Goal: Task Accomplishment & Management: Use online tool/utility

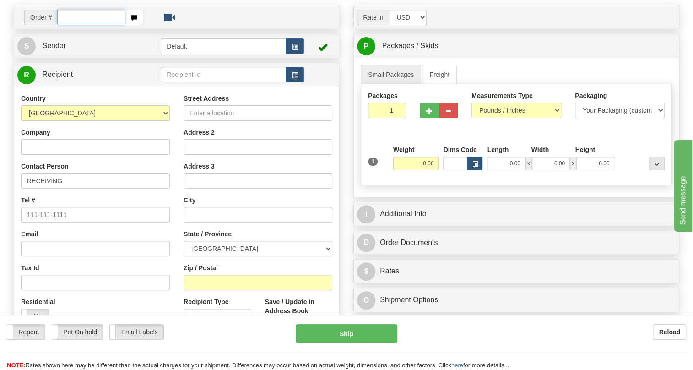
click at [82, 25] on input "text" at bounding box center [91, 18] width 68 height 16
paste input "0086703769"
click at [72, 25] on input "0086703769" at bounding box center [91, 18] width 68 height 16
type input "86703769"
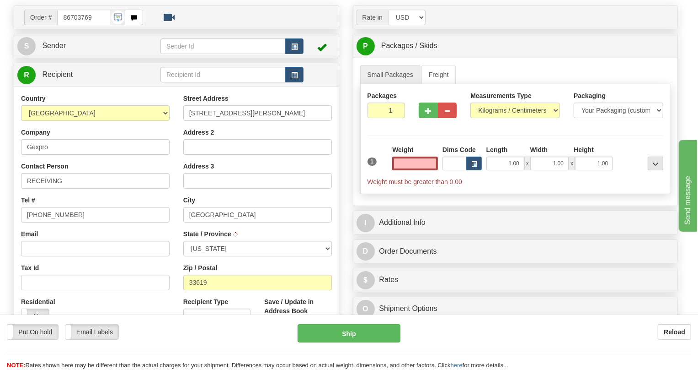
type input "TAMPA"
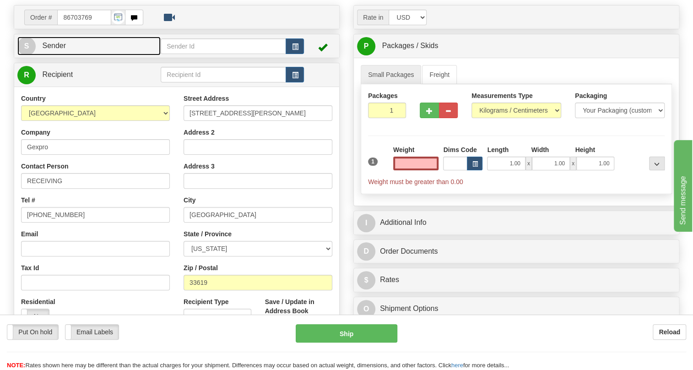
type input "0.00"
click at [50, 49] on span "Sender" at bounding box center [54, 46] width 24 height 8
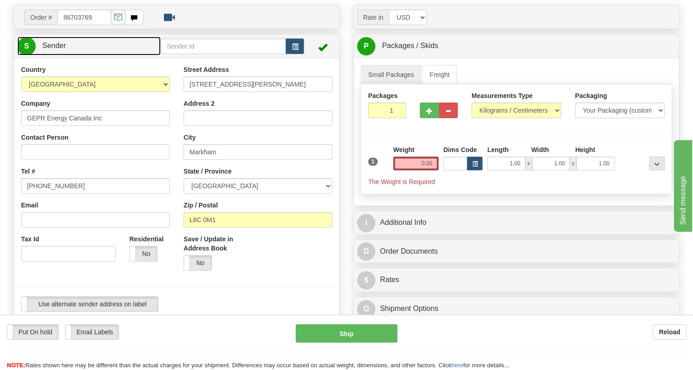
type input "MARKHAM"
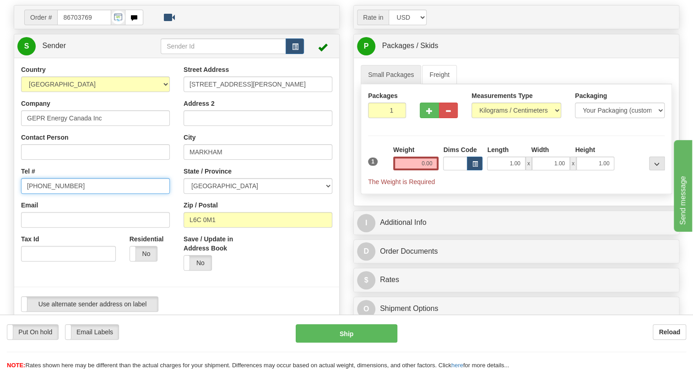
click at [50, 193] on input "(779)7960565" at bounding box center [95, 186] width 149 height 16
paste input "905-927-5013"
type input "905-927-5013"
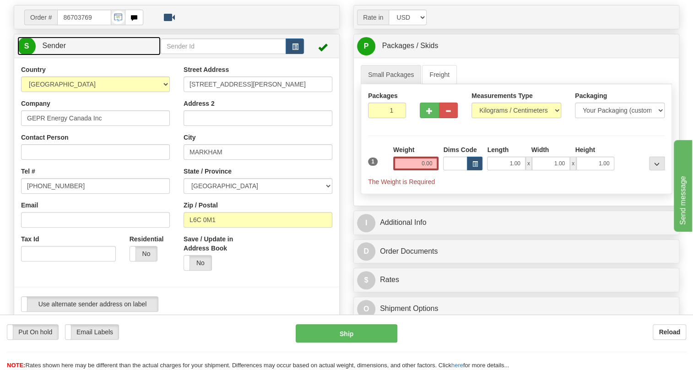
drag, startPoint x: 57, startPoint y: 66, endPoint x: 107, endPoint y: 74, distance: 50.9
click at [57, 49] on span "Sender" at bounding box center [54, 46] width 24 height 8
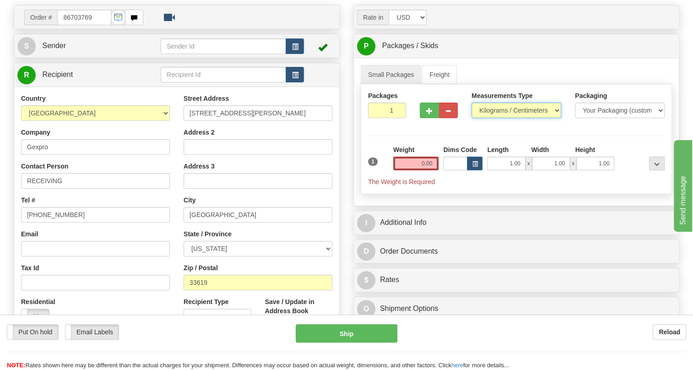
click at [494, 118] on select "Pounds / Inches Kilograms / Centimeters" at bounding box center [516, 110] width 90 height 16
select select "0"
click at [471, 118] on select "Pounds / Inches Kilograms / Centimeters" at bounding box center [516, 110] width 90 height 16
click at [429, 170] on input "0.00" at bounding box center [416, 163] width 46 height 14
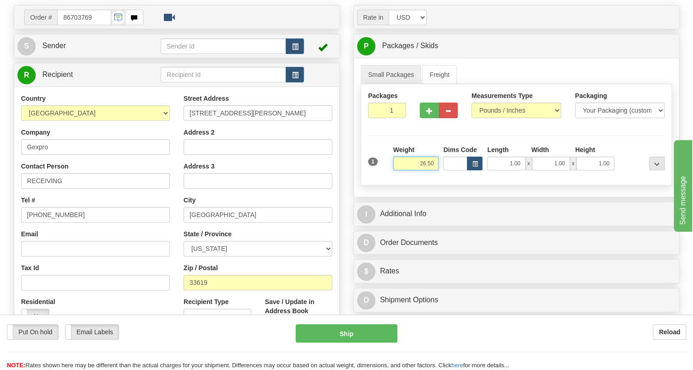
type input "26.50"
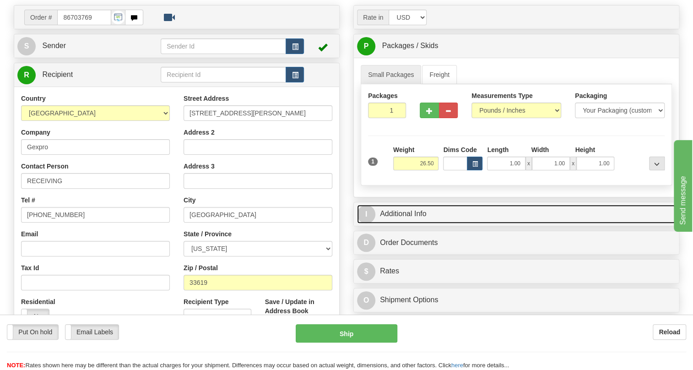
click at [410, 223] on link "I Additional Info" at bounding box center [516, 213] width 318 height 19
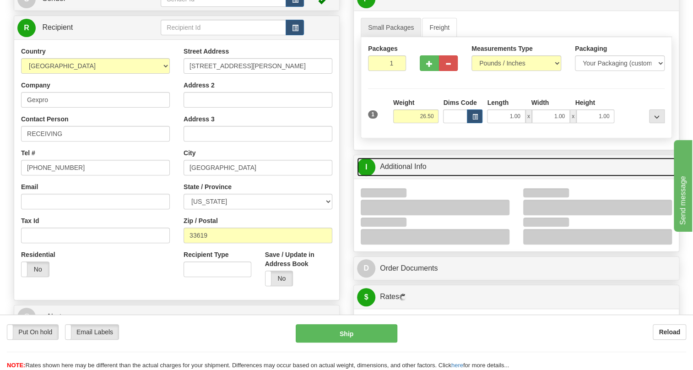
scroll to position [185, 0]
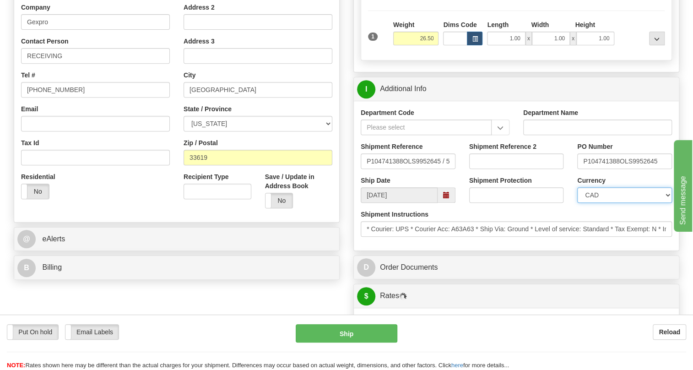
drag, startPoint x: 604, startPoint y: 215, endPoint x: 604, endPoint y: 208, distance: 7.3
click at [604, 203] on select "CAD USD EUR ZAR RON ANG ARN AUD AUS AWG BBD BFR BGN BHD BMD BND BRC BRL CHP CKZ…" at bounding box center [624, 195] width 95 height 16
select select "1"
click at [577, 203] on select "CAD USD EUR ZAR RON ANG ARN AUD AUS AWG BBD BFR BGN BHD BMD BND BRC BRL CHP CKZ…" at bounding box center [624, 195] width 95 height 16
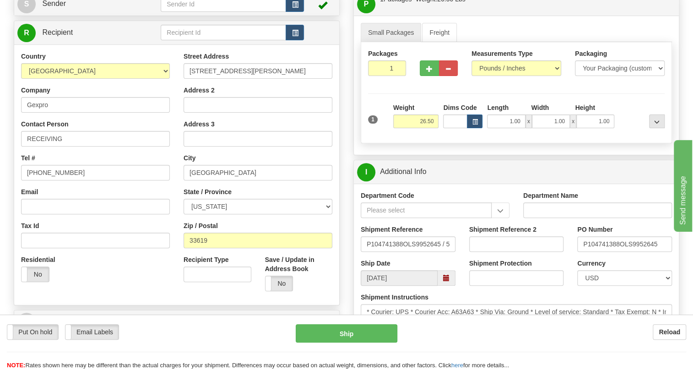
scroll to position [102, 0]
drag, startPoint x: 293, startPoint y: 92, endPoint x: 183, endPoint y: 93, distance: 109.8
click at [183, 93] on div "Street Address 8105 Krauss Blvd Ste 110 Suite 110 Address 2 Address 3 City TAMP…" at bounding box center [258, 175] width 162 height 246
click at [293, 79] on input "8105 Krauss Blvd Ste 110 Suite 110" at bounding box center [257, 72] width 149 height 16
drag, startPoint x: 297, startPoint y: 91, endPoint x: 190, endPoint y: 94, distance: 107.5
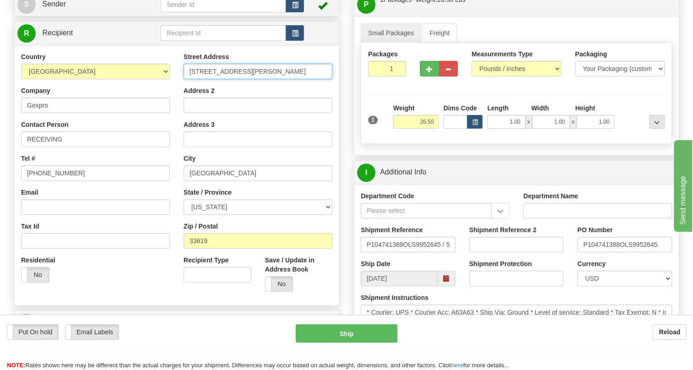
click at [190, 79] on input "8105 Krauss Blvd Ste 110 Suite 110" at bounding box center [257, 72] width 149 height 16
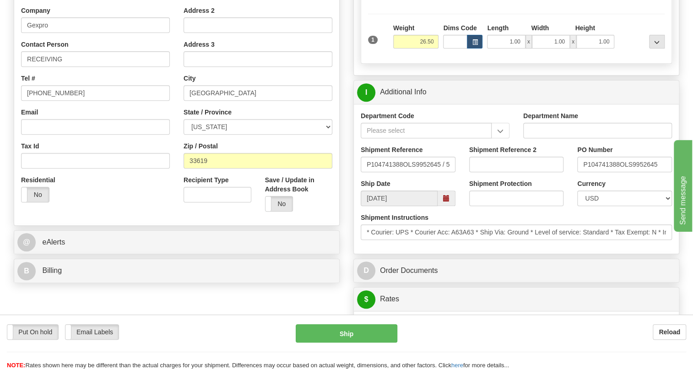
scroll to position [185, 0]
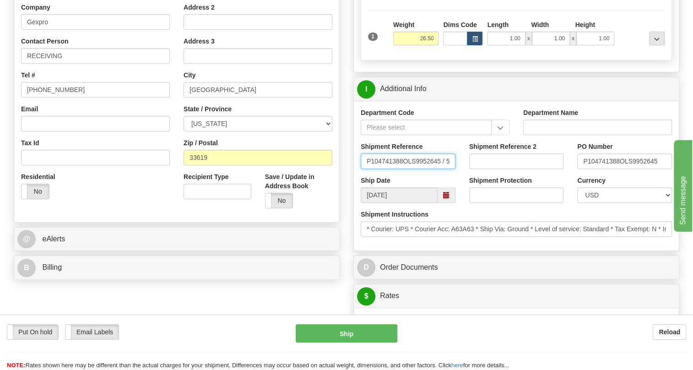
click at [366, 169] on input "P104741388OLS9952645 / 537743" at bounding box center [407, 161] width 95 height 16
drag, startPoint x: 366, startPoint y: 182, endPoint x: 494, endPoint y: 181, distance: 128.1
click at [494, 176] on div "Shipment Reference P104741388OLS9952645 / 537743 Shipment Reference 2 PO Number…" at bounding box center [516, 159] width 325 height 34
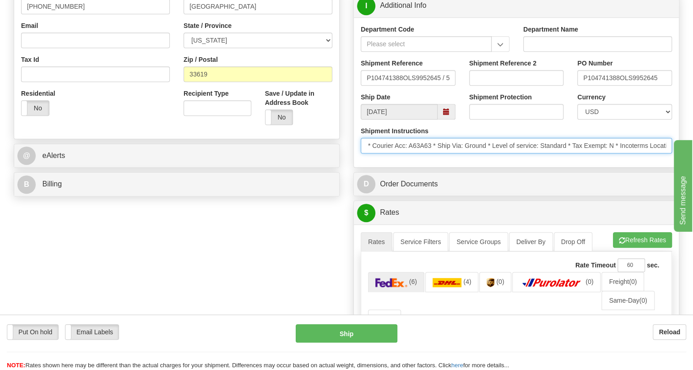
scroll to position [0, 96]
drag, startPoint x: 462, startPoint y: 165, endPoint x: 442, endPoint y: 175, distance: 22.7
click at [442, 160] on div "Shipment Instructions * Courier: UPS * Courier Acc: A63A63 * Ship Via: Ground *…" at bounding box center [516, 143] width 325 height 34
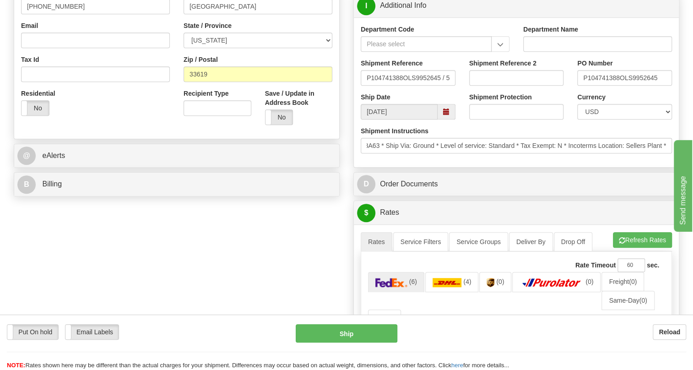
scroll to position [0, 0]
click at [347, 179] on div "Rate in Account Currency ARN AWG AUD AUS BHD BBD BFR BMD BRC BRL GBP UKL BND BG…" at bounding box center [515, 232] width 339 height 870
drag, startPoint x: 208, startPoint y: 94, endPoint x: 185, endPoint y: 100, distance: 24.1
click at [185, 82] on input "33619" at bounding box center [257, 74] width 149 height 16
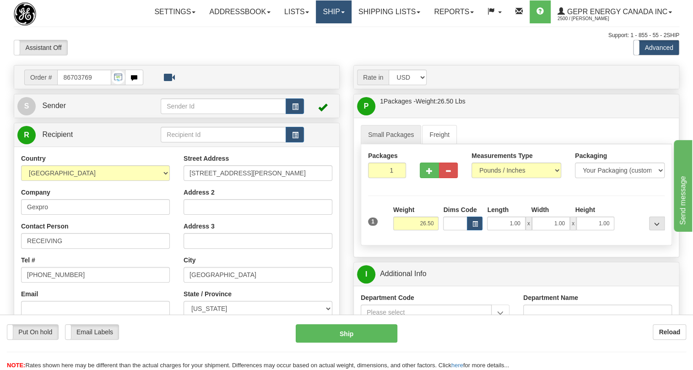
click at [339, 11] on link "Ship" at bounding box center [333, 11] width 35 height 23
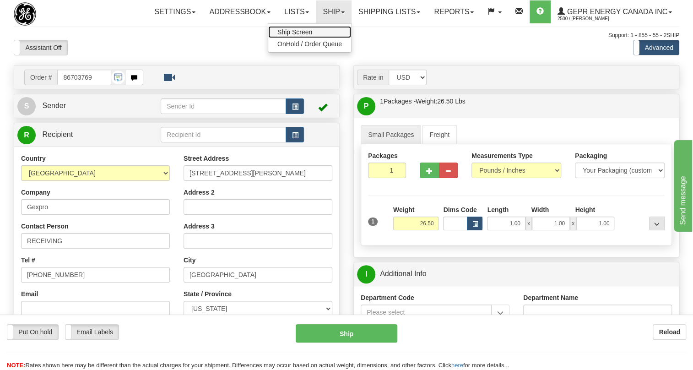
click at [296, 35] on span "Ship Screen" at bounding box center [294, 31] width 35 height 7
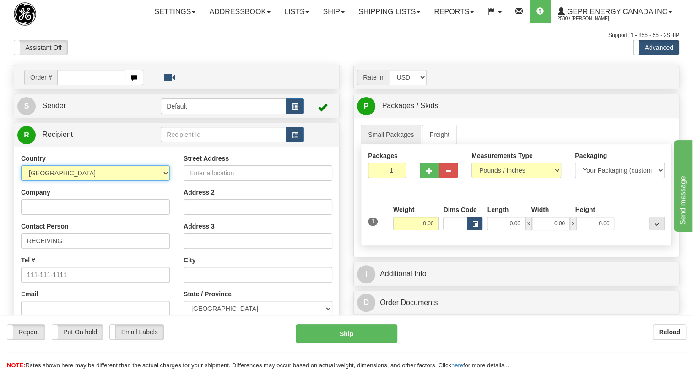
click at [163, 181] on select "AFGHANISTAN ALAND ISLANDS ALBANIA ALGERIA AMERICAN SAMOA ANDORRA ANGOLA ANGUILL…" at bounding box center [95, 173] width 149 height 16
select select "US"
click at [21, 181] on select "AFGHANISTAN ALAND ISLANDS ALBANIA ALGERIA AMERICAN SAMOA ANDORRA ANGOLA ANGUILL…" at bounding box center [95, 173] width 149 height 16
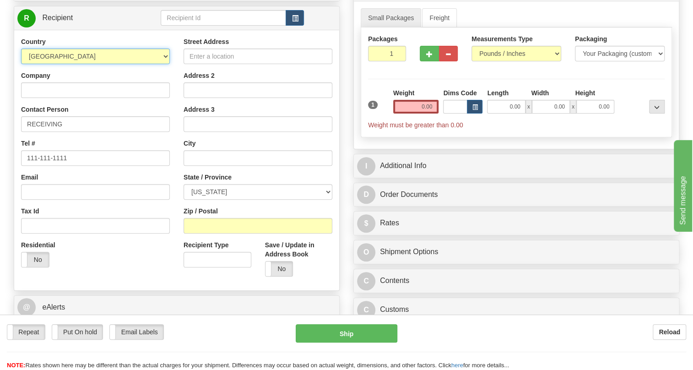
scroll to position [124, 0]
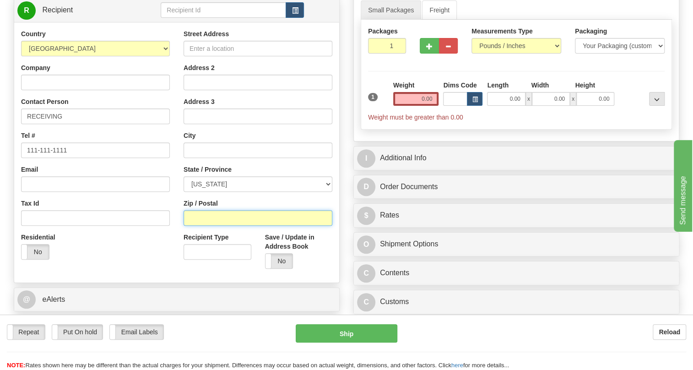
click at [196, 226] on input "Zip / Postal" at bounding box center [257, 218] width 149 height 16
paste input "33619"
type input "33619"
click at [175, 183] on div "Country AFGHANISTAN ALAND ISLANDS ALBANIA ALGERIA AMERICAN SAMOA ANDORRA ANGOLA…" at bounding box center [95, 147] width 162 height 237
type input "TAMPA"
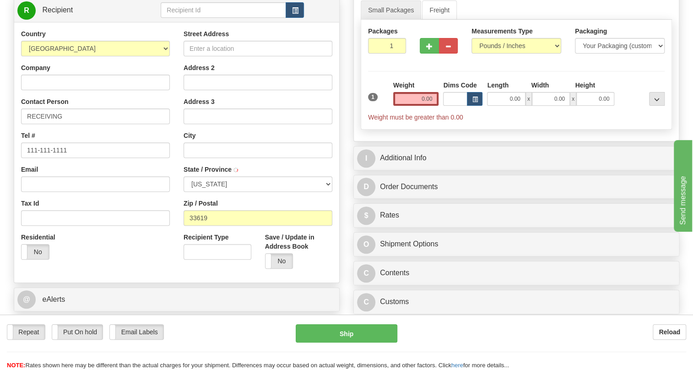
select select "FL"
click at [45, 90] on input "Company" at bounding box center [95, 83] width 149 height 16
type input "GEXPRO"
click at [225, 56] on input "Street Address" at bounding box center [257, 49] width 149 height 16
paste input "8105 Krauss Blvd Ste 110 Suite 110"
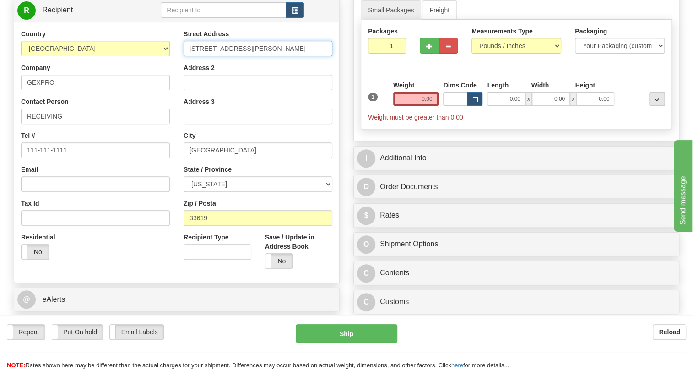
type input "8105 Krauss Blvd Ste 110 Suite 110"
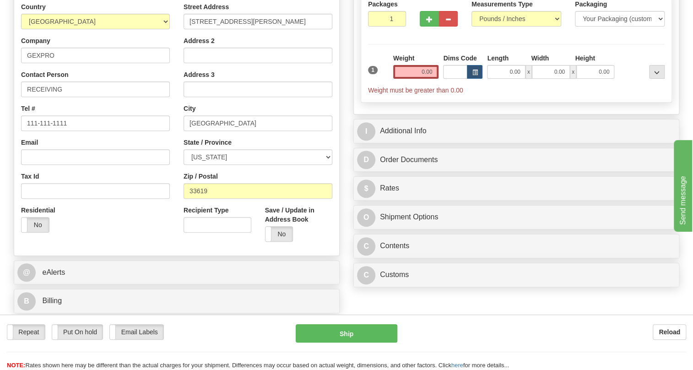
scroll to position [166, 0]
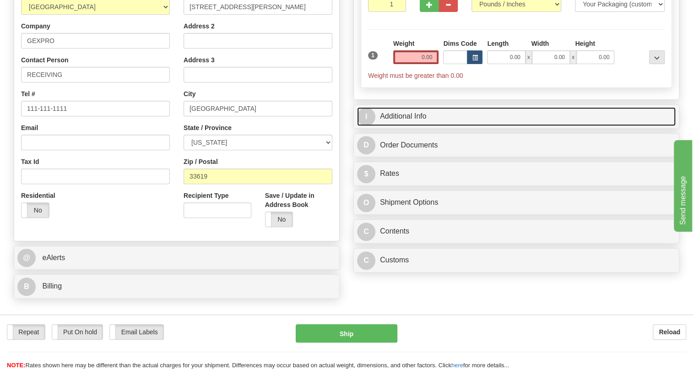
click at [417, 126] on link "I Additional Info" at bounding box center [516, 116] width 318 height 19
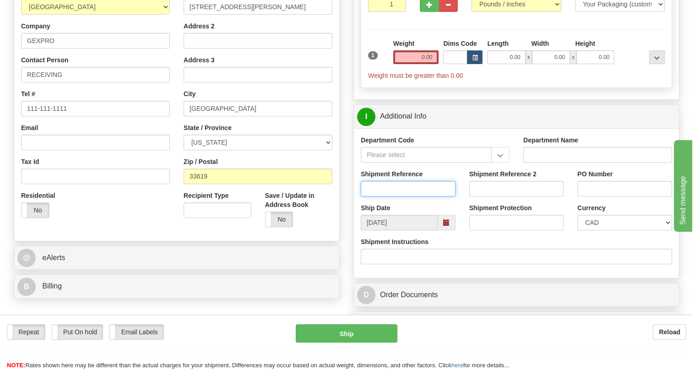
click at [382, 196] on input "Shipment Reference" at bounding box center [407, 189] width 95 height 16
paste input "P104741388OLS9952645 / 537743"
drag, startPoint x: 415, startPoint y: 208, endPoint x: 360, endPoint y: 211, distance: 54.5
click at [360, 196] on input "P104741388OLS9952645 / 537743" at bounding box center [407, 189] width 95 height 16
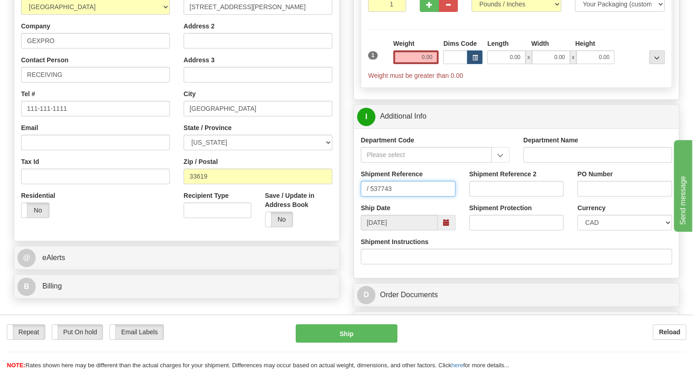
type input "/ 537743"
click at [600, 203] on div "PO Number" at bounding box center [624, 186] width 108 height 34
click at [601, 196] on input "PO Number" at bounding box center [624, 189] width 95 height 16
paste input "P104741388OLS9952645"
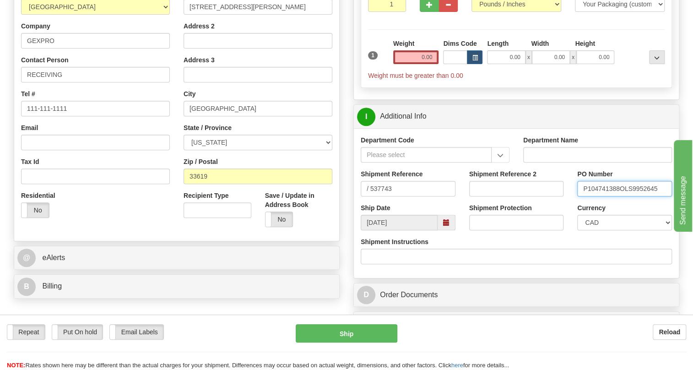
type input "P104741388OLS9952645"
click at [371, 196] on input "/ 537743" at bounding box center [407, 189] width 95 height 16
click at [389, 196] on input "537743" at bounding box center [407, 189] width 95 height 16
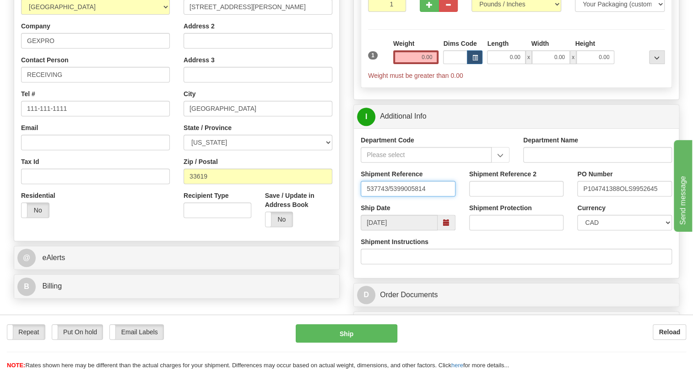
type input "537743/5399005814"
click at [618, 196] on input "P104741388OLS9952645" at bounding box center [624, 189] width 95 height 16
drag, startPoint x: 618, startPoint y: 207, endPoint x: 581, endPoint y: 210, distance: 36.7
click at [581, 196] on input "P104741388OLS9952645" at bounding box center [624, 189] width 95 height 16
click at [81, 82] on input "RECEIVING" at bounding box center [95, 75] width 149 height 16
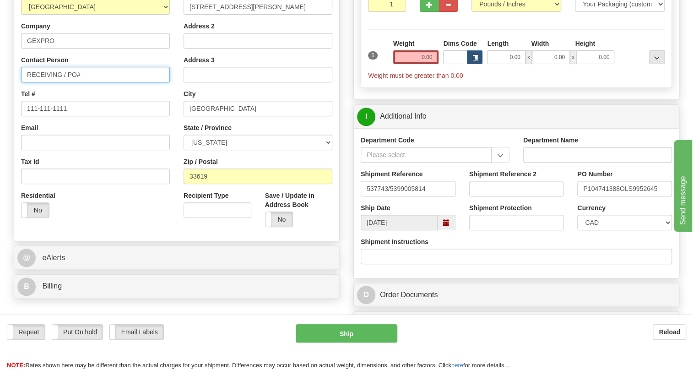
paste input "P104741388"
type input "RECEIVING / PO# P104741388"
click at [608, 230] on select "CAD USD EUR ZAR RON ANG ARN AUD AUS AWG BBD BFR BGN BHD BMD BND BRC BRL CHP CKZ…" at bounding box center [624, 223] width 95 height 16
click at [577, 230] on select "CAD USD EUR ZAR RON ANG ARN AUD AUS AWG BBD BFR BGN BHD BMD BND BRC BRL CHP CKZ…" at bounding box center [624, 223] width 95 height 16
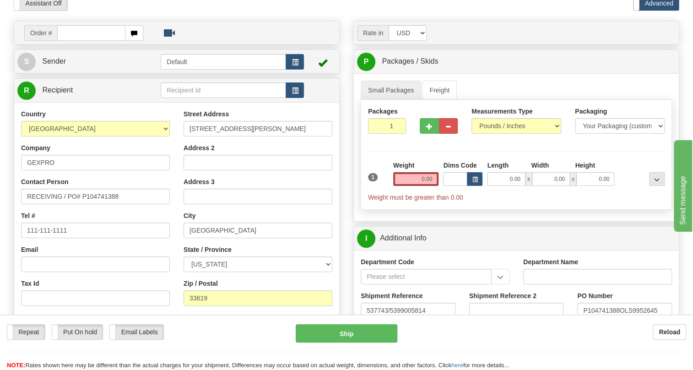
scroll to position [41, 0]
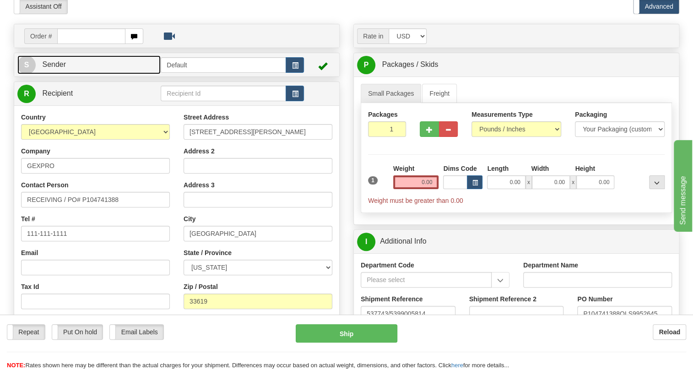
drag, startPoint x: 59, startPoint y: 87, endPoint x: 14, endPoint y: 96, distance: 45.2
click at [58, 68] on span "Sender" at bounding box center [54, 64] width 24 height 8
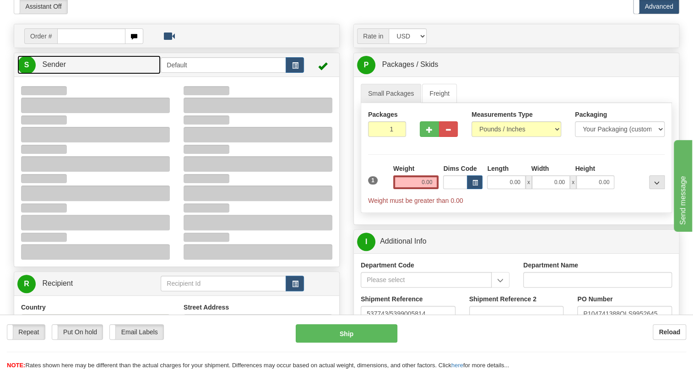
select select "0"
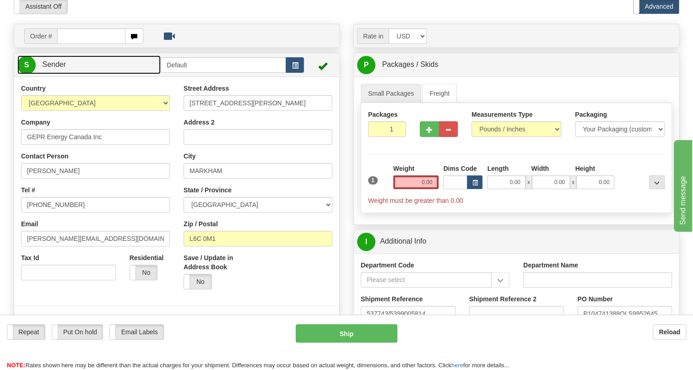
click at [60, 68] on span "Sender" at bounding box center [54, 64] width 24 height 8
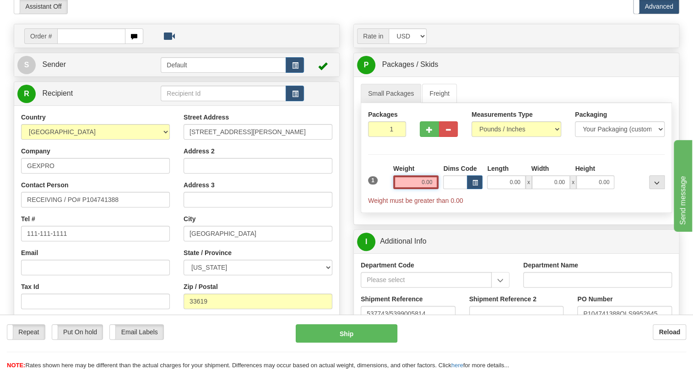
click at [418, 189] on input "0.00" at bounding box center [416, 182] width 46 height 14
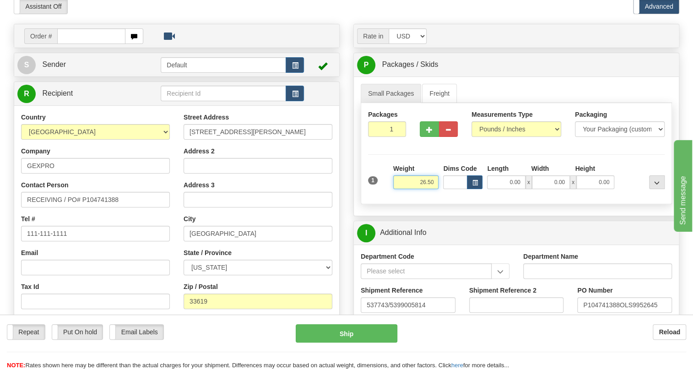
type input "26.50"
click at [79, 241] on input "111-111-1111" at bounding box center [95, 234] width 149 height 16
click at [56, 241] on input "111-111-1111" at bounding box center [95, 234] width 149 height 16
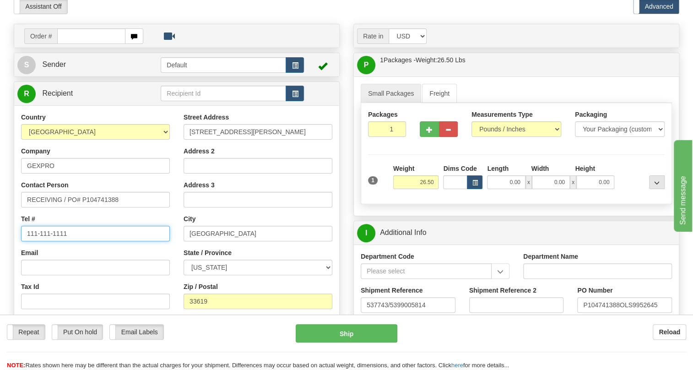
click at [56, 241] on input "111-111-1111" at bounding box center [95, 234] width 149 height 16
paste input "Milton Crosbie Phone: 813-622-8003"
drag, startPoint x: 69, startPoint y: 254, endPoint x: 27, endPoint y: 254, distance: 42.1
click at [27, 241] on input "Milton Crosbie Phone: 813-622-8003" at bounding box center [95, 234] width 149 height 16
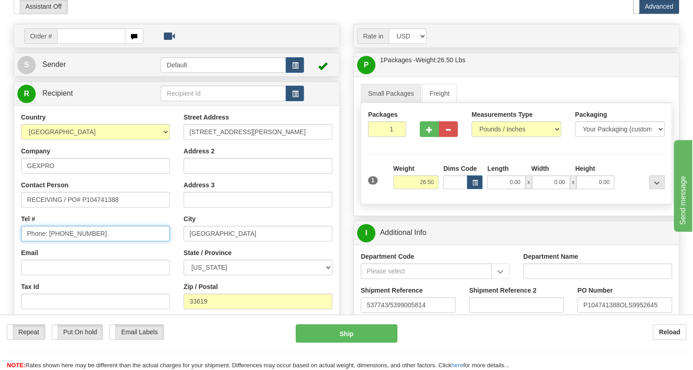
type input "Phone: 813-622-8003"
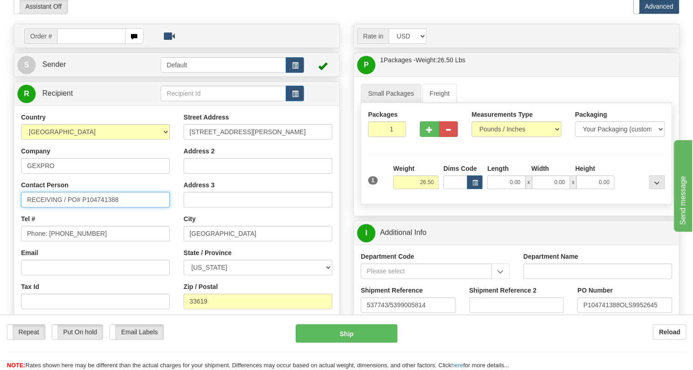
click at [26, 207] on input "RECEIVING / PO# P104741388" at bounding box center [95, 200] width 149 height 16
paste input "Milton Crosbie"
type input "Milton Crosbie / RECEIVING / PO# P104741388"
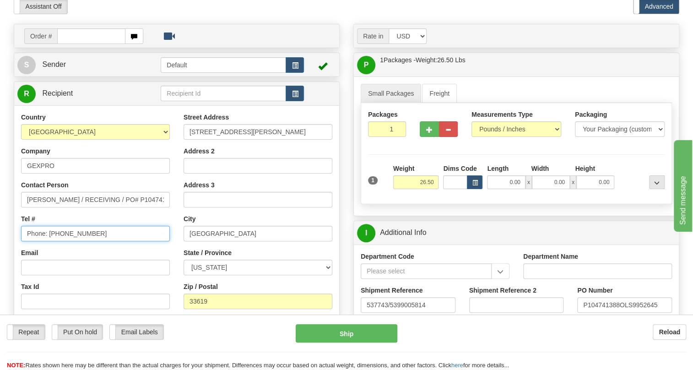
click at [52, 241] on input "Phone: 813-622-8003" at bounding box center [95, 234] width 149 height 16
type input "813-622-8003"
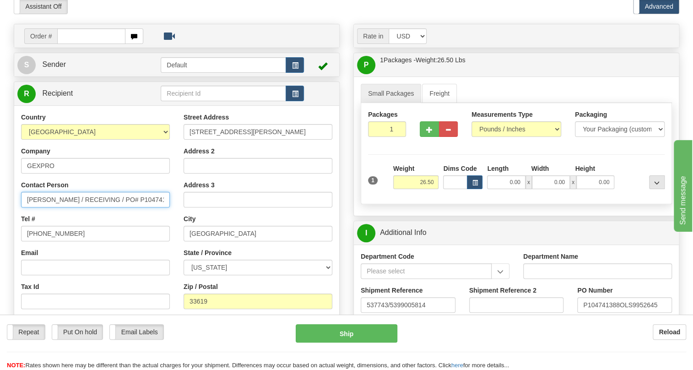
scroll to position [0, 3]
drag, startPoint x: 114, startPoint y: 220, endPoint x: 170, endPoint y: 226, distance: 55.7
click at [170, 226] on div "Country AFGHANISTAN ALAND ISLANDS ALBANIA ALGERIA AMERICAN SAMOA ANDORRA ANGOLA…" at bounding box center [95, 231] width 162 height 237
type input "Milton Crosbie / RECEIVING"
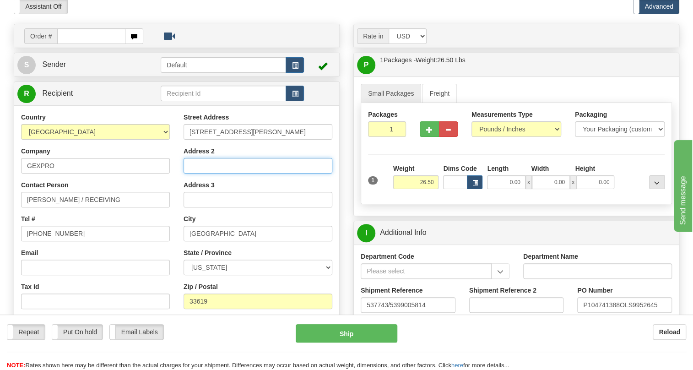
click at [189, 173] on input "Address 2" at bounding box center [257, 166] width 149 height 16
paste input "PO# P104741388"
type input "PO# P104741388"
drag, startPoint x: 243, startPoint y: 188, endPoint x: 172, endPoint y: 187, distance: 71.8
click at [172, 187] on div "Country AFGHANISTAN ALAND ISLANDS ALBANIA ALGERIA AMERICAN SAMOA ANDORRA ANGOLA…" at bounding box center [176, 236] width 325 height 246
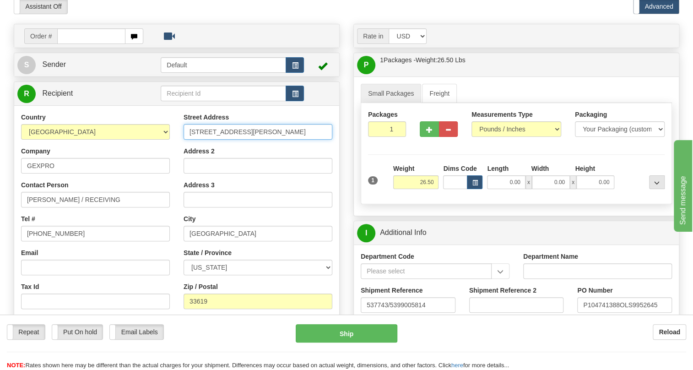
drag, startPoint x: 293, startPoint y: 152, endPoint x: 265, endPoint y: 154, distance: 28.0
click at [265, 140] on input "8105 Krauss Blvd Ste 110 Suite 110" at bounding box center [257, 132] width 149 height 16
type input "8105 Krauss Blvd Ste 110"
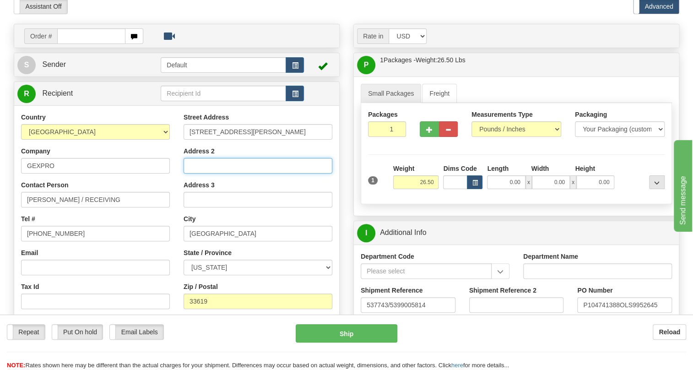
click at [215, 173] on input "Address 2" at bounding box center [257, 166] width 149 height 16
paste input "Suite 110"
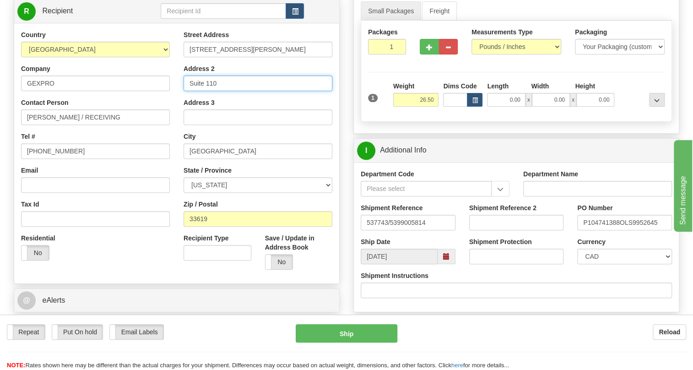
scroll to position [124, 0]
type input "Suite 110"
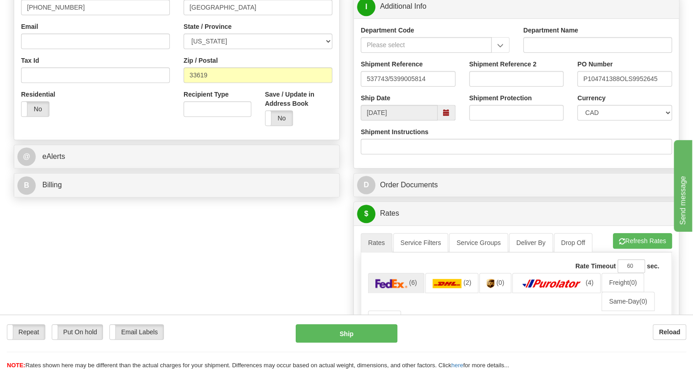
scroll to position [291, 0]
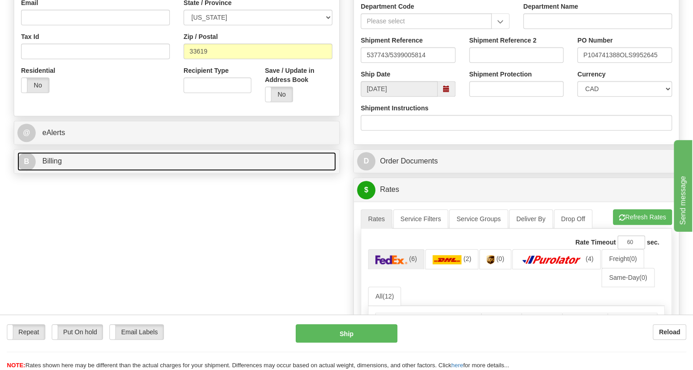
click at [59, 165] on span "Billing" at bounding box center [52, 161] width 20 height 8
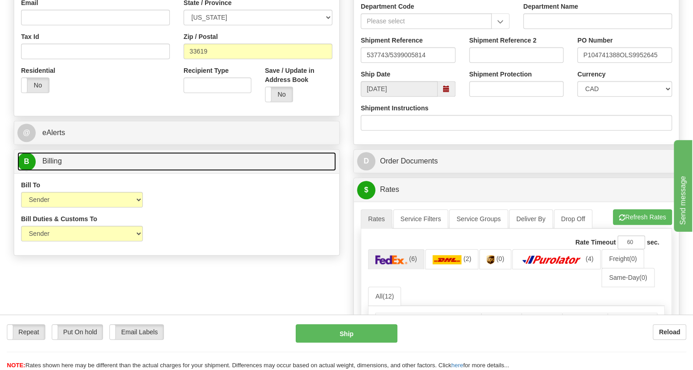
click at [59, 165] on span "Billing" at bounding box center [52, 161] width 20 height 8
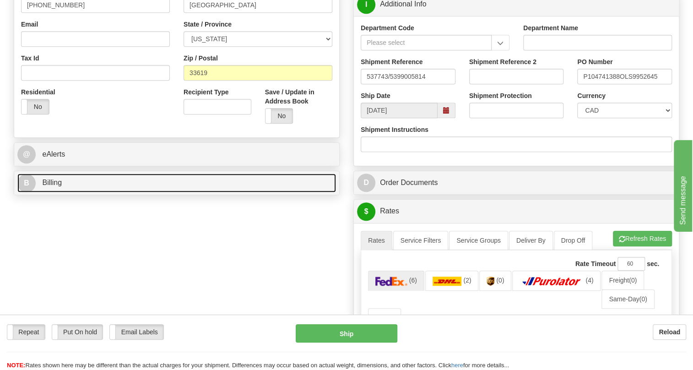
scroll to position [249, 0]
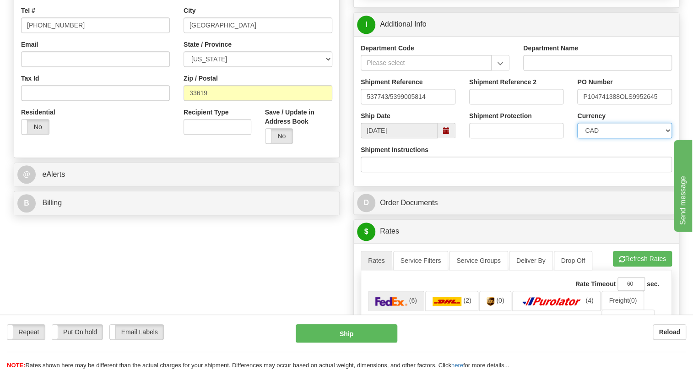
click at [599, 138] on select "CAD USD EUR ZAR [PERSON_NAME] ARN AUD AUS AWG BBD BFR BGN BHD BMD BND BRC BRL C…" at bounding box center [624, 131] width 95 height 16
select select "1"
click at [577, 138] on select "CAD USD EUR ZAR [PERSON_NAME] ARN AUD AUS AWG BBD BFR BGN BHD BMD BND BRC BRL C…" at bounding box center [624, 131] width 95 height 16
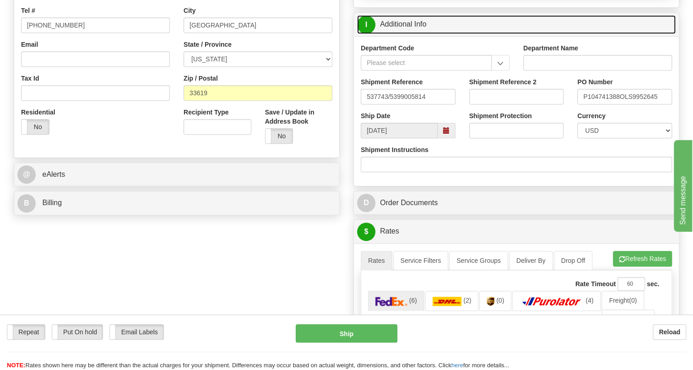
click at [397, 34] on link "I Additional Info" at bounding box center [516, 24] width 318 height 19
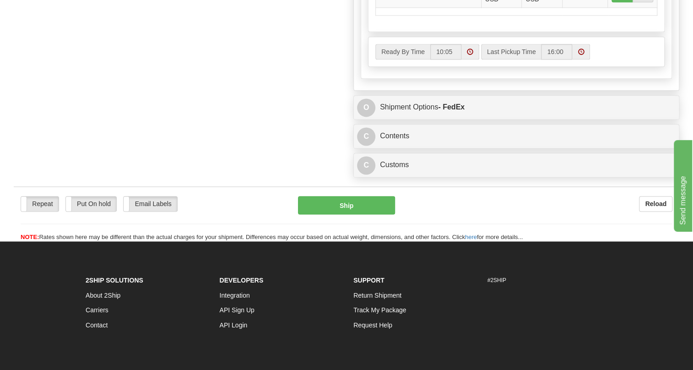
scroll to position [623, 0]
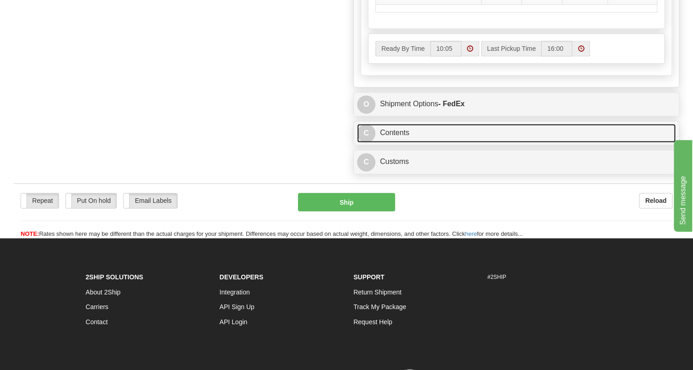
click at [398, 142] on link "C Contents" at bounding box center [516, 133] width 318 height 19
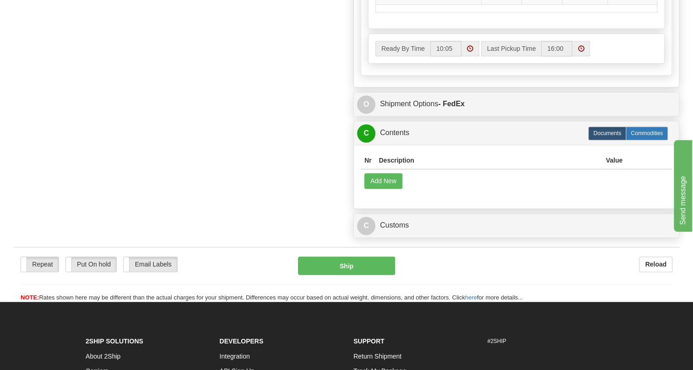
click at [639, 140] on label "Commodities" at bounding box center [646, 133] width 42 height 14
radio input "true"
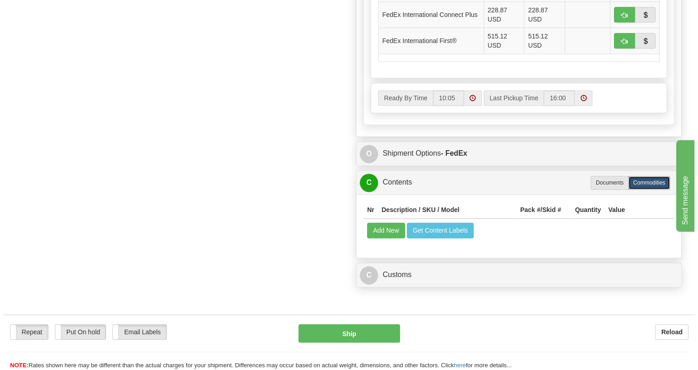
scroll to position [601, 0]
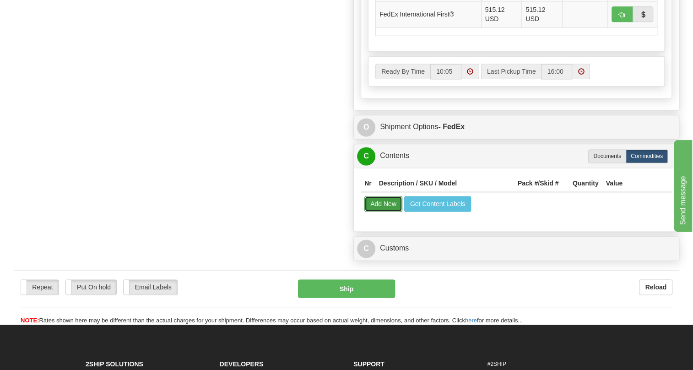
click at [383, 211] on button "Add New" at bounding box center [383, 204] width 38 height 16
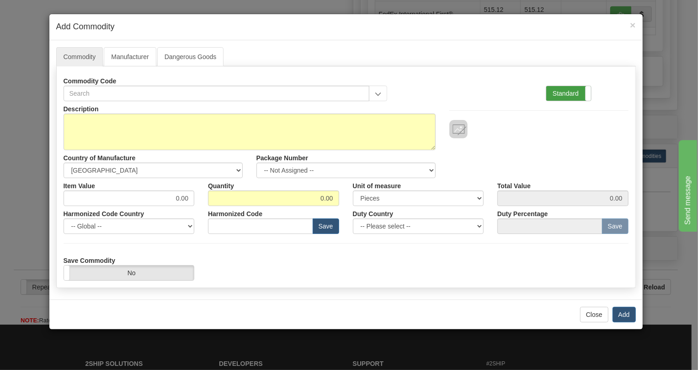
click at [574, 90] on label "Standard" at bounding box center [569, 93] width 45 height 15
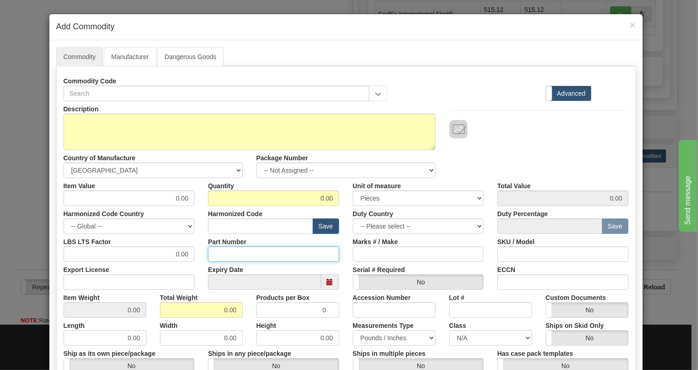
click at [219, 254] on input "Part Number" at bounding box center [273, 254] width 131 height 16
click at [219, 253] on input "Part Number" at bounding box center [273, 254] width 131 height 16
paste input "E869-19630-043X"
type input "E869-19630-043X"
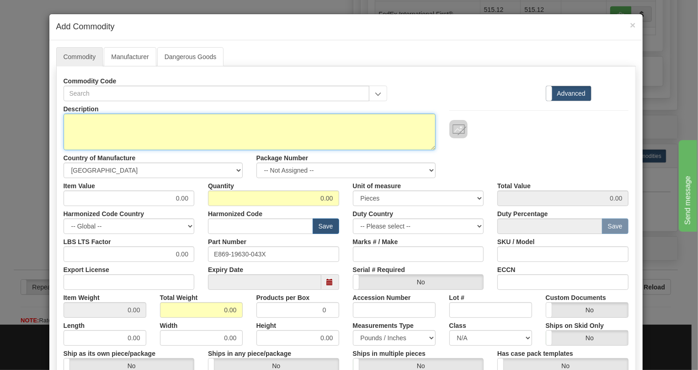
click at [81, 123] on textarea "Description" at bounding box center [250, 131] width 372 height 37
paste textarea "869EP5NNG5HNNALAMSPFBSENNB42"
type textarea "869EP5NNG5HNNALAMSPFBSENNB42"
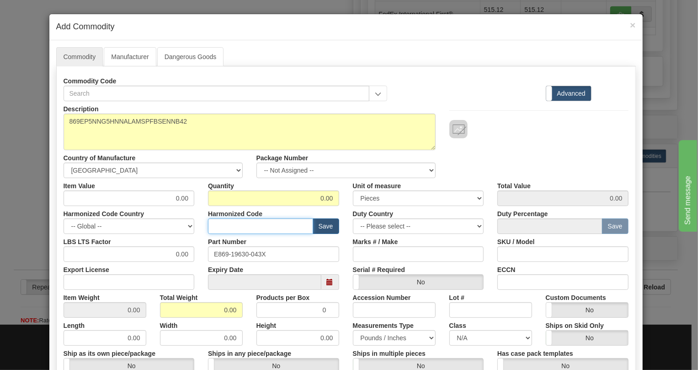
click at [235, 227] on input "text" at bounding box center [260, 226] width 105 height 16
paste input "8537.10.9160"
type input "8537.10.9160"
click at [181, 198] on input "0.00" at bounding box center [129, 198] width 131 height 16
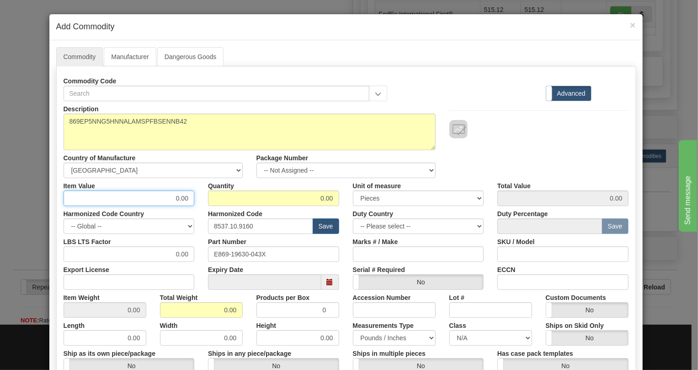
paste input "4.732,32"
click at [168, 198] on input "4.732,32" at bounding box center [129, 198] width 131 height 16
click at [165, 199] on input "4.732,32" at bounding box center [129, 198] width 131 height 16
click at [175, 201] on input "4732,32" at bounding box center [129, 198] width 131 height 16
click at [191, 198] on input "4732,32" at bounding box center [129, 198] width 131 height 16
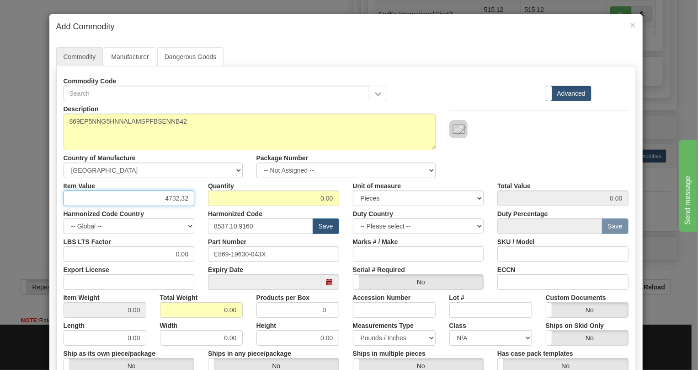
click at [177, 200] on input "4732,32" at bounding box center [129, 198] width 131 height 16
type input "4732.32"
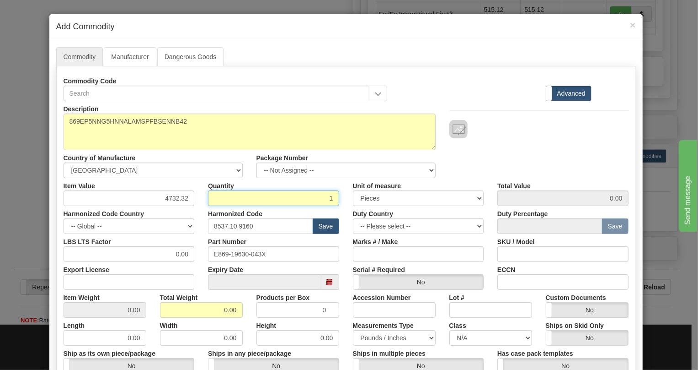
type input "1"
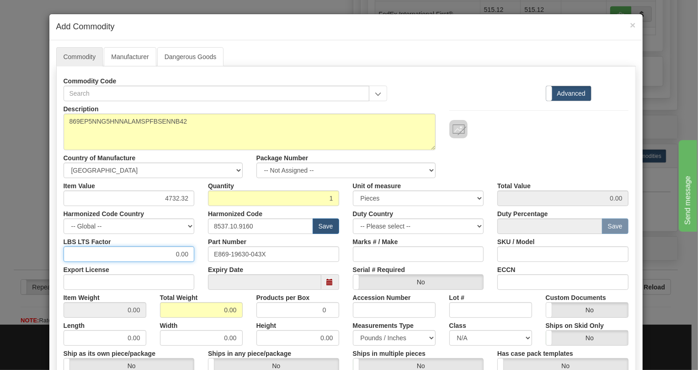
type input "4732.32"
click at [171, 256] on input "0.00" at bounding box center [129, 254] width 131 height 16
type input "1.00"
click at [208, 309] on input "0.00" at bounding box center [201, 310] width 83 height 16
type input "1.00"
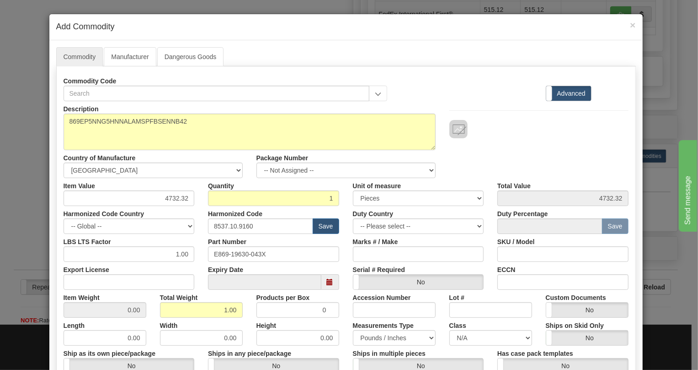
type input "1.0000"
click at [338, 317] on div "Height 0.00" at bounding box center [298, 331] width 97 height 28
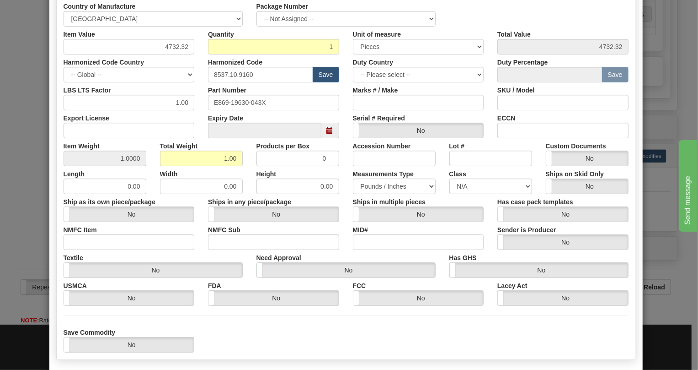
scroll to position [196, 0]
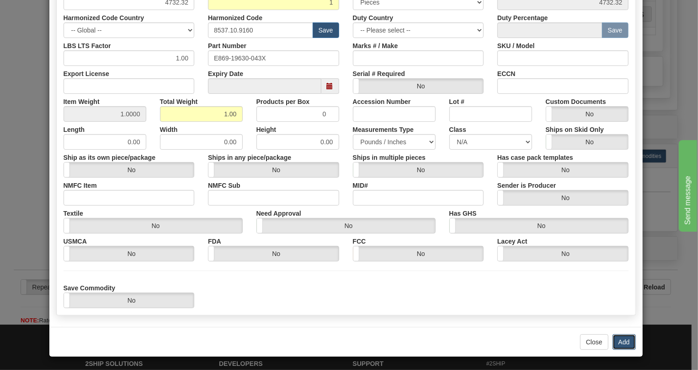
click at [619, 343] on button "Add" at bounding box center [624, 342] width 23 height 16
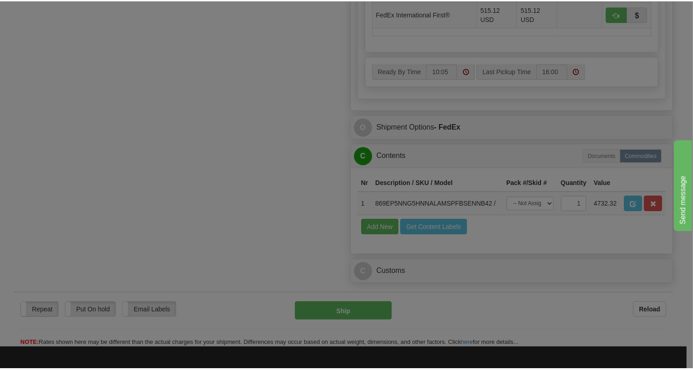
scroll to position [0, 0]
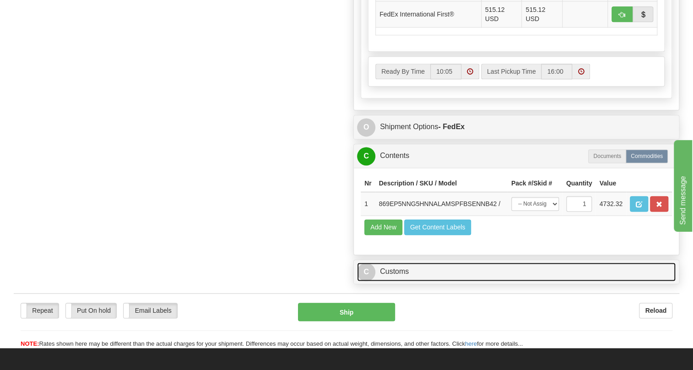
click at [394, 281] on link "C Customs" at bounding box center [516, 271] width 318 height 19
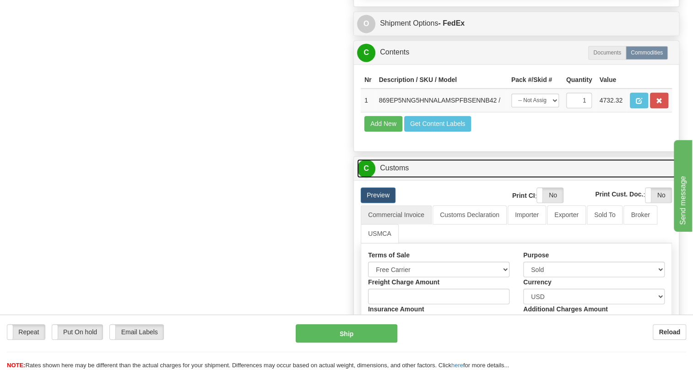
scroll to position [684, 0]
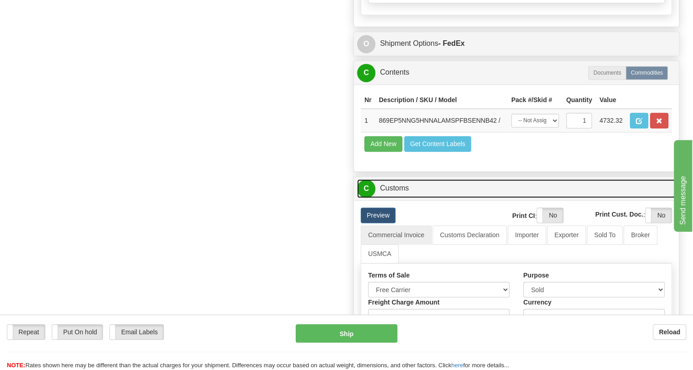
click at [397, 198] on link "C Customs" at bounding box center [516, 188] width 318 height 19
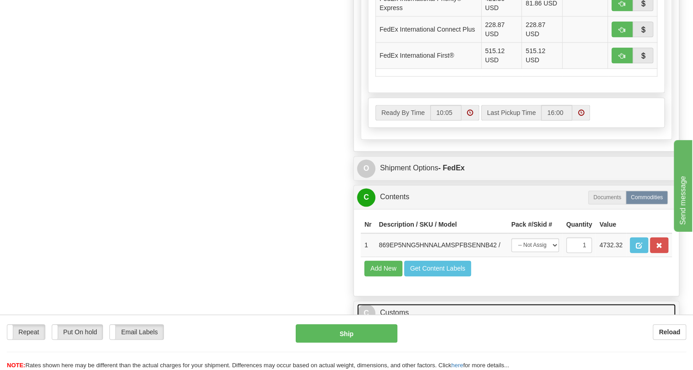
scroll to position [559, 0]
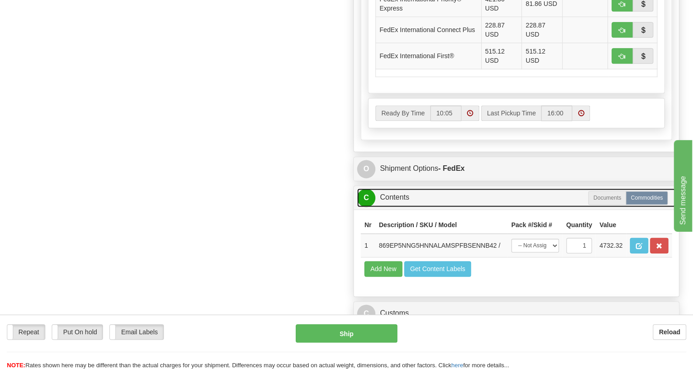
click at [402, 207] on link "C Contents" at bounding box center [516, 197] width 318 height 19
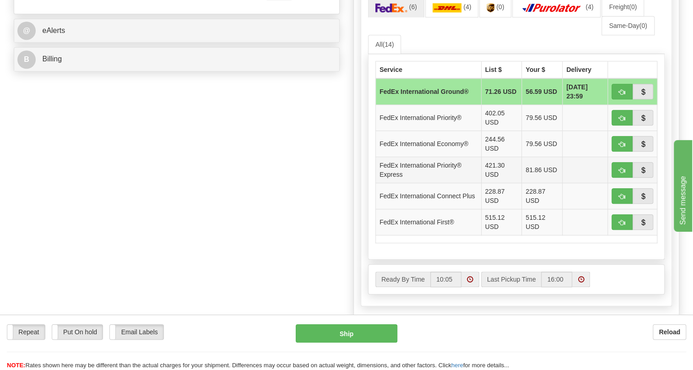
scroll to position [268, 0]
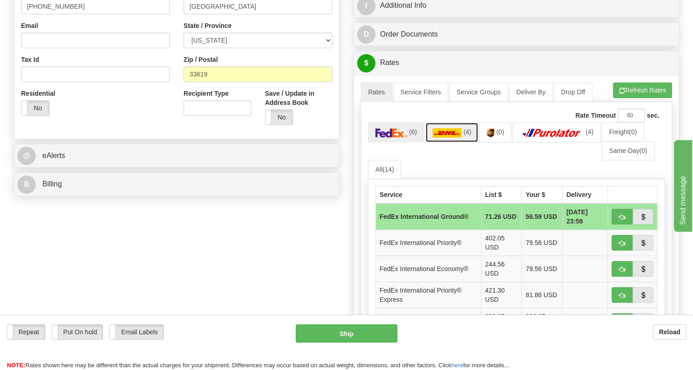
click at [443, 137] on img at bounding box center [446, 132] width 29 height 9
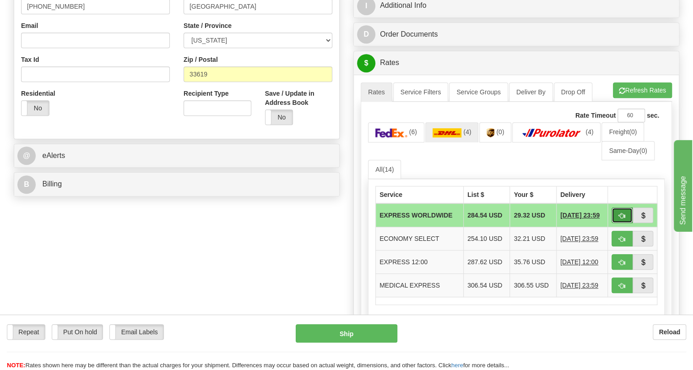
click at [620, 219] on span "button" at bounding box center [621, 216] width 6 height 6
type input "P"
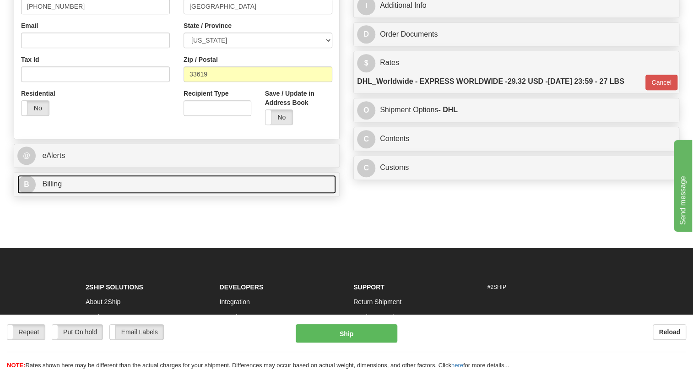
click at [48, 188] on span "Billing" at bounding box center [52, 184] width 20 height 8
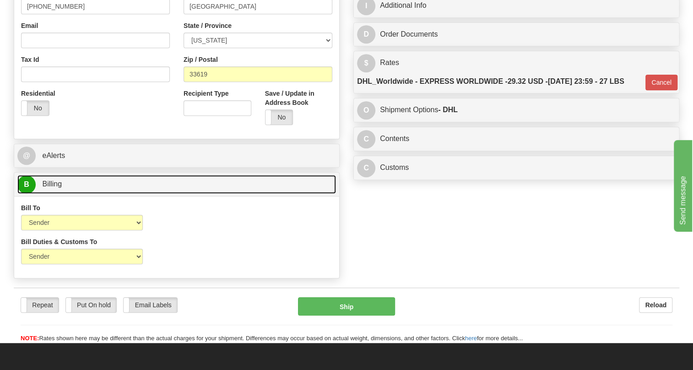
click at [48, 188] on span "Billing" at bounding box center [52, 184] width 20 height 8
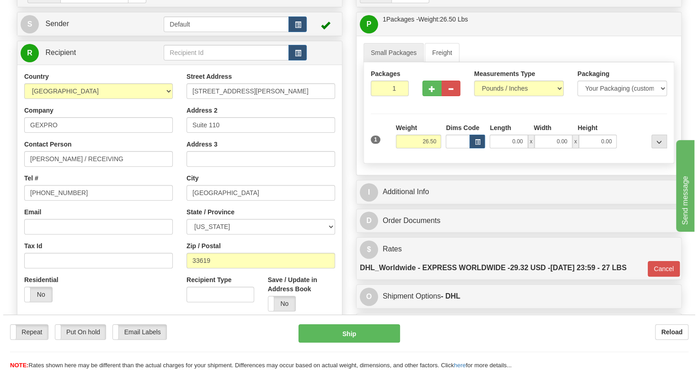
scroll to position [102, 0]
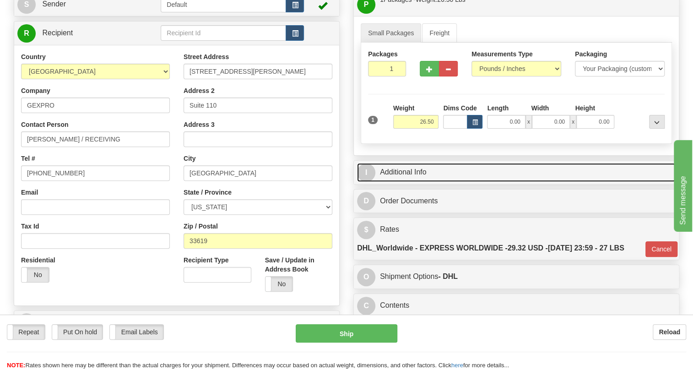
click at [397, 182] on link "I Additional Info" at bounding box center [516, 172] width 318 height 19
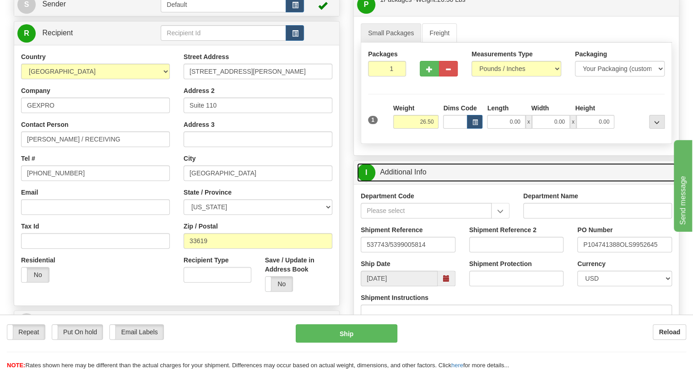
click at [397, 182] on link "I Additional Info" at bounding box center [516, 172] width 318 height 19
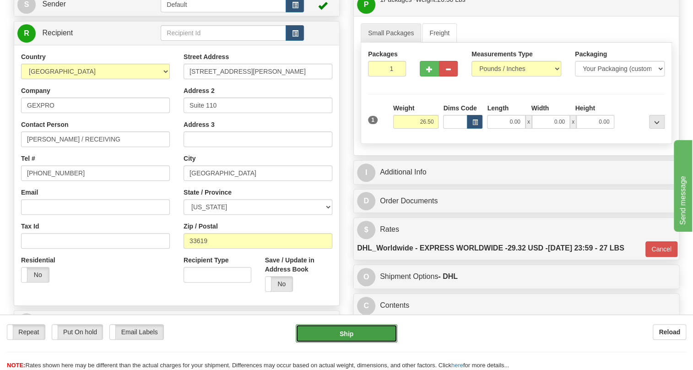
click at [338, 334] on button "Ship" at bounding box center [346, 333] width 102 height 18
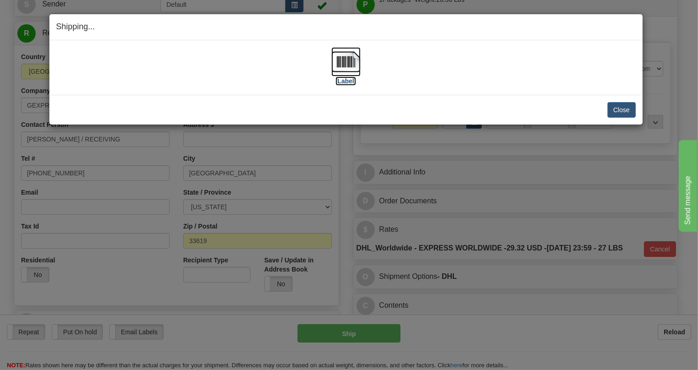
click at [343, 65] on img at bounding box center [346, 61] width 29 height 29
click at [620, 107] on button "Close" at bounding box center [622, 110] width 28 height 16
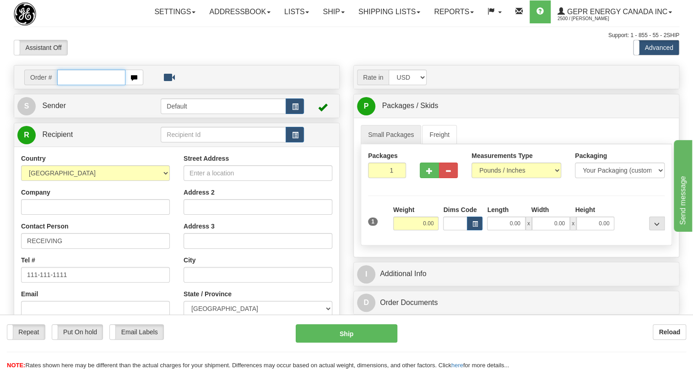
click at [77, 85] on input "text" at bounding box center [91, 78] width 68 height 16
paste input "0086703774"
click at [72, 85] on input "0086703774" at bounding box center [91, 78] width 68 height 16
type input "86703774"
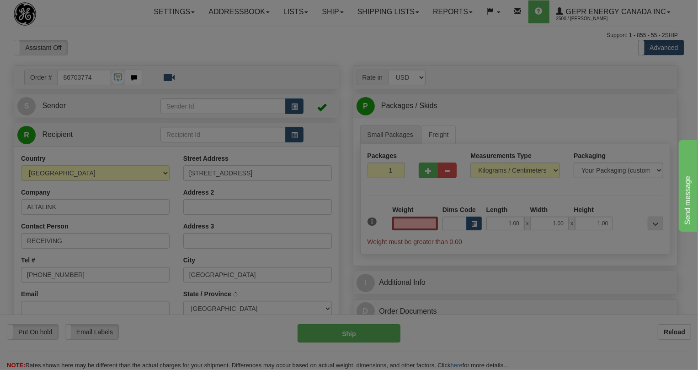
type input "[GEOGRAPHIC_DATA]"
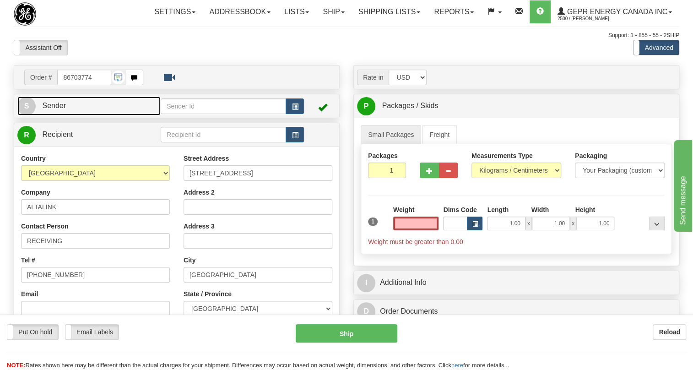
type input "0.00"
drag, startPoint x: 59, startPoint y: 127, endPoint x: 15, endPoint y: 137, distance: 45.6
click at [59, 109] on span "Sender" at bounding box center [54, 106] width 24 height 8
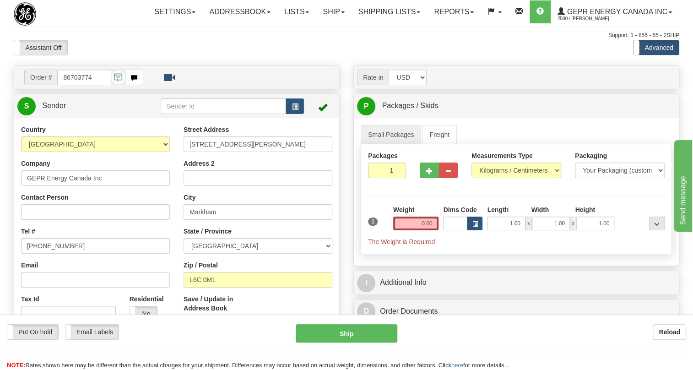
type input "MARKHAM"
click at [48, 253] on input "(779)7960565" at bounding box center [95, 246] width 149 height 16
paste input "905-927-5013"
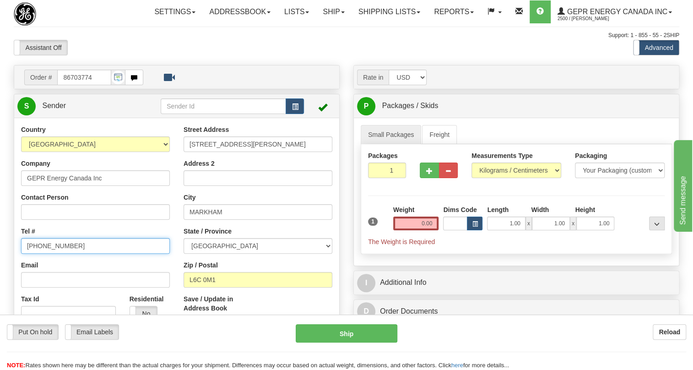
type input "905-927-5013"
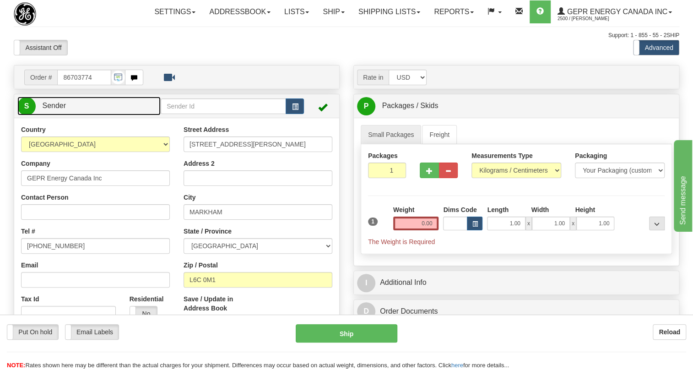
click at [57, 109] on span "Sender" at bounding box center [54, 106] width 24 height 8
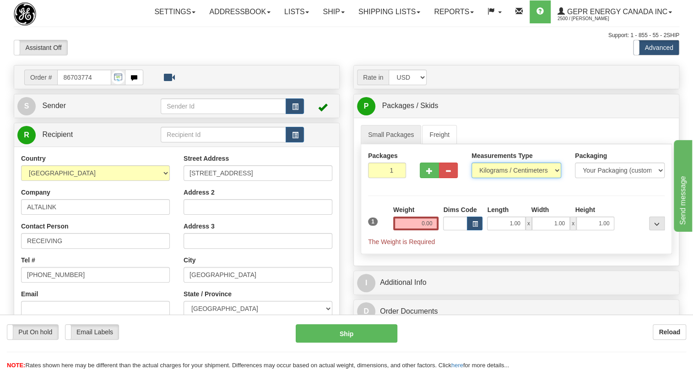
click at [501, 178] on select "Pounds / Inches Kilograms / Centimeters" at bounding box center [516, 170] width 90 height 16
select select "0"
click at [471, 178] on select "Pounds / Inches Kilograms / Centimeters" at bounding box center [516, 170] width 90 height 16
click at [410, 230] on input "0.00" at bounding box center [416, 223] width 46 height 14
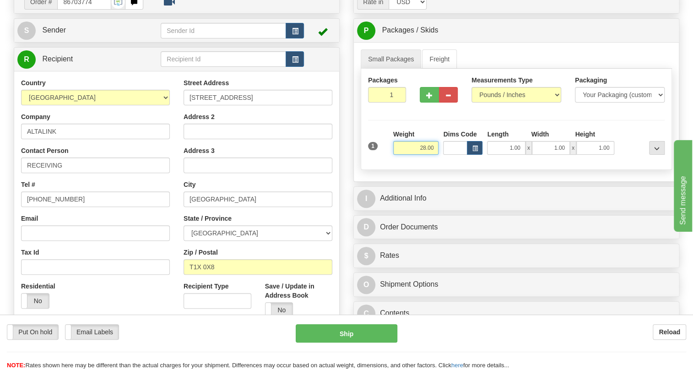
scroll to position [83, 0]
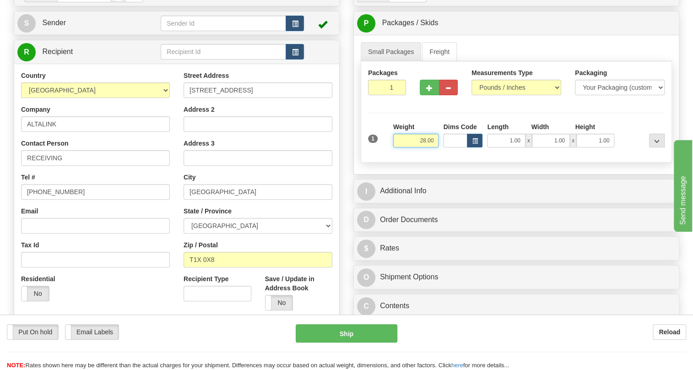
type input "28.00"
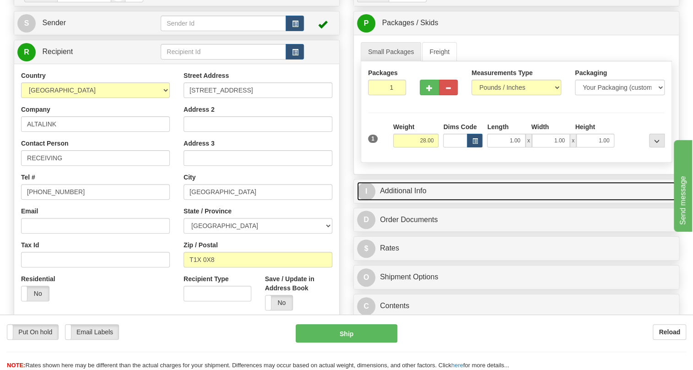
click at [416, 200] on link "I Additional Info" at bounding box center [516, 191] width 318 height 19
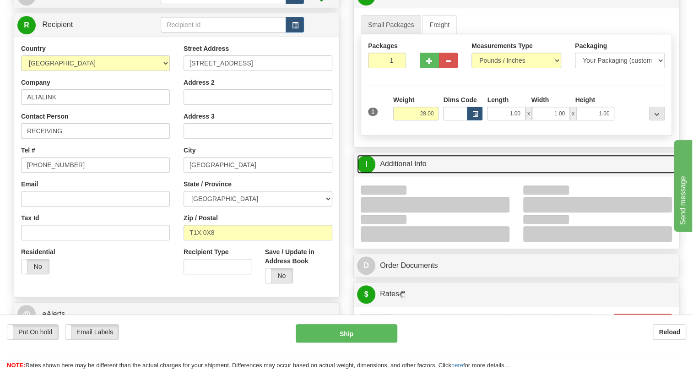
scroll to position [124, 0]
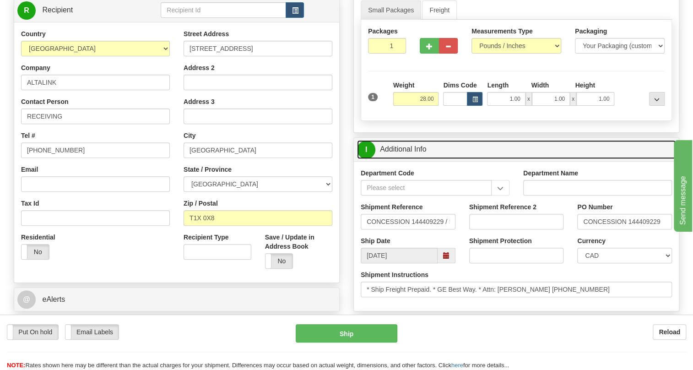
click at [402, 159] on link "I Additional Info" at bounding box center [516, 149] width 318 height 19
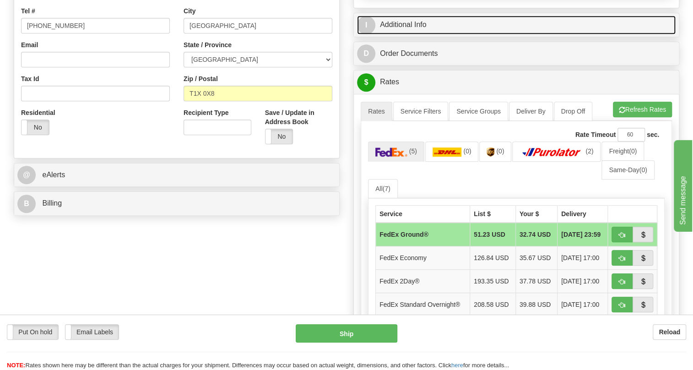
scroll to position [249, 0]
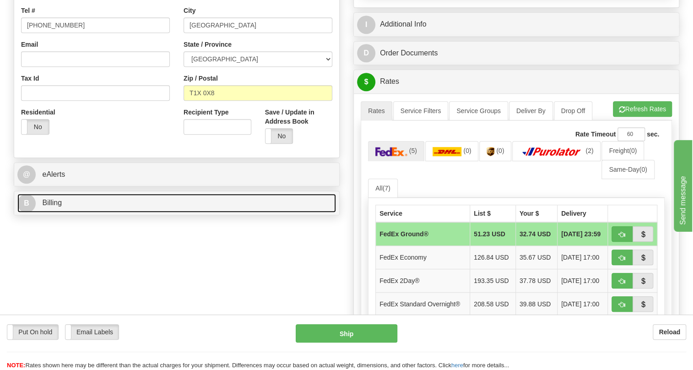
click at [56, 206] on span "Billing" at bounding box center [52, 203] width 20 height 8
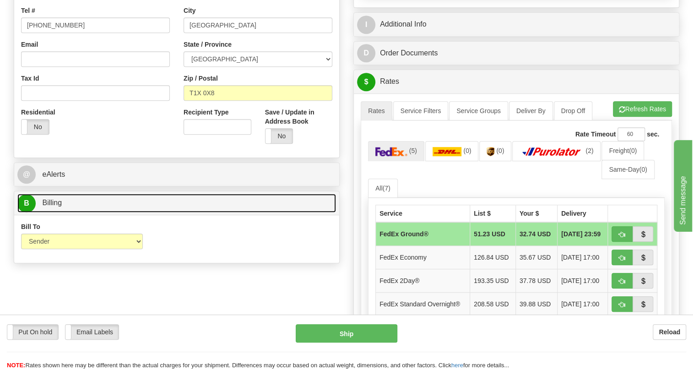
click at [56, 206] on span "Billing" at bounding box center [52, 203] width 20 height 8
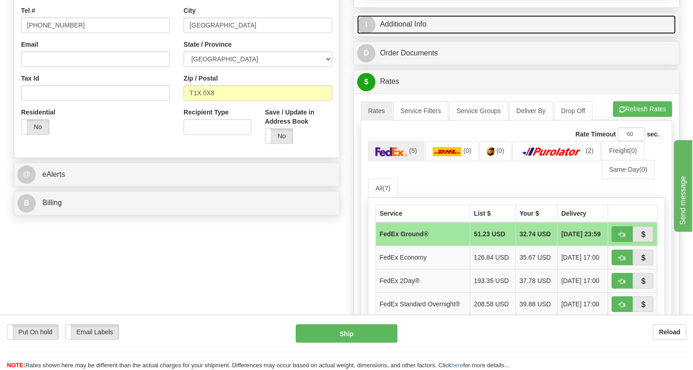
drag, startPoint x: 408, startPoint y: 43, endPoint x: 445, endPoint y: 54, distance: 38.4
click at [408, 34] on link "I Additional Info" at bounding box center [516, 24] width 318 height 19
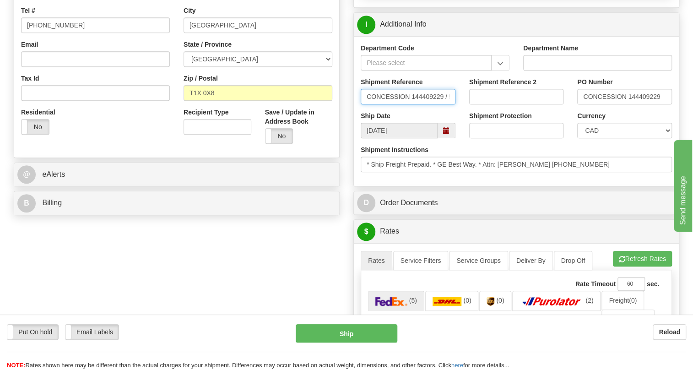
click at [367, 104] on input "CONCESSION 144409229 / 537703" at bounding box center [407, 97] width 95 height 16
drag, startPoint x: 366, startPoint y: 117, endPoint x: 458, endPoint y: 118, distance: 92.4
click at [458, 111] on div "Shipment Reference CONCESSION 144409229 / 537703" at bounding box center [408, 94] width 108 height 34
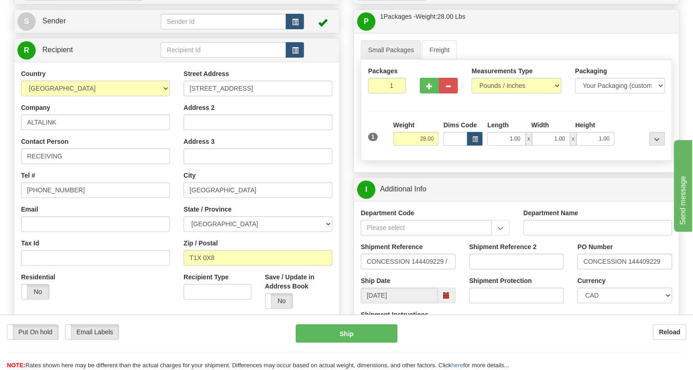
scroll to position [83, 0]
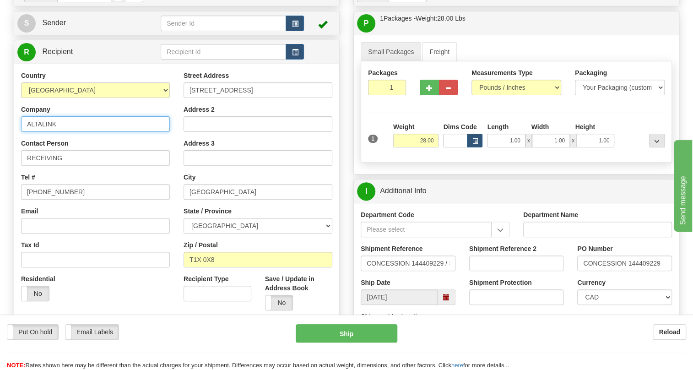
drag, startPoint x: 60, startPoint y: 146, endPoint x: 23, endPoint y: 150, distance: 37.7
click at [23, 132] on input "ALTALINK" at bounding box center [95, 124] width 149 height 16
click at [264, 98] on input "[STREET_ADDRESS]" at bounding box center [257, 90] width 149 height 16
drag, startPoint x: 264, startPoint y: 110, endPoint x: 181, endPoint y: 111, distance: 82.8
click at [175, 112] on div "Country [GEOGRAPHIC_DATA] [GEOGRAPHIC_DATA] [GEOGRAPHIC_DATA] [GEOGRAPHIC_DATA]…" at bounding box center [176, 194] width 325 height 246
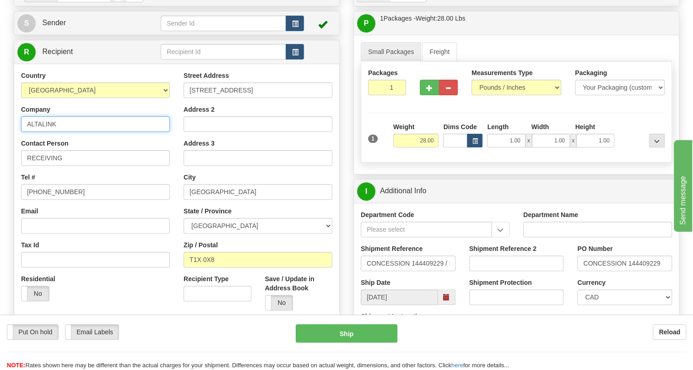
drag, startPoint x: 55, startPoint y: 143, endPoint x: 11, endPoint y: 147, distance: 43.6
click at [11, 147] on div "Order # 86703774 S" at bounding box center [176, 184] width 339 height 404
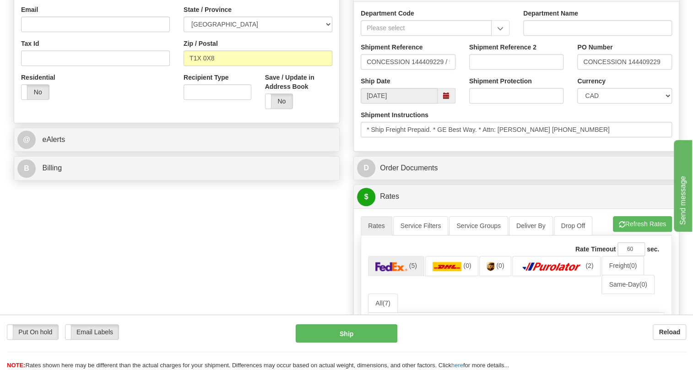
scroll to position [291, 0]
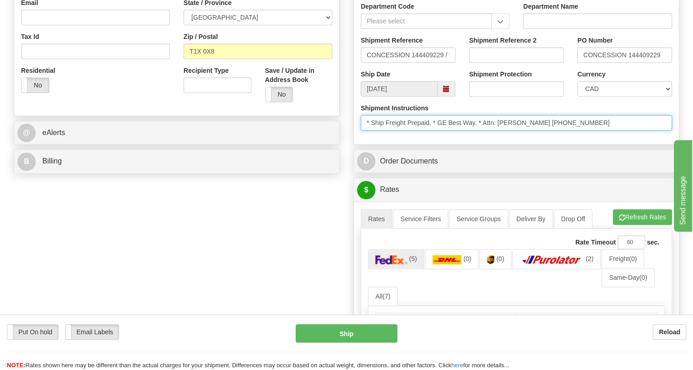
drag, startPoint x: 575, startPoint y: 143, endPoint x: 485, endPoint y: 146, distance: 90.2
click at [485, 130] on input "* Ship Freight Prepaid. * GE Best Way. * Attn: Nick Belzile 403-700-0379" at bounding box center [515, 123] width 311 height 16
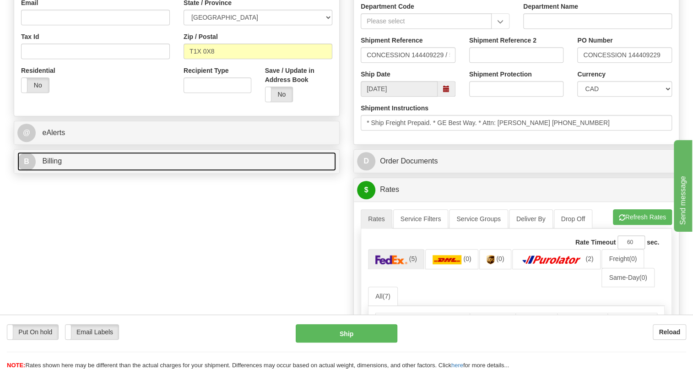
click at [55, 165] on span "Billing" at bounding box center [52, 161] width 20 height 8
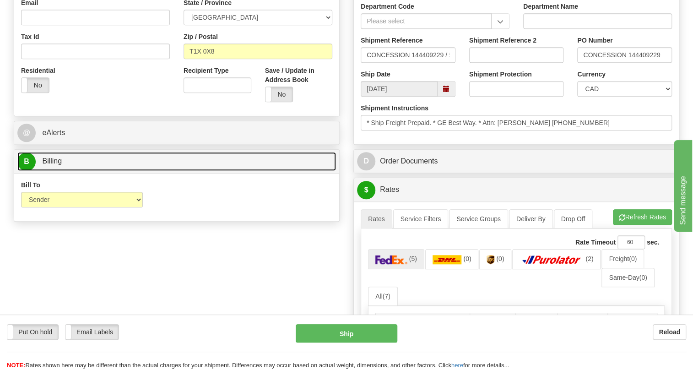
click at [55, 165] on span "Billing" at bounding box center [52, 161] width 20 height 8
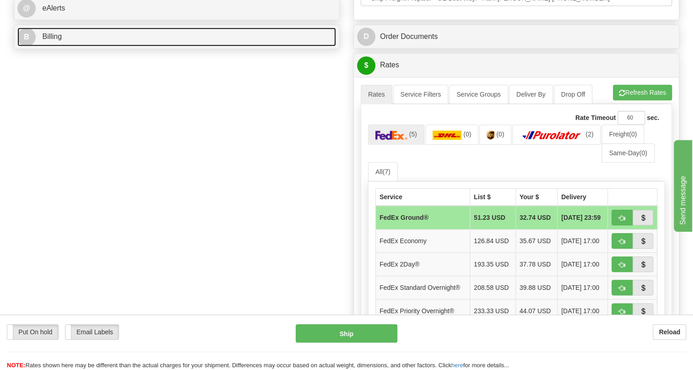
scroll to position [416, 0]
click at [53, 40] on span "Billing" at bounding box center [52, 36] width 20 height 8
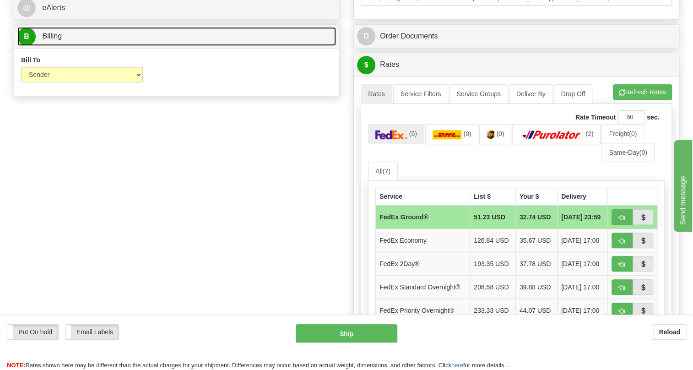
click at [53, 40] on span "Billing" at bounding box center [52, 36] width 20 height 8
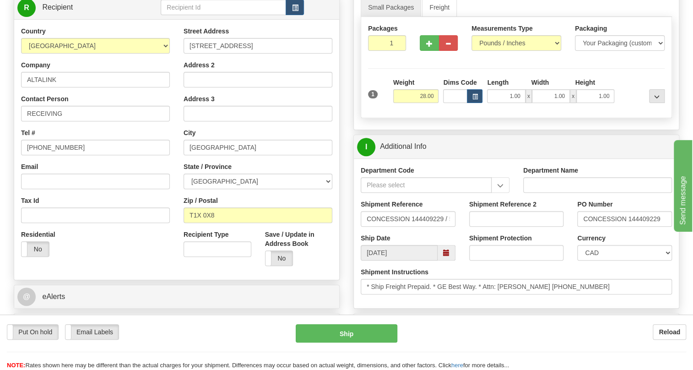
scroll to position [124, 0]
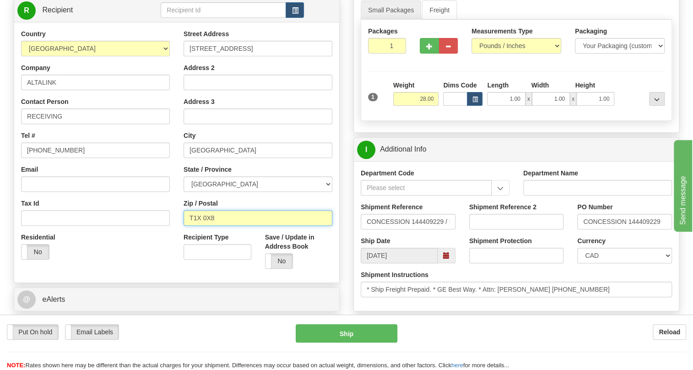
drag, startPoint x: 215, startPoint y: 238, endPoint x: 179, endPoint y: 243, distance: 36.0
click at [179, 243] on div "Street Address 235205 GARDEN ROAD Address 2 Address 3 City ROCKY VIEW COUNTY St…" at bounding box center [258, 152] width 162 height 246
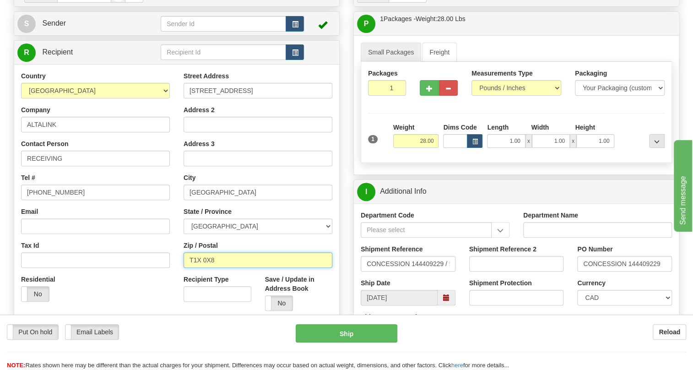
scroll to position [0, 0]
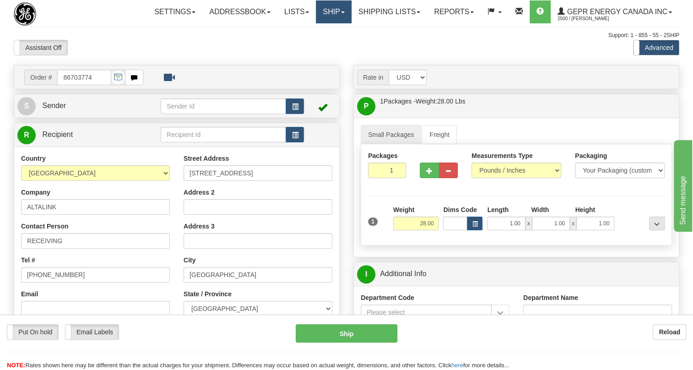
click at [338, 14] on link "Ship" at bounding box center [333, 11] width 35 height 23
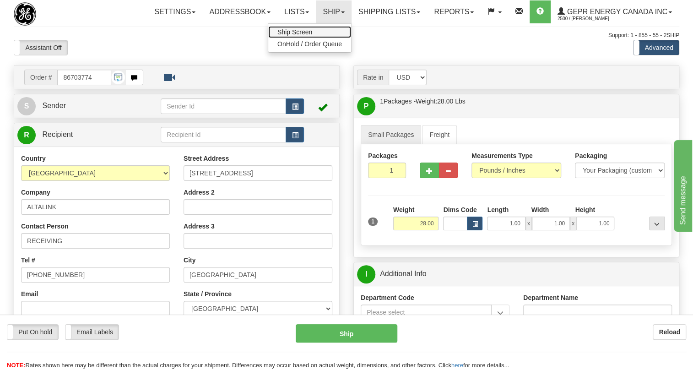
click at [303, 32] on span "Ship Screen" at bounding box center [294, 31] width 35 height 7
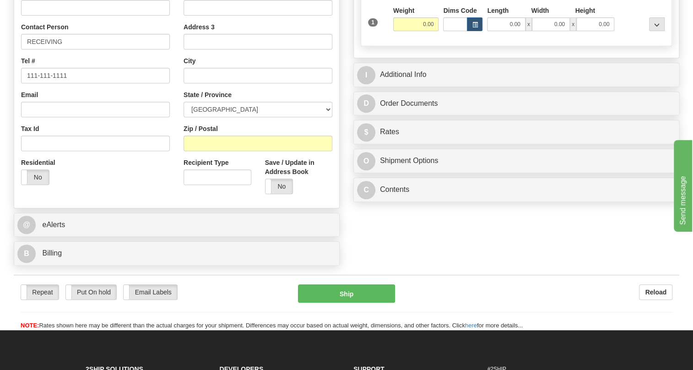
scroll to position [208, 0]
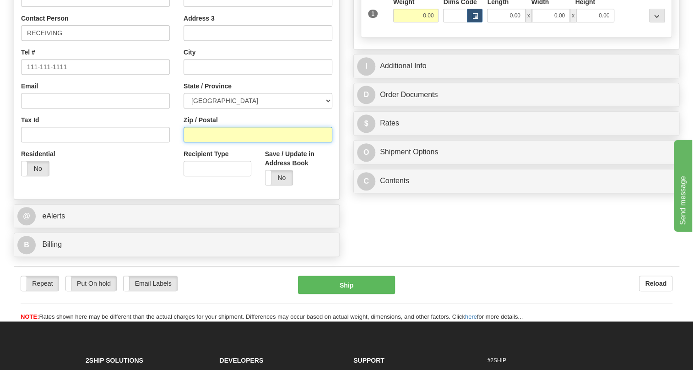
click at [199, 142] on input "Zip / Postal" at bounding box center [257, 135] width 149 height 16
paste input "T1X 0X8"
type input "T1X 0X8"
click at [149, 192] on div "Country [GEOGRAPHIC_DATA] [GEOGRAPHIC_DATA] [GEOGRAPHIC_DATA] [GEOGRAPHIC_DATA]…" at bounding box center [176, 69] width 325 height 246
type input "[GEOGRAPHIC_DATA]"
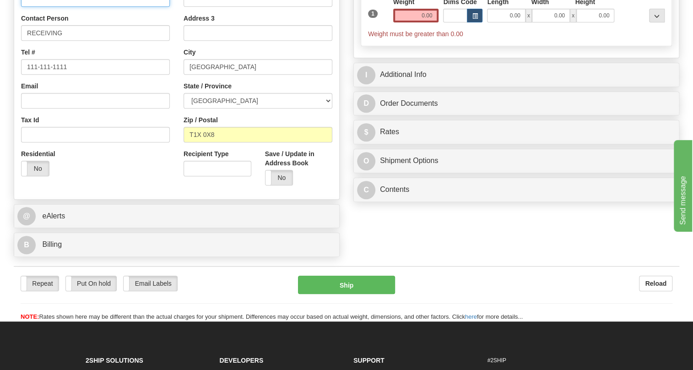
paste input "ALTALINK"
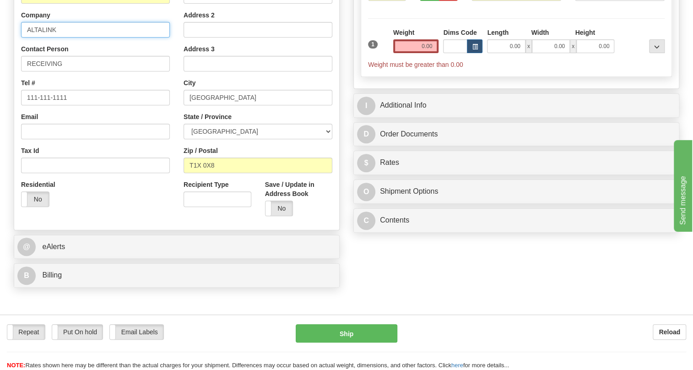
scroll to position [124, 0]
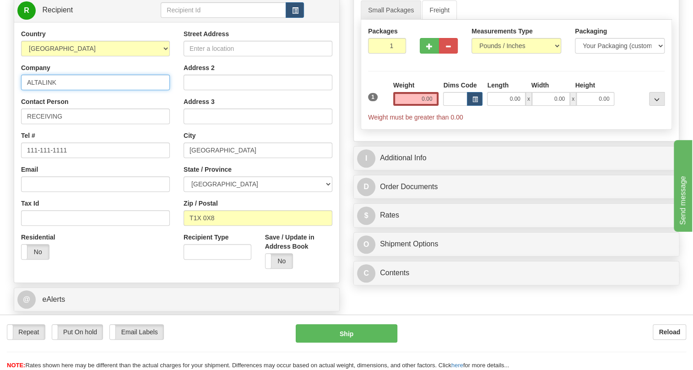
type input "ALTALINK"
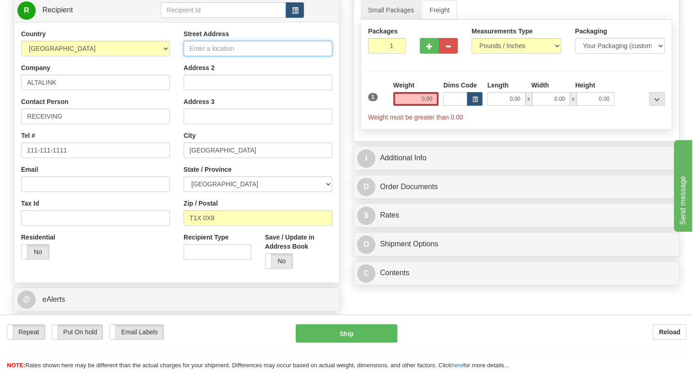
click at [203, 56] on input "Street Address" at bounding box center [257, 49] width 149 height 16
paste input "235205 GARDEN ROAD"
type input "235205 GARDEN ROAD"
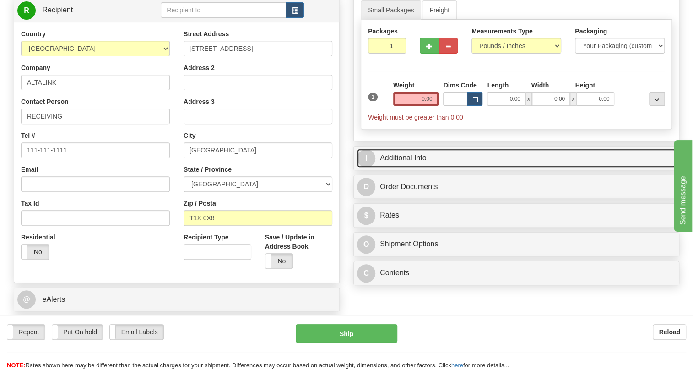
click at [408, 167] on link "I Additional Info" at bounding box center [516, 158] width 318 height 19
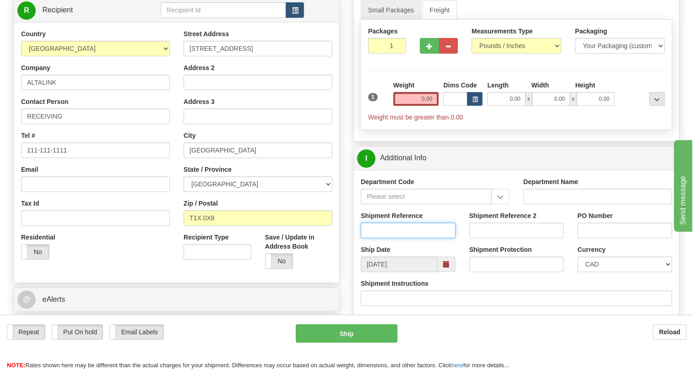
click at [382, 238] on input "Shipment Reference" at bounding box center [407, 230] width 95 height 16
paste input "CONCESSION 144409229 / 537703"
type input "CONCESSION 144409229 / 537703"
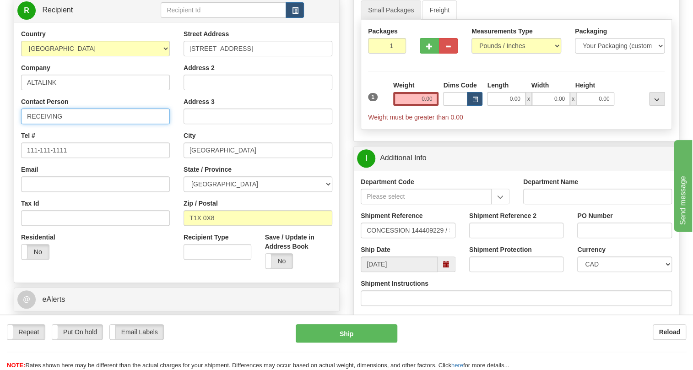
click at [93, 124] on input "RECEIVING" at bounding box center [95, 116] width 149 height 16
paste input "Attn: Nick Belzile 403-700-0379"
drag, startPoint x: 158, startPoint y: 136, endPoint x: 118, endPoint y: 138, distance: 40.8
click at [118, 124] on input "RECEIVING / Attn: Nick Belzile 403-700-0379" at bounding box center [95, 116] width 149 height 16
type input "RECEIVING / Attn: Nick Belzile"
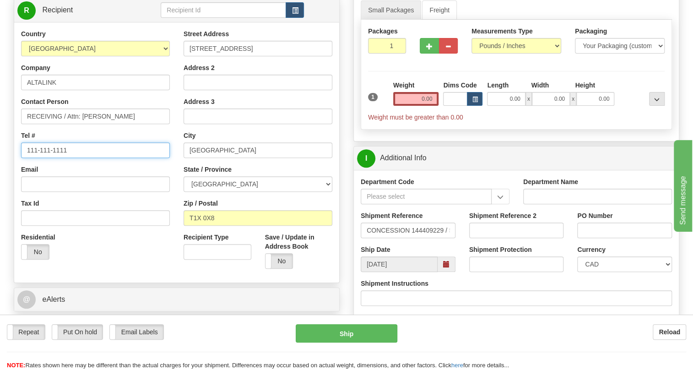
click at [55, 158] on input "111-111-1111" at bounding box center [95, 150] width 149 height 16
paste input "403-700-0379"
type input "403-700-0379"
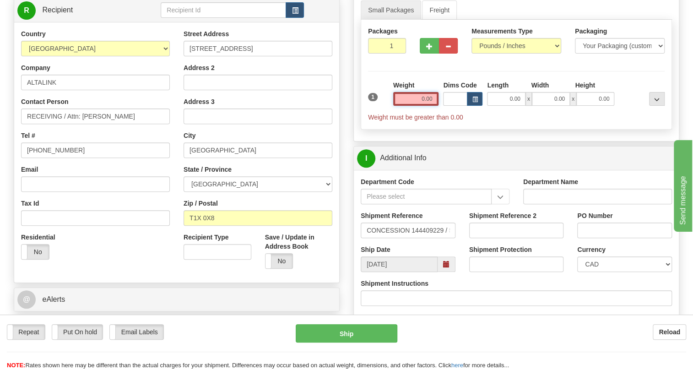
click at [406, 106] on input "0.00" at bounding box center [416, 99] width 46 height 14
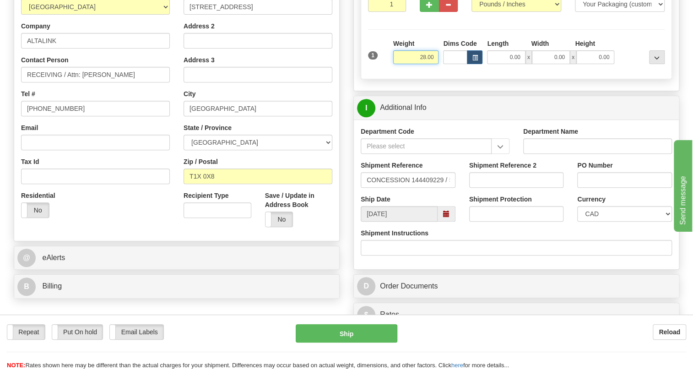
scroll to position [208, 0]
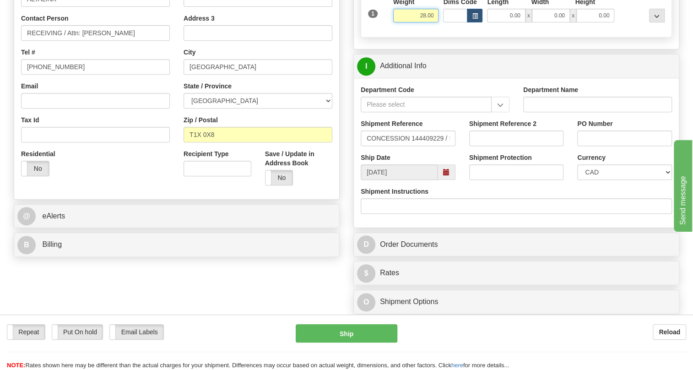
type input "28.00"
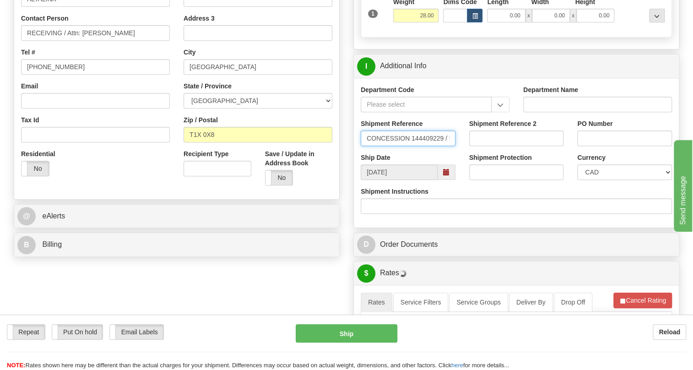
drag, startPoint x: 442, startPoint y: 156, endPoint x: 368, endPoint y: 158, distance: 74.1
type input "/ 537703"
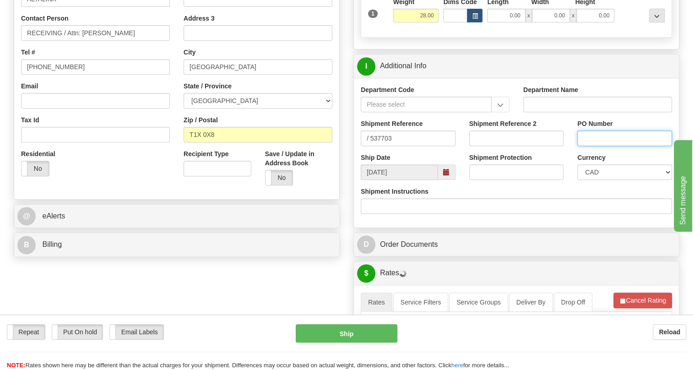
click at [577, 146] on input "PO Number" at bounding box center [624, 138] width 95 height 16
paste input "CONCESSION 144409229"
type input "CONCESSION 144409229"
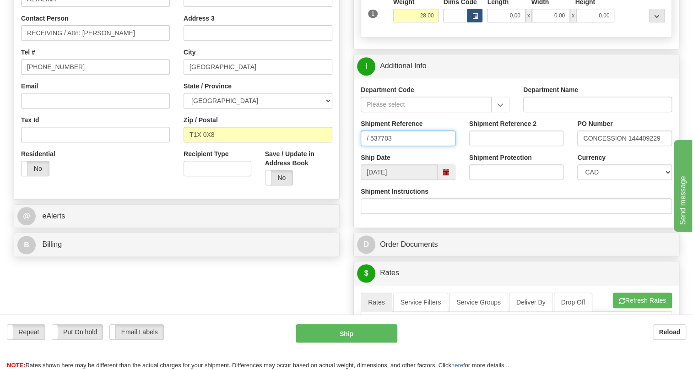
click at [374, 146] on input "/ 537703" at bounding box center [407, 138] width 95 height 16
click at [373, 146] on input "/ 537703" at bounding box center [407, 138] width 95 height 16
click at [389, 146] on input "537703" at bounding box center [407, 138] width 95 height 16
type input "537703/5399005768"
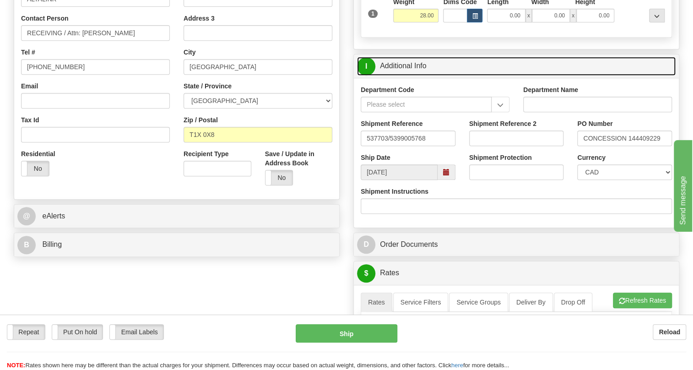
click at [417, 75] on link "I Additional Info" at bounding box center [516, 66] width 318 height 19
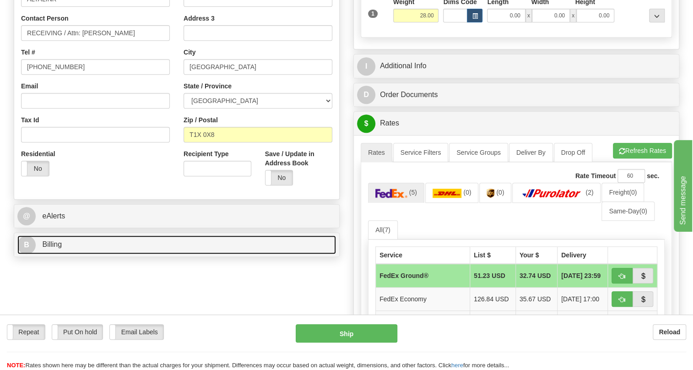
click at [54, 248] on span "Billing" at bounding box center [52, 244] width 20 height 8
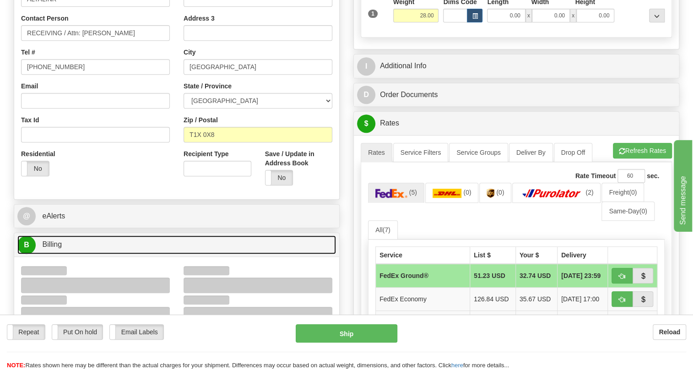
click at [54, 248] on span "Billing" at bounding box center [52, 244] width 20 height 8
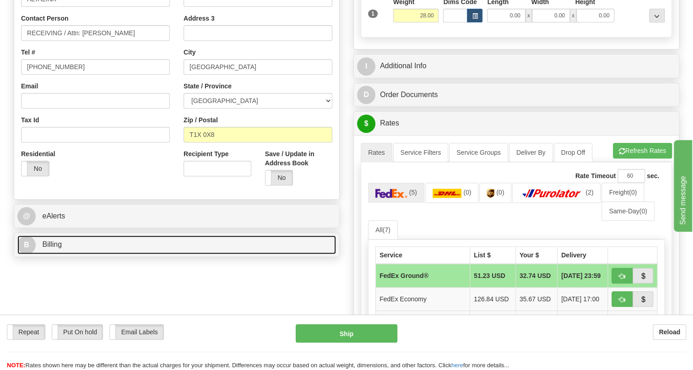
click at [54, 248] on span "Billing" at bounding box center [52, 244] width 20 height 8
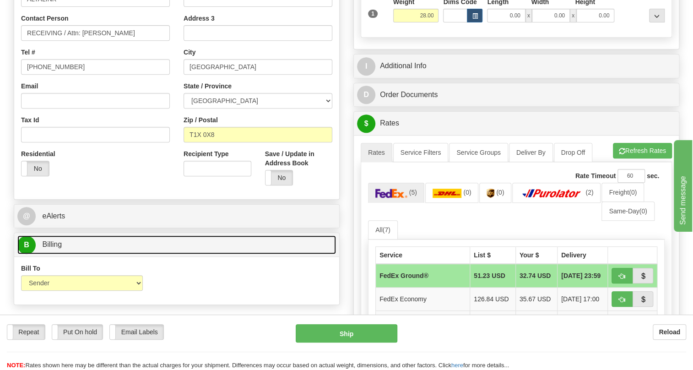
click at [59, 248] on span "Billing" at bounding box center [52, 244] width 20 height 8
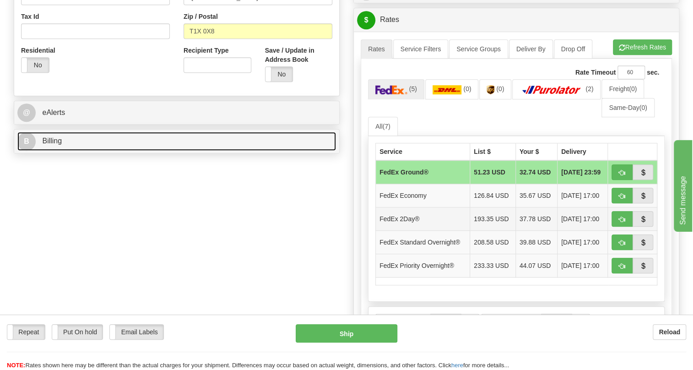
scroll to position [291, 0]
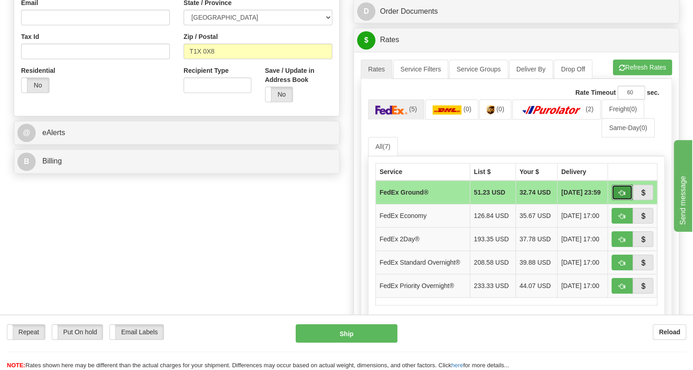
click at [622, 196] on span "button" at bounding box center [621, 193] width 6 height 6
type input "92"
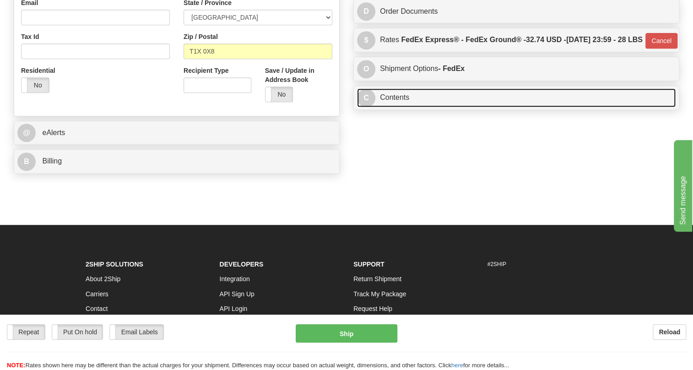
click at [394, 107] on link "C Contents" at bounding box center [516, 97] width 318 height 19
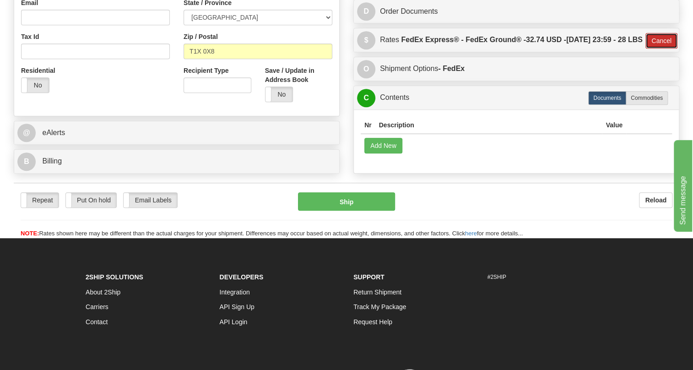
click at [658, 48] on button "Cancel" at bounding box center [661, 41] width 32 height 16
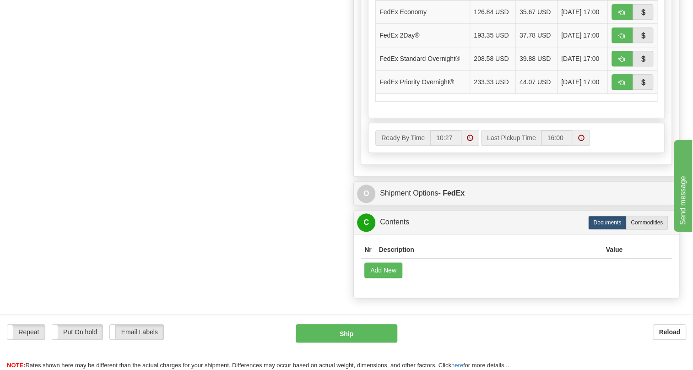
scroll to position [540, 0]
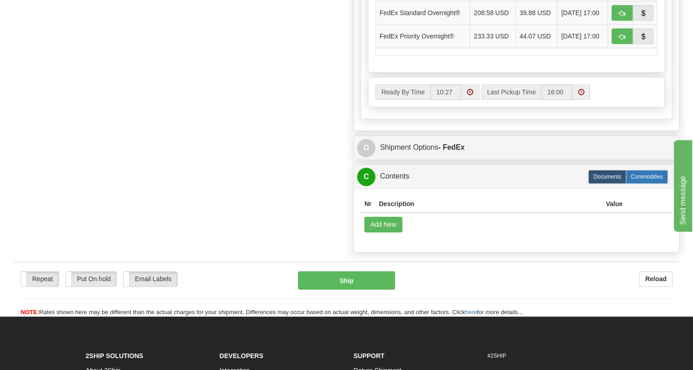
click at [644, 183] on label "Commodities" at bounding box center [646, 177] width 42 height 14
radio input "true"
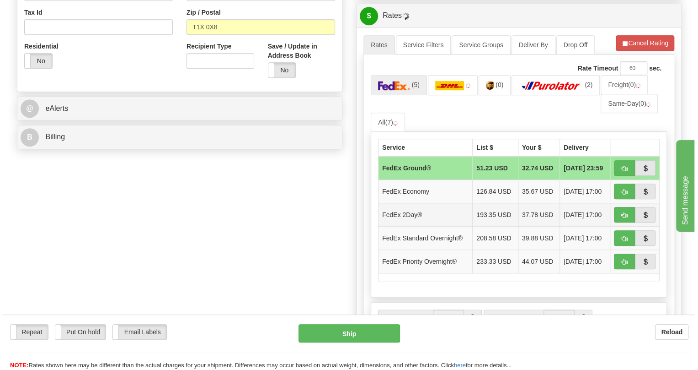
scroll to position [314, 0]
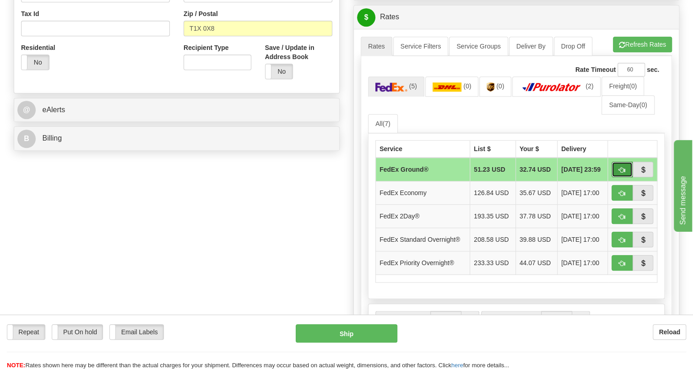
click at [617, 177] on button "button" at bounding box center [621, 169] width 21 height 16
type input "92"
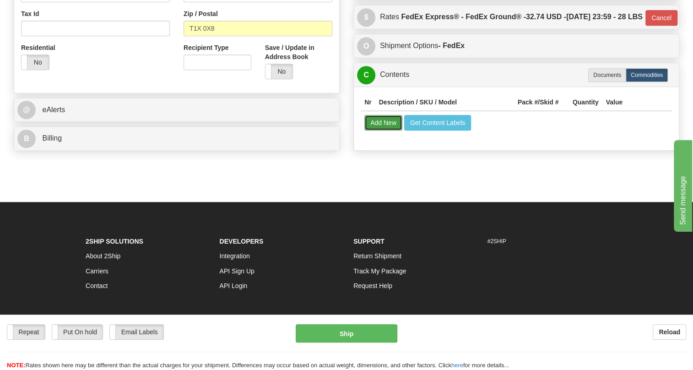
click at [377, 130] on button "Add New" at bounding box center [383, 123] width 38 height 16
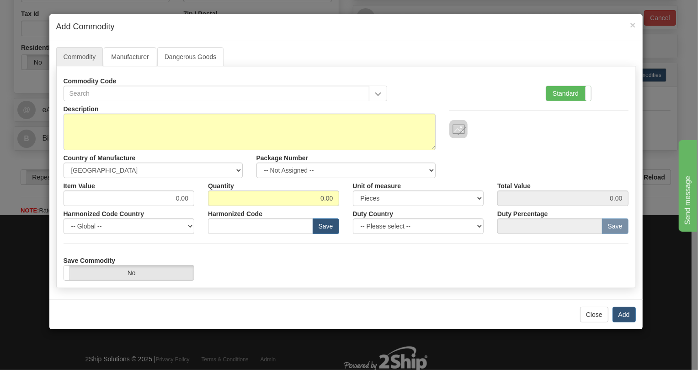
drag, startPoint x: 563, startPoint y: 91, endPoint x: 539, endPoint y: 106, distance: 27.3
click at [563, 91] on label "Standard" at bounding box center [569, 93] width 45 height 15
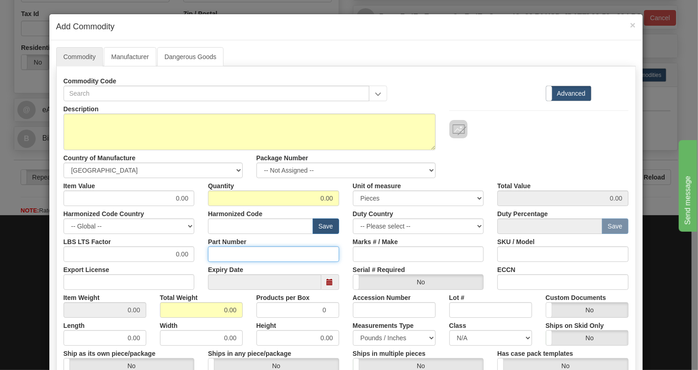
click at [218, 255] on input "Part Number" at bounding box center [273, 254] width 131 height 16
paste input "EUR-0019"
type input "EUR-0019"
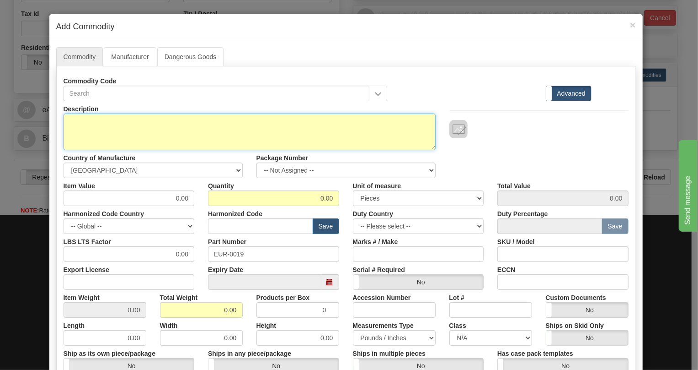
click at [106, 127] on textarea "Description" at bounding box center [250, 131] width 372 height 37
paste textarea "UR8LH Module 4CT/4VT to UR UR8LH"
type textarea "UR8LH Module 4CT/4VT to UR"
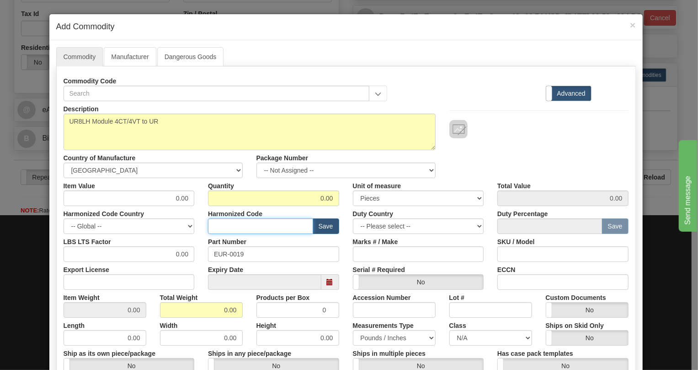
click at [220, 227] on input "text" at bounding box center [260, 226] width 105 height 16
paste input "8538.90.9090"
type input "8538.90.9090"
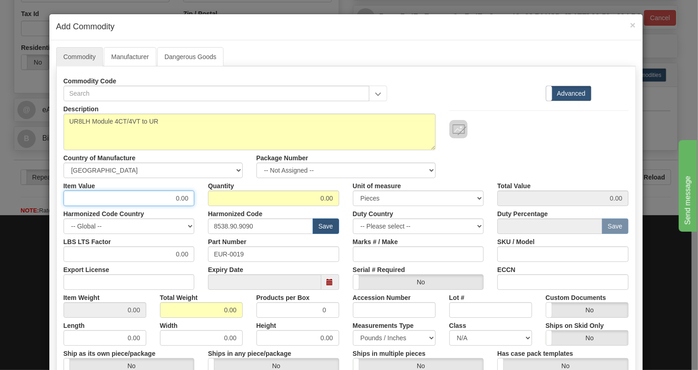
click at [176, 195] on input "0.00" at bounding box center [129, 198] width 131 height 16
paste input "523,99"
click at [176, 195] on input "523,99" at bounding box center [129, 198] width 131 height 16
type input "523.99"
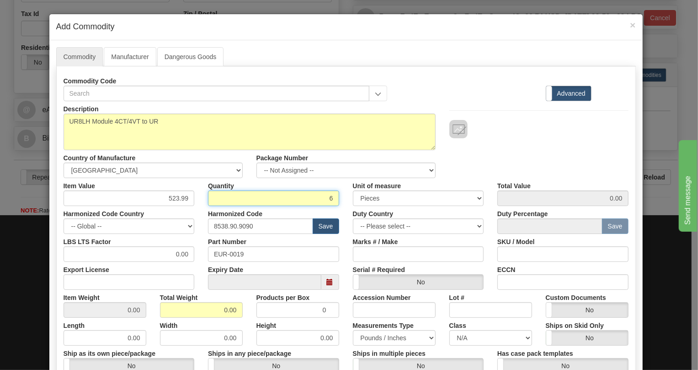
type input "6"
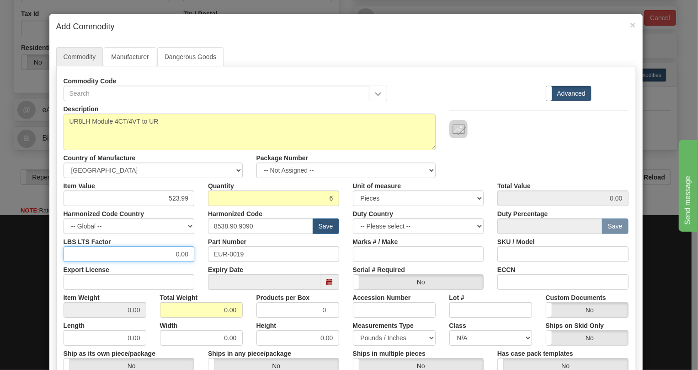
type input "3143.94"
click at [170, 256] on input "0.00" at bounding box center [129, 254] width 131 height 16
type input "1.00"
click at [219, 307] on input "0.00" at bounding box center [201, 310] width 83 height 16
type input "1.00"
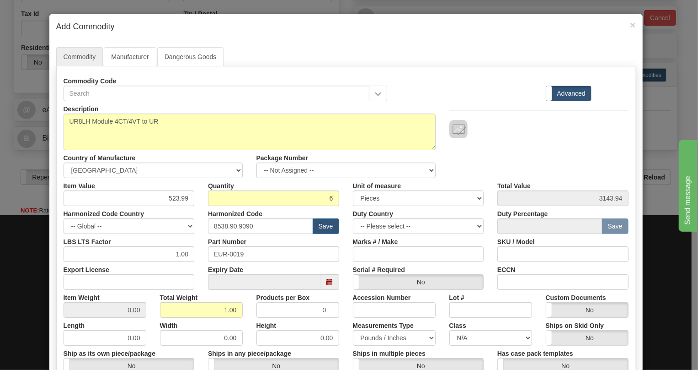
type input "0.1667"
click at [339, 326] on div "Height 0.00" at bounding box center [298, 331] width 97 height 28
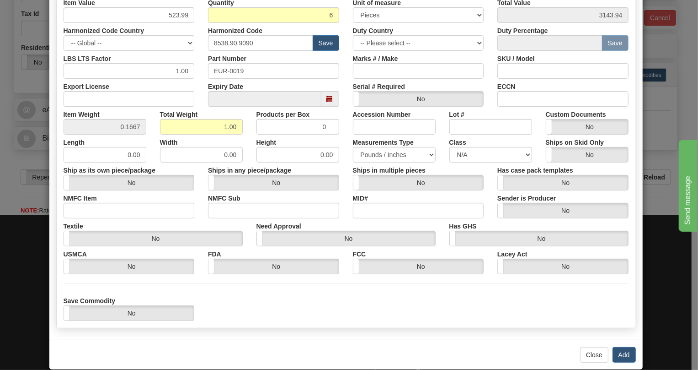
scroll to position [196, 0]
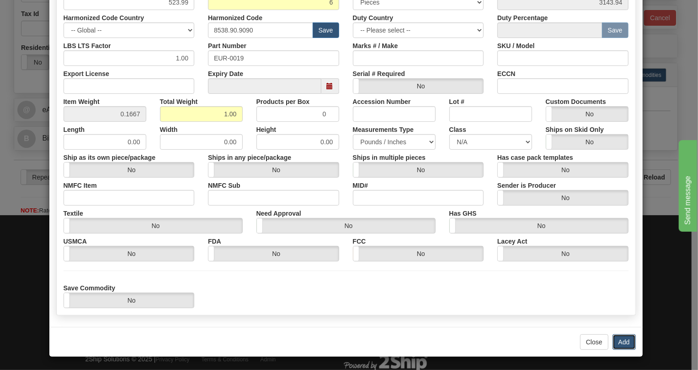
click at [618, 340] on button "Add" at bounding box center [624, 342] width 23 height 16
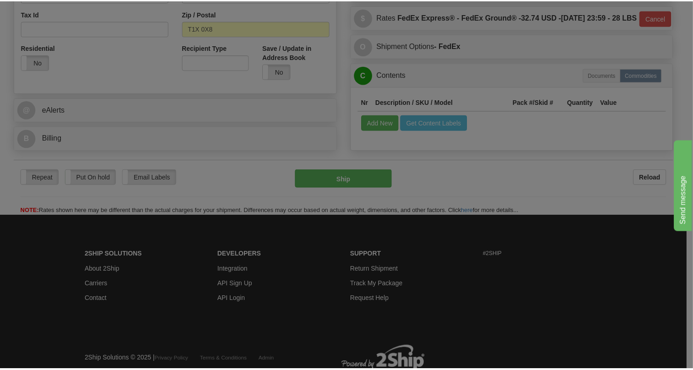
scroll to position [0, 0]
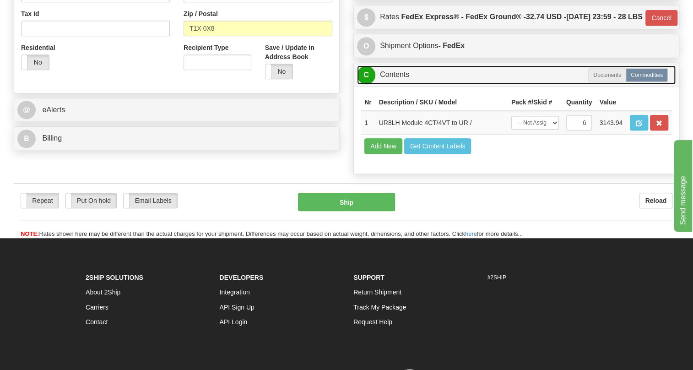
click at [394, 84] on link "C Contents" at bounding box center [516, 74] width 318 height 19
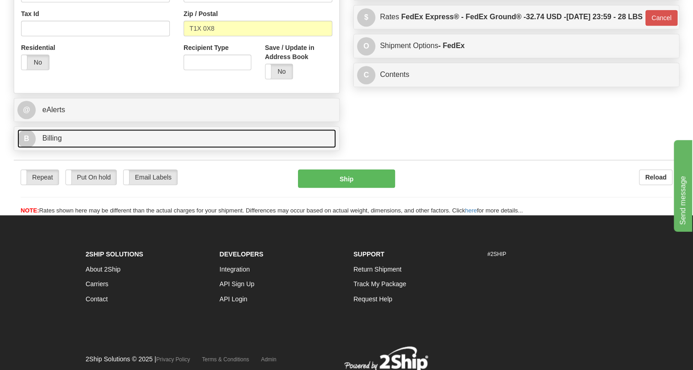
click at [54, 142] on span "Billing" at bounding box center [52, 138] width 20 height 8
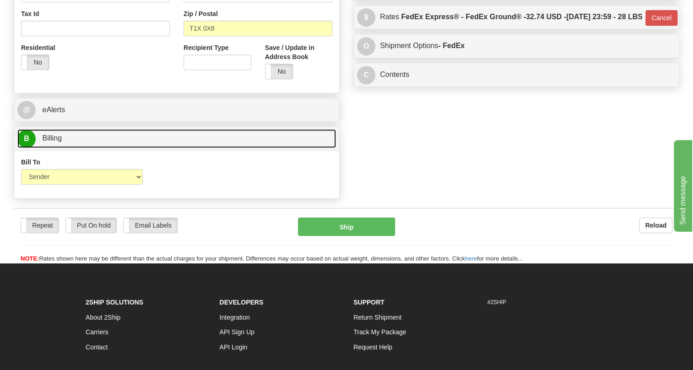
click at [54, 142] on span "Billing" at bounding box center [52, 138] width 20 height 8
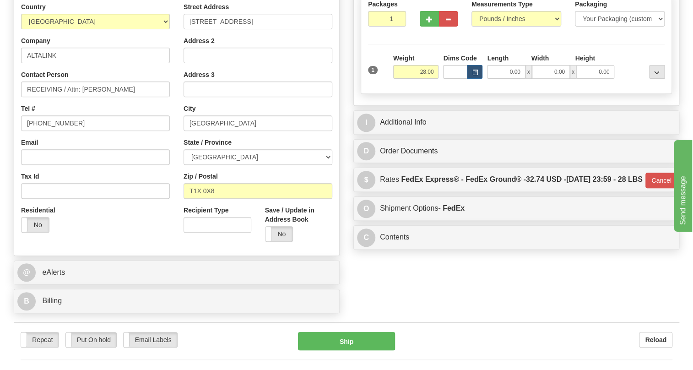
scroll to position [147, 0]
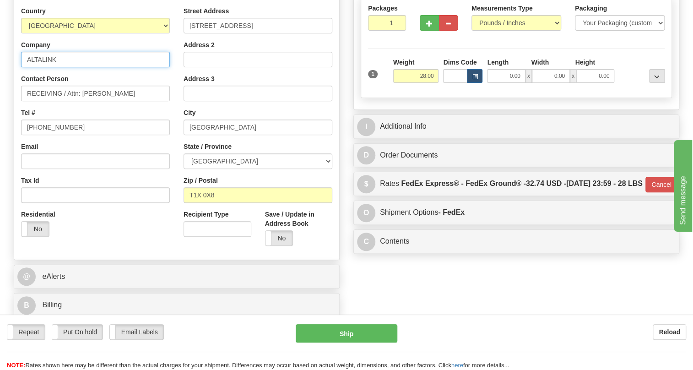
click at [40, 67] on input "ALTALINK" at bounding box center [95, 60] width 149 height 16
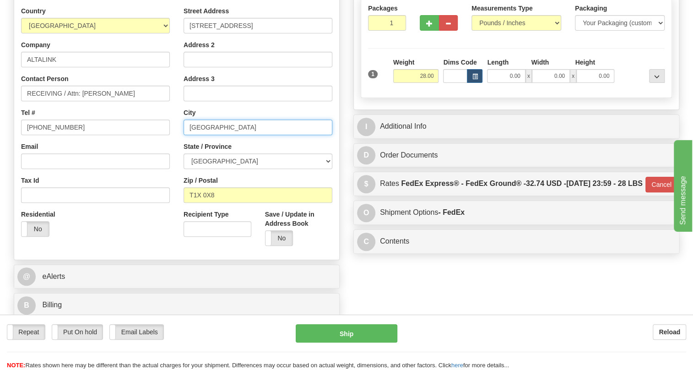
drag, startPoint x: 260, startPoint y: 147, endPoint x: 189, endPoint y: 148, distance: 71.4
click at [189, 135] on input "ROCKY VIEW COUNTY" at bounding box center [257, 127] width 149 height 16
type input "CALGARY"
click at [183, 159] on div "Street Address 235205 GARDEN ROAD Address 2 Address 3 City CALGARY State / Prov…" at bounding box center [258, 129] width 162 height 246
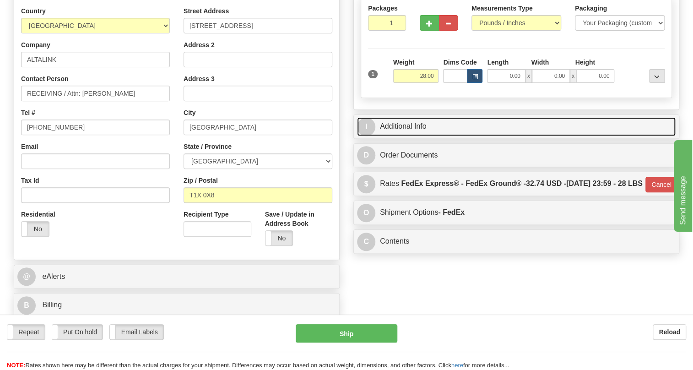
click at [391, 136] on link "I Additional Info" at bounding box center [516, 126] width 318 height 19
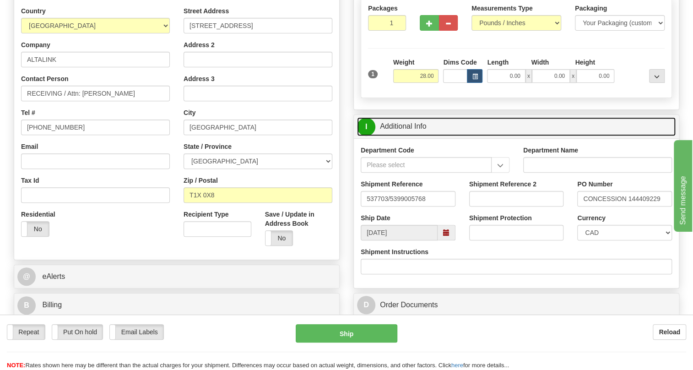
click at [409, 136] on link "I Additional Info" at bounding box center [516, 126] width 318 height 19
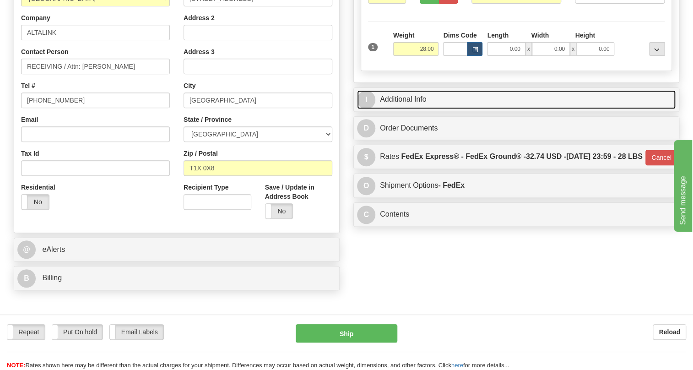
scroll to position [189, 0]
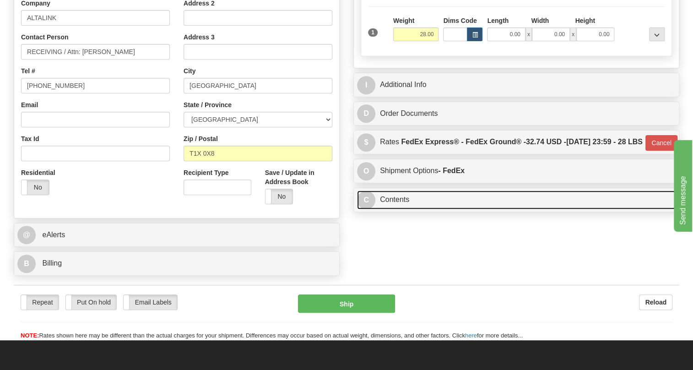
click at [406, 209] on link "C Contents" at bounding box center [516, 199] width 318 height 19
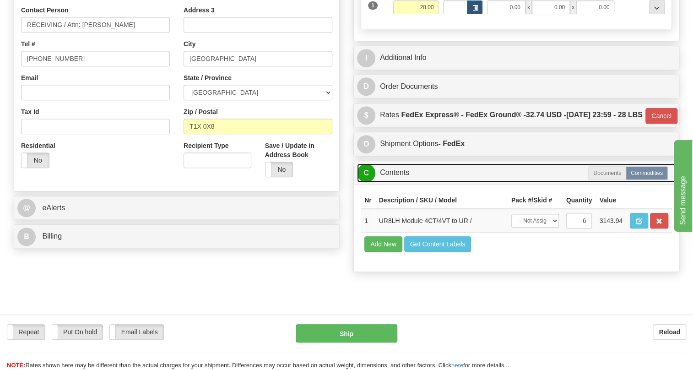
scroll to position [231, 0]
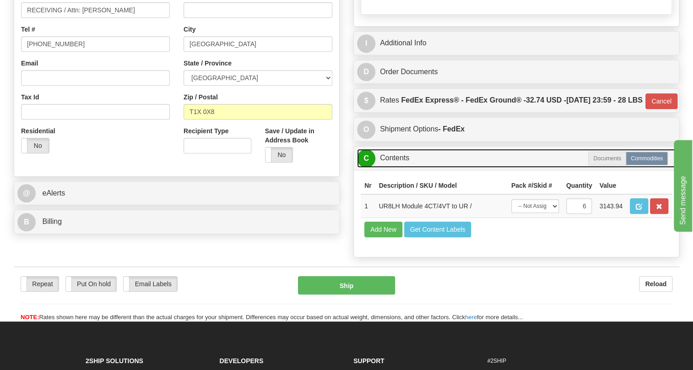
click at [406, 167] on link "C Contents" at bounding box center [516, 158] width 318 height 19
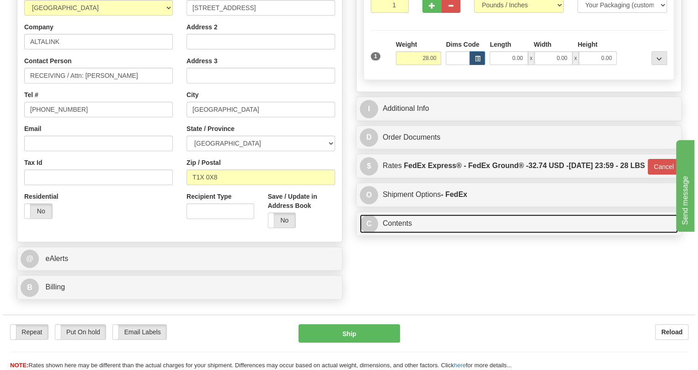
scroll to position [64, 0]
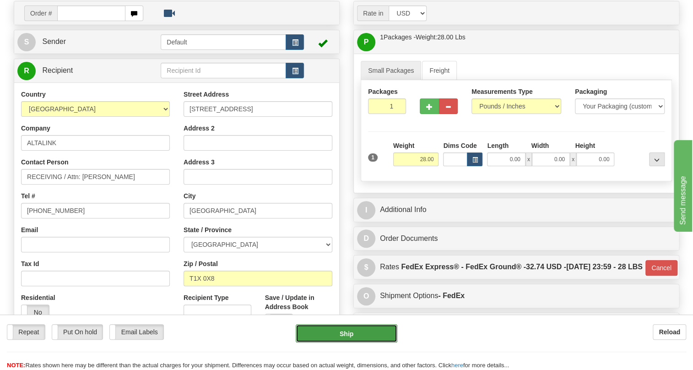
click at [342, 333] on button "Ship" at bounding box center [346, 333] width 102 height 18
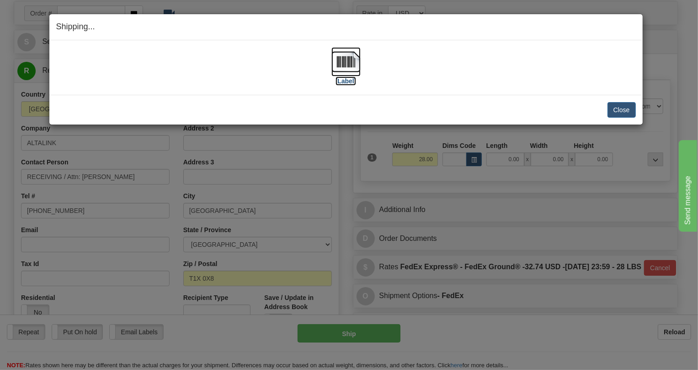
click at [343, 63] on img at bounding box center [346, 61] width 29 height 29
click at [617, 109] on button "Close" at bounding box center [622, 110] width 28 height 16
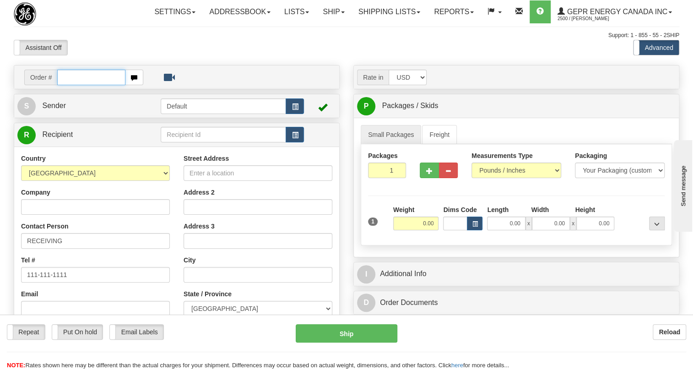
click at [67, 85] on input "text" at bounding box center [91, 78] width 68 height 16
paste input "0086703884"
click at [67, 85] on input "0086703884" at bounding box center [91, 78] width 68 height 16
type input "86703884"
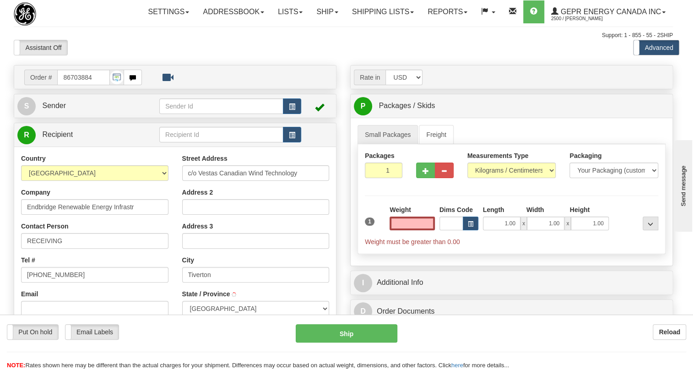
type input "TIVERTON"
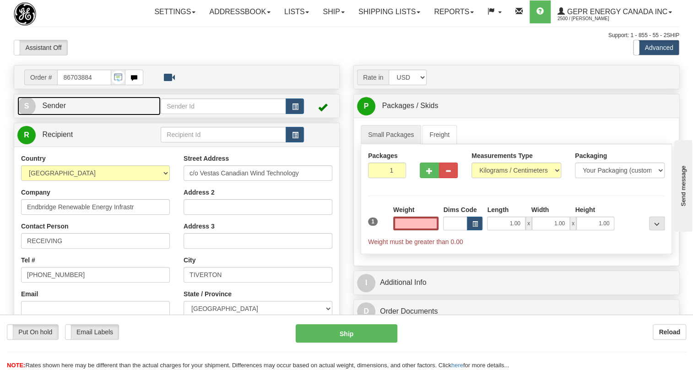
type input "0.00"
drag, startPoint x: 62, startPoint y: 125, endPoint x: 20, endPoint y: 135, distance: 43.2
click at [62, 109] on span "Sender" at bounding box center [54, 106] width 24 height 8
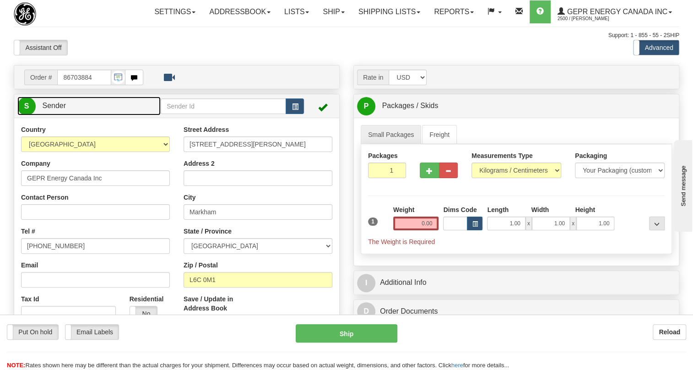
type input "MARKHAM"
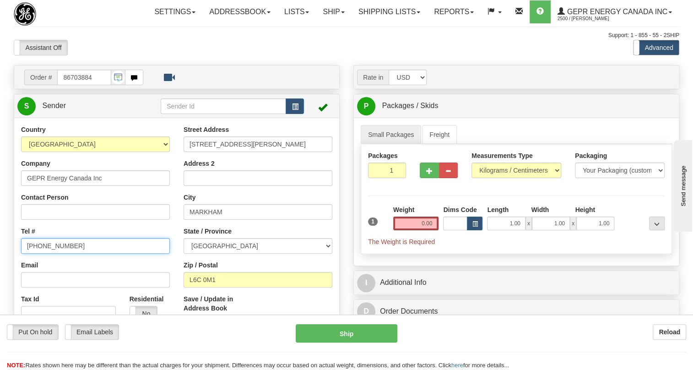
click at [54, 253] on input "[PHONE_NUMBER]" at bounding box center [95, 246] width 149 height 16
paste input "[PHONE_NUMBER]"
type input "[PHONE_NUMBER]"
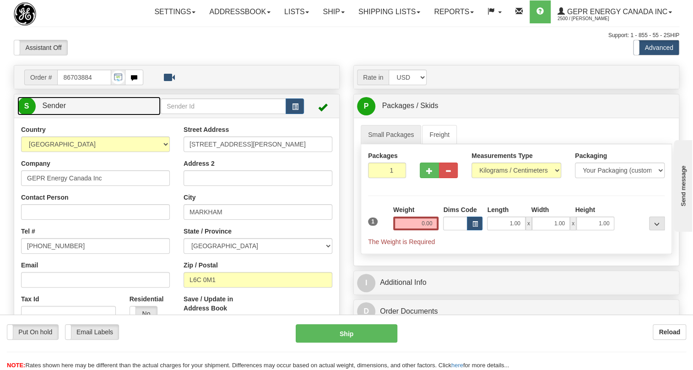
drag, startPoint x: 54, startPoint y: 125, endPoint x: 69, endPoint y: 131, distance: 15.4
click at [55, 109] on span "Sender" at bounding box center [54, 106] width 24 height 8
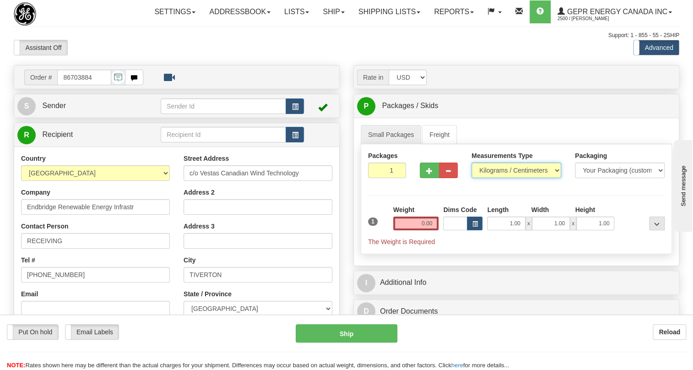
click at [510, 178] on select "Pounds / Inches Kilograms / Centimeters" at bounding box center [516, 170] width 90 height 16
select select "0"
click at [471, 178] on select "Pounds / Inches Kilograms / Centimeters" at bounding box center [516, 170] width 90 height 16
click at [419, 230] on div "Weight 0.00" at bounding box center [416, 217] width 46 height 25
click at [418, 230] on input "0.00" at bounding box center [416, 223] width 46 height 14
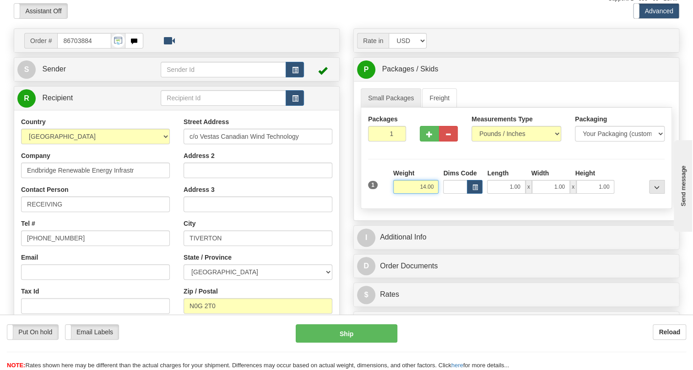
scroll to position [83, 0]
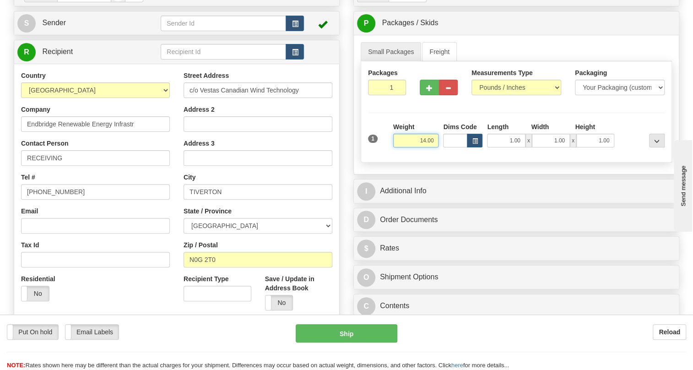
type input "14.00"
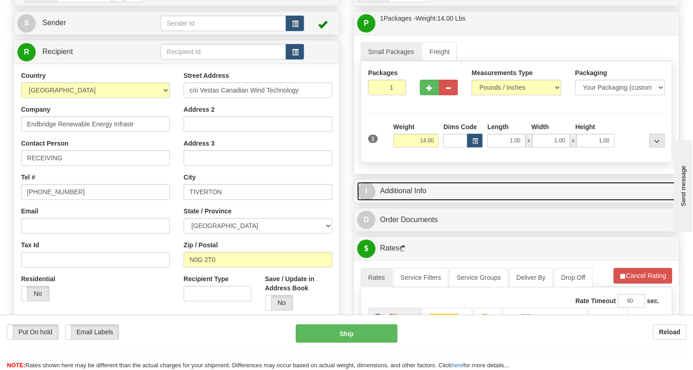
click at [413, 200] on link "I Additional Info" at bounding box center [516, 191] width 318 height 19
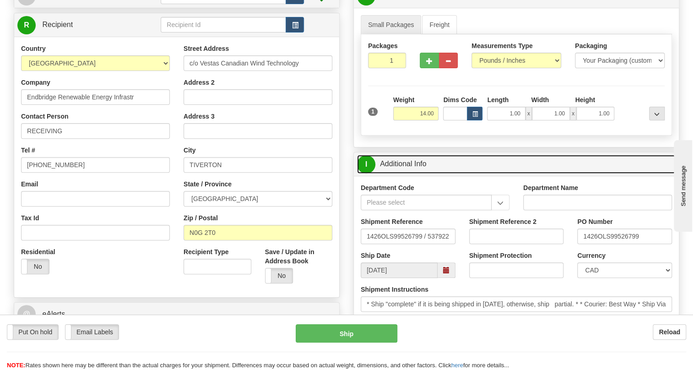
scroll to position [124, 0]
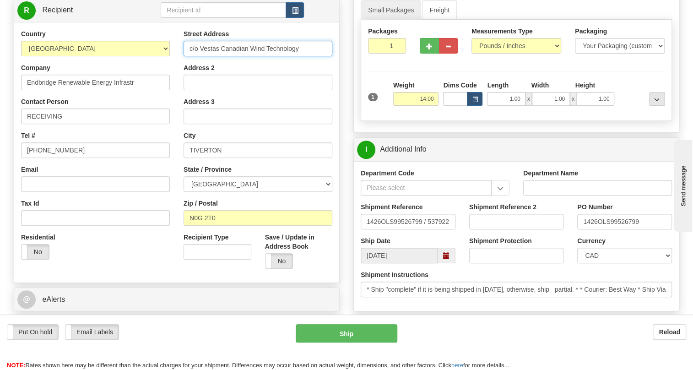
drag, startPoint x: 298, startPoint y: 69, endPoint x: 179, endPoint y: 66, distance: 119.0
click at [179, 66] on div "Street Address c/o Vestas Canadian Wind Technology Address 2 Address 3 City TIV…" at bounding box center [258, 152] width 162 height 246
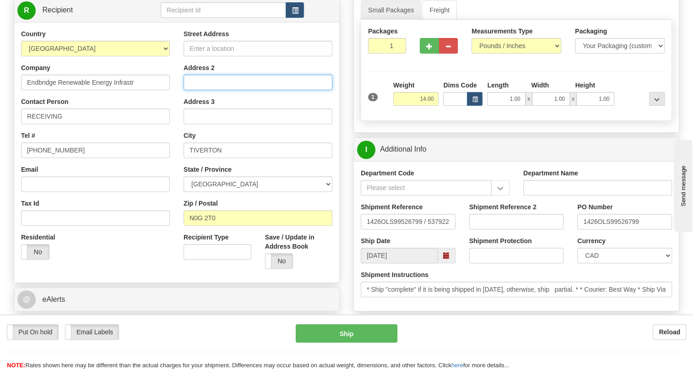
click at [202, 90] on input "Address 2" at bounding box center [257, 83] width 149 height 16
paste input "c/o Vestas Canadian Wind Technology"
type input "c/o Vestas Canadian Wind Technology"
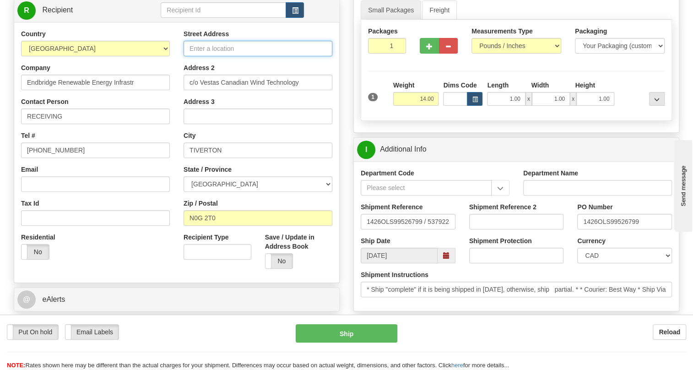
click at [193, 56] on input "Street Address" at bounding box center [257, 49] width 149 height 16
paste input "457 Sideroad 30"
type input "457 Sideroad 30"
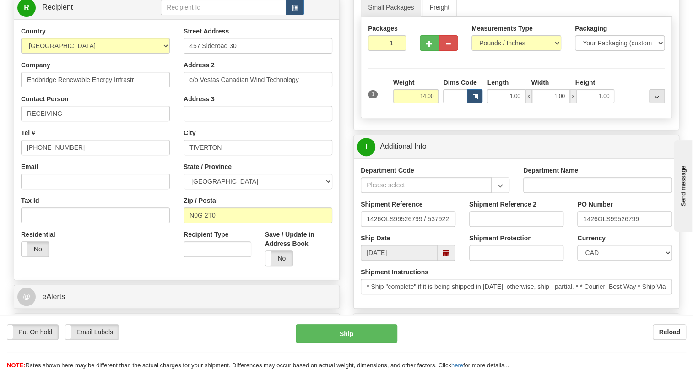
scroll to position [249, 0]
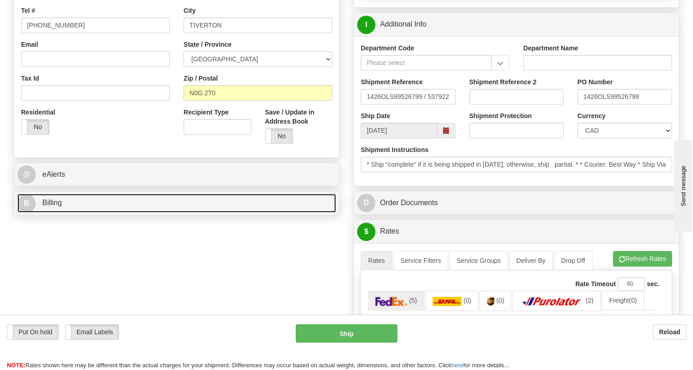
click at [54, 206] on span "Billing" at bounding box center [52, 203] width 20 height 8
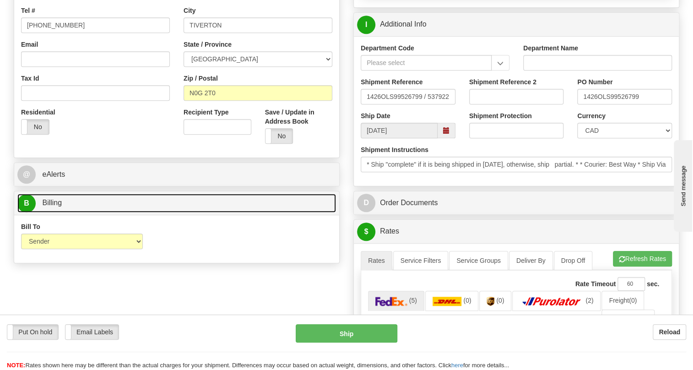
click at [51, 206] on span "Billing" at bounding box center [52, 203] width 20 height 8
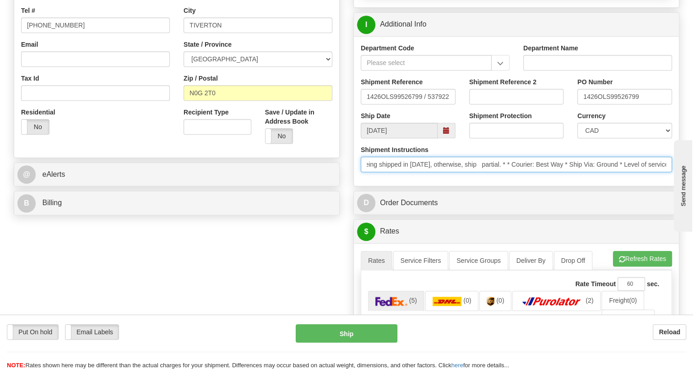
scroll to position [0, 247]
drag, startPoint x: 1038, startPoint y: 415, endPoint x: 1274, endPoint y: 447, distance: 237.7
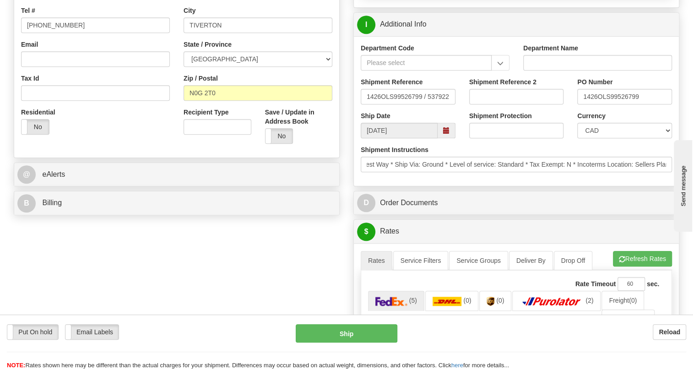
click at [458, 186] on div "Department Code Department Name Shipment Reference 1426OLS99526799 / 537922 Shi…" at bounding box center [516, 111] width 325 height 150
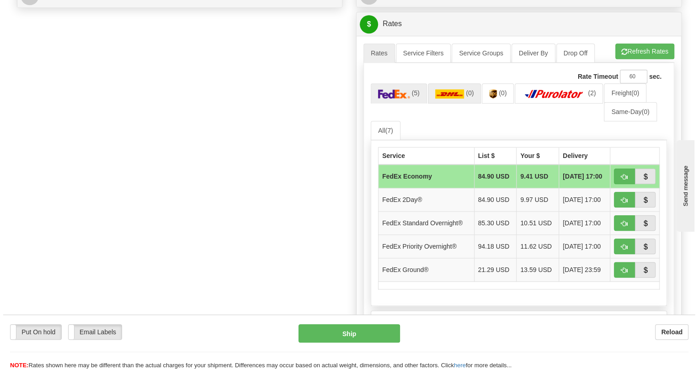
scroll to position [457, 0]
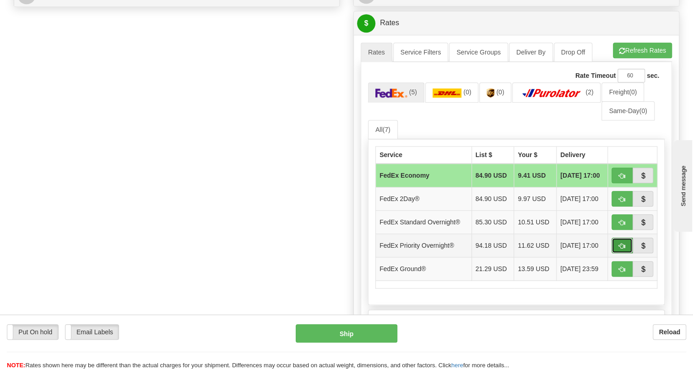
click at [620, 249] on span "button" at bounding box center [621, 246] width 6 height 6
type input "01"
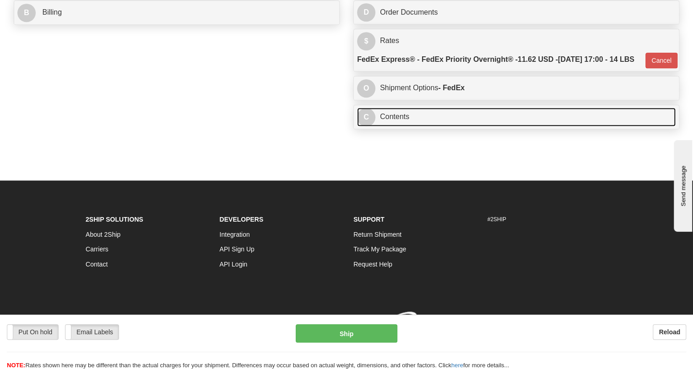
click at [396, 126] on link "C Contents" at bounding box center [516, 116] width 318 height 19
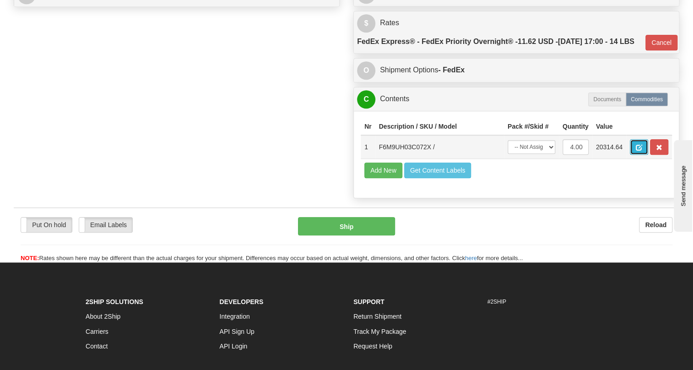
click at [637, 150] on span "button" at bounding box center [638, 148] width 6 height 6
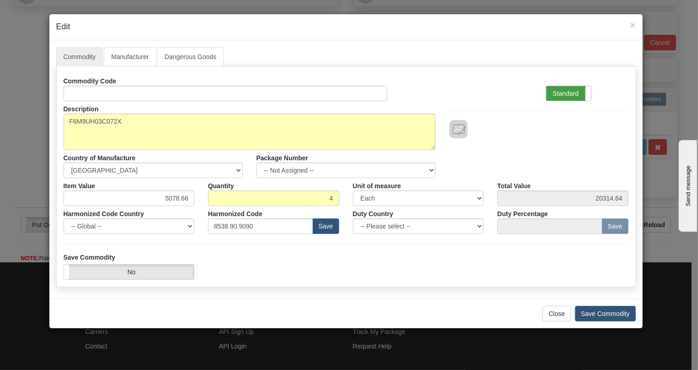
click at [569, 91] on label "Standard" at bounding box center [569, 93] width 45 height 15
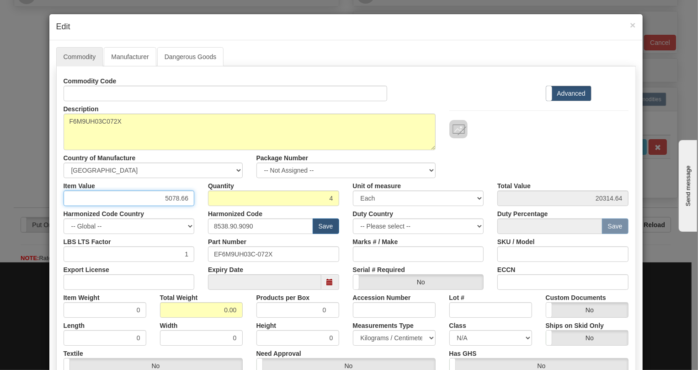
click at [180, 199] on input "5078.66" at bounding box center [129, 198] width 131 height 16
paste input "4.109,55"
click at [167, 197] on input "4.109,55" at bounding box center [129, 198] width 131 height 16
click at [178, 200] on input "4109,55" at bounding box center [129, 198] width 131 height 16
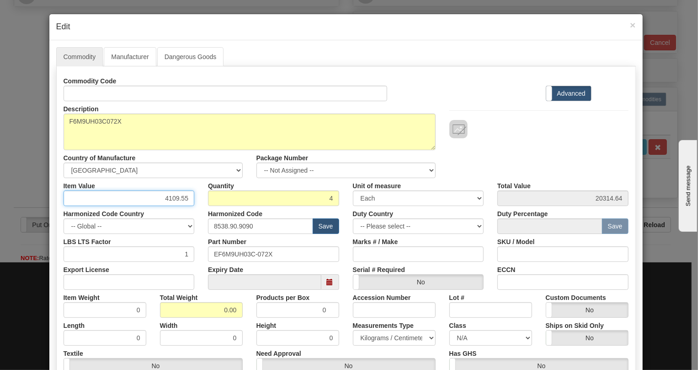
type input "4109.55"
type input "16438.20"
click at [218, 311] on input "0.00" at bounding box center [201, 310] width 83 height 16
type input "1.00"
type input "0.2500"
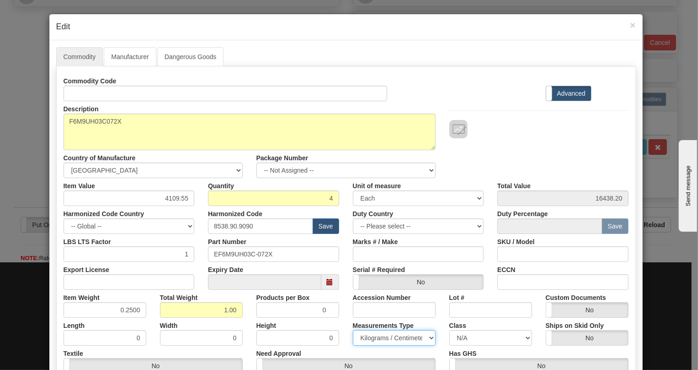
click at [372, 332] on select "Pounds / Inches Kilograms / Centimeters" at bounding box center [394, 338] width 83 height 16
select select "0"
click at [353, 330] on select "Pounds / Inches Kilograms / Centimeters" at bounding box center [394, 338] width 83 height 16
click at [346, 323] on div "Measurements Type Pounds / Inches Kilograms / Centimeters" at bounding box center [394, 331] width 97 height 28
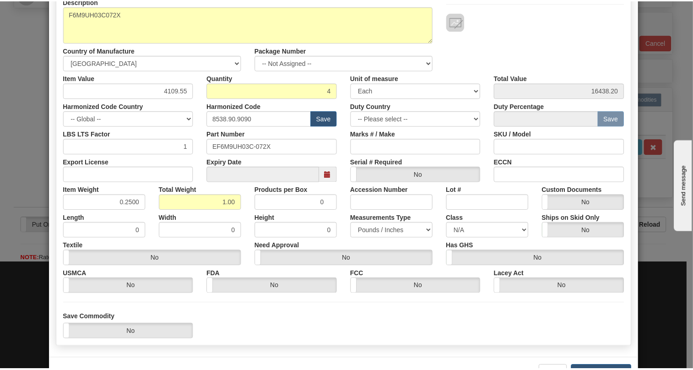
scroll to position [139, 0]
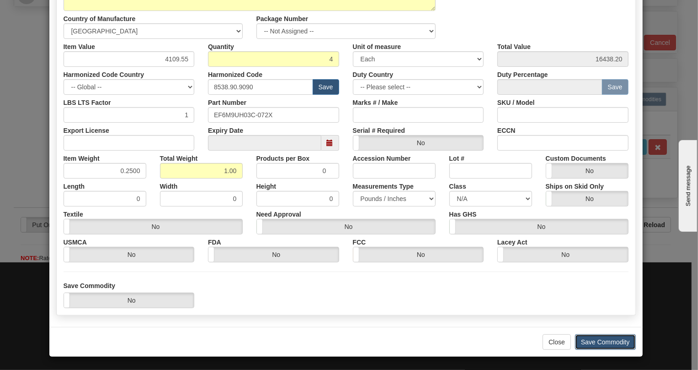
click at [614, 339] on button "Save Commodity" at bounding box center [605, 342] width 61 height 16
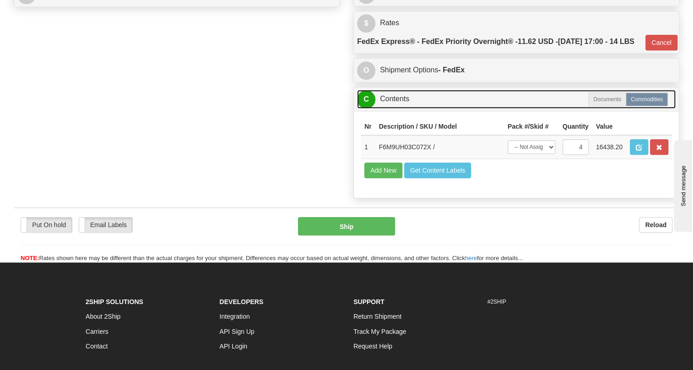
click at [391, 108] on link "C Contents" at bounding box center [516, 99] width 318 height 19
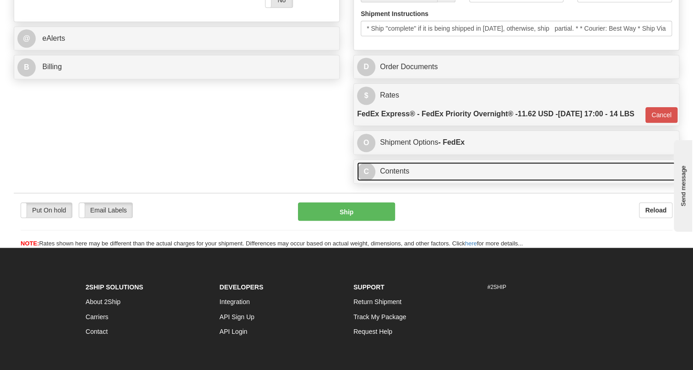
scroll to position [374, 0]
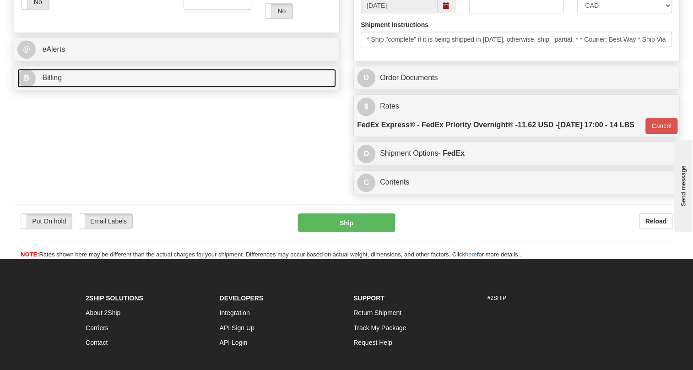
click at [59, 81] on span "Billing" at bounding box center [52, 78] width 20 height 8
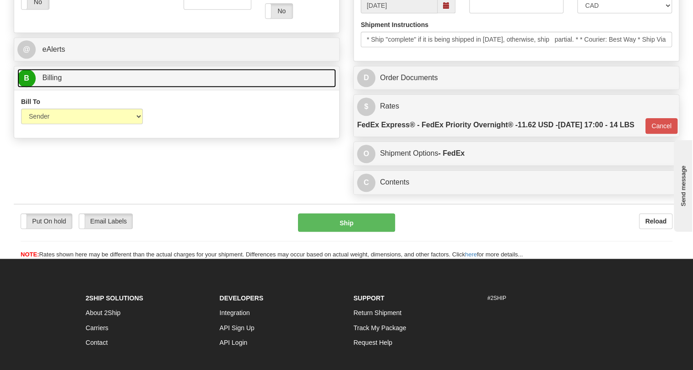
click at [59, 81] on span "Billing" at bounding box center [52, 78] width 20 height 8
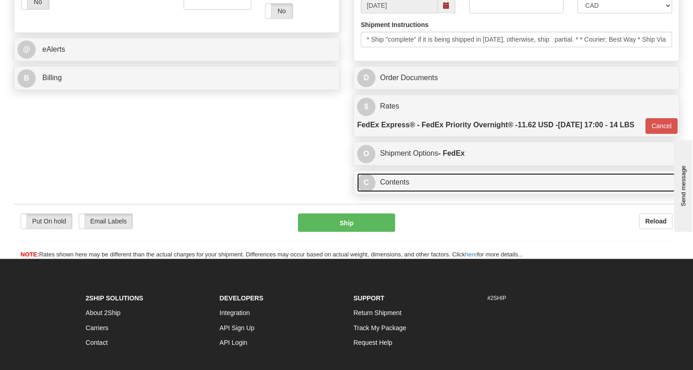
click at [403, 192] on link "C Contents" at bounding box center [516, 182] width 318 height 19
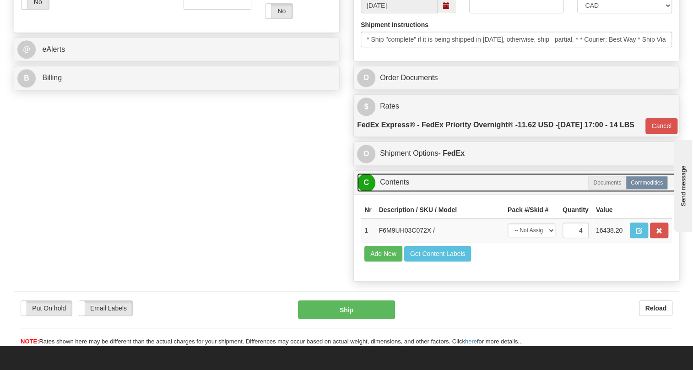
click at [403, 192] on link "C Contents" at bounding box center [516, 182] width 318 height 19
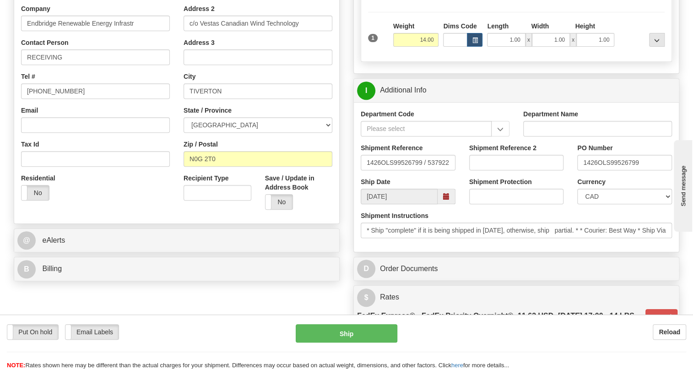
scroll to position [166, 0]
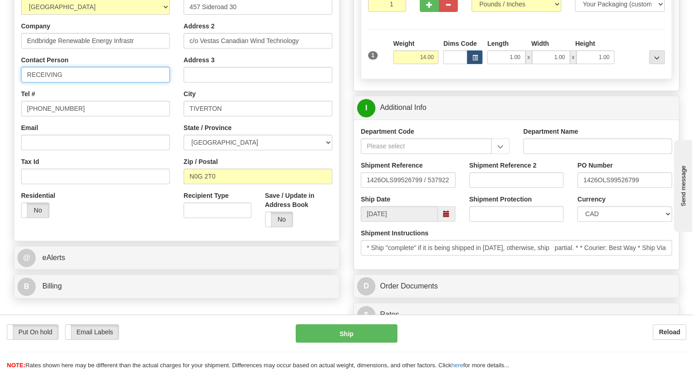
click at [68, 82] on input "RECEIVING" at bounding box center [95, 75] width 149 height 16
paste input "Brian Folk Phone: 647-619-6360"
drag, startPoint x: 160, startPoint y: 96, endPoint x: 119, endPoint y: 94, distance: 40.8
click at [119, 82] on input "RECEIVING / Brian Folk Phone: 647-619-6360" at bounding box center [95, 75] width 149 height 16
type input "RECEIVING / Brian Folk"
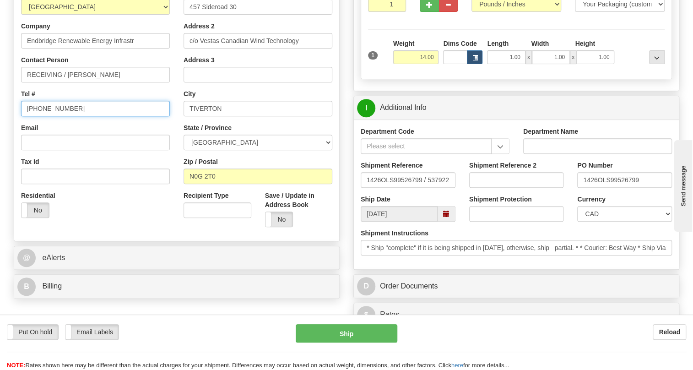
click at [52, 116] on input "[PHONE_NUMBER]" at bounding box center [95, 109] width 149 height 16
paste input "647-619-6360"
type input "647-619-6360"
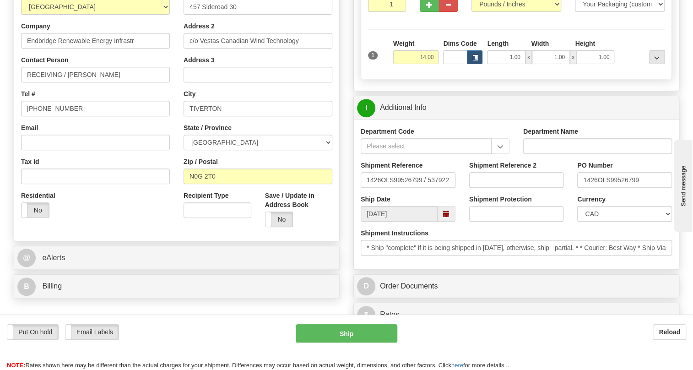
click at [156, 145] on div "Email" at bounding box center [95, 136] width 149 height 27
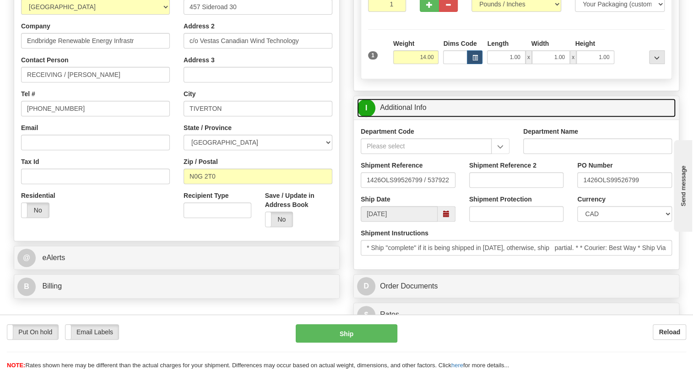
click at [396, 117] on link "I Additional Info" at bounding box center [516, 107] width 318 height 19
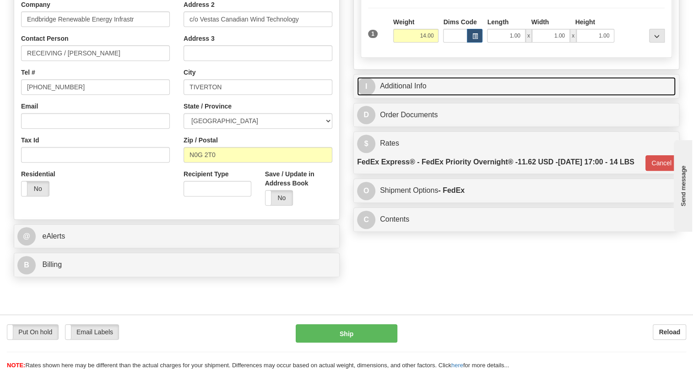
scroll to position [208, 0]
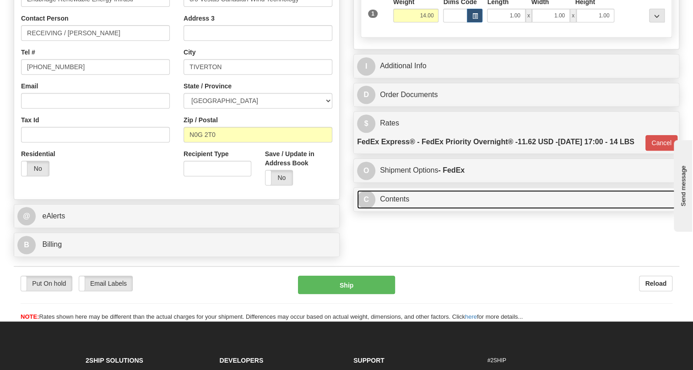
click at [393, 209] on link "C Contents" at bounding box center [516, 199] width 318 height 19
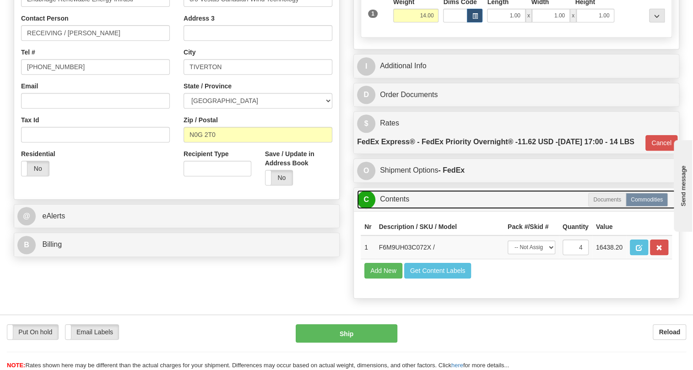
scroll to position [249, 0]
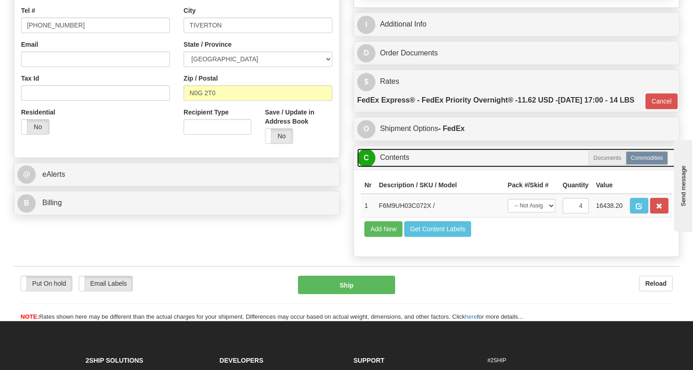
click at [397, 167] on link "C Contents" at bounding box center [516, 157] width 318 height 19
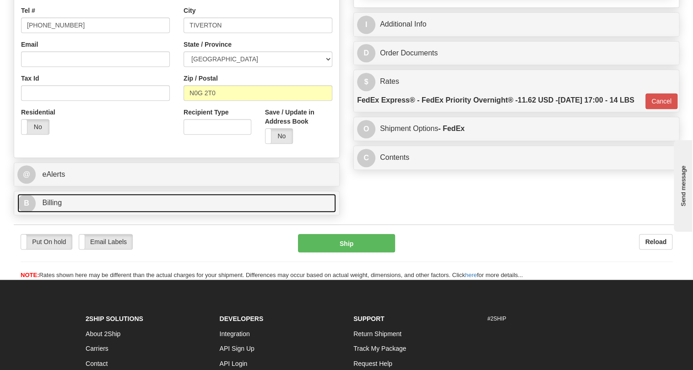
click at [47, 206] on span "Billing" at bounding box center [52, 203] width 20 height 8
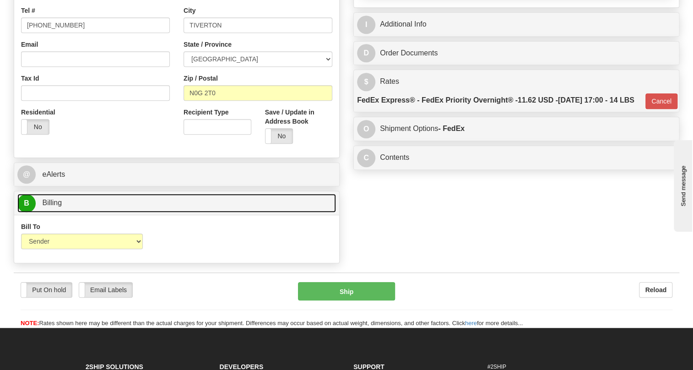
click at [47, 206] on span "Billing" at bounding box center [52, 203] width 20 height 8
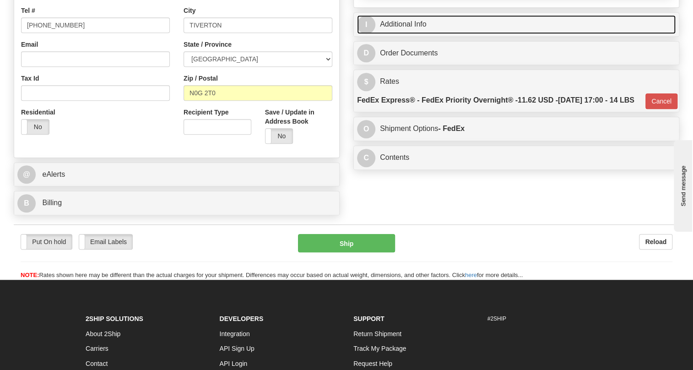
click at [393, 34] on link "I Additional Info" at bounding box center [516, 24] width 318 height 19
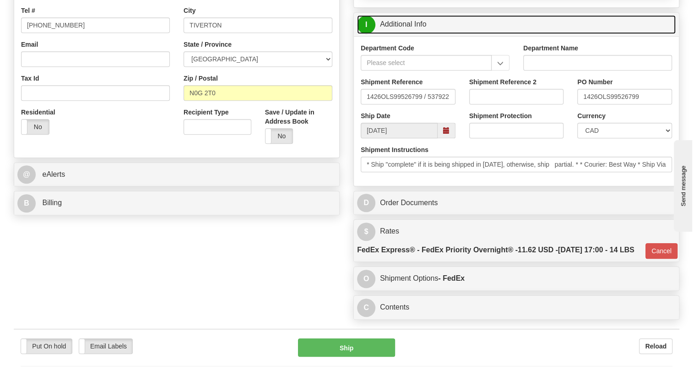
click at [401, 34] on link "I Additional Info" at bounding box center [516, 24] width 318 height 19
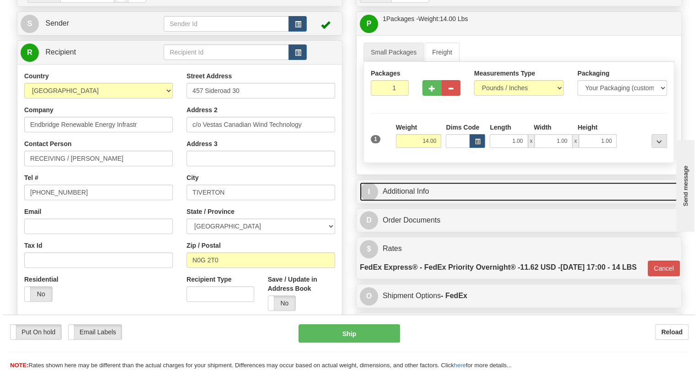
scroll to position [83, 0]
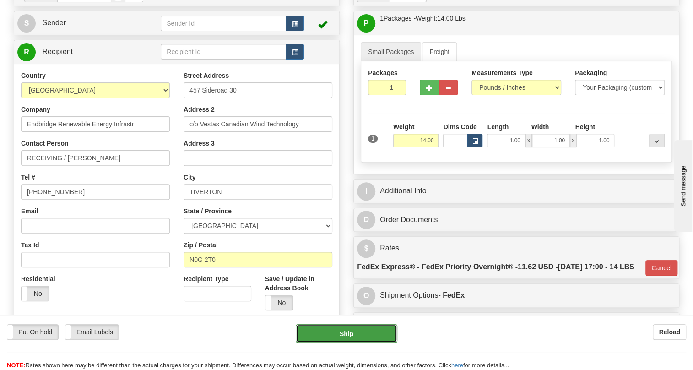
click at [349, 335] on button "Ship" at bounding box center [346, 333] width 102 height 18
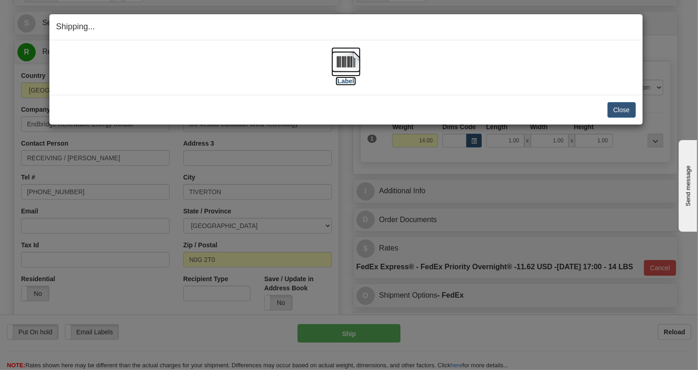
click at [348, 60] on img at bounding box center [346, 61] width 29 height 29
click at [618, 105] on button "Close" at bounding box center [622, 110] width 28 height 16
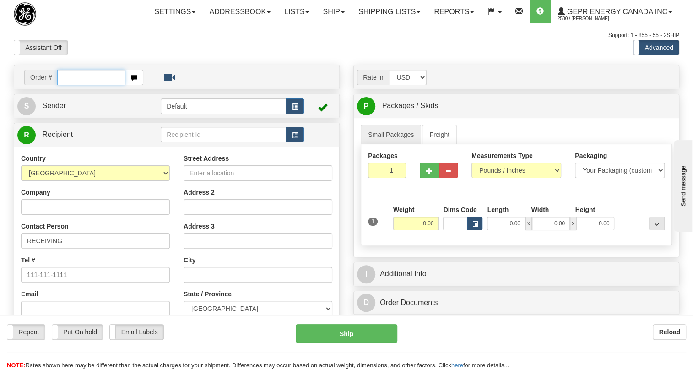
click at [79, 85] on input "text" at bounding box center [91, 78] width 68 height 16
paste input "0086703886"
click at [69, 85] on input "0086703886" at bounding box center [91, 78] width 68 height 16
type input "86703886"
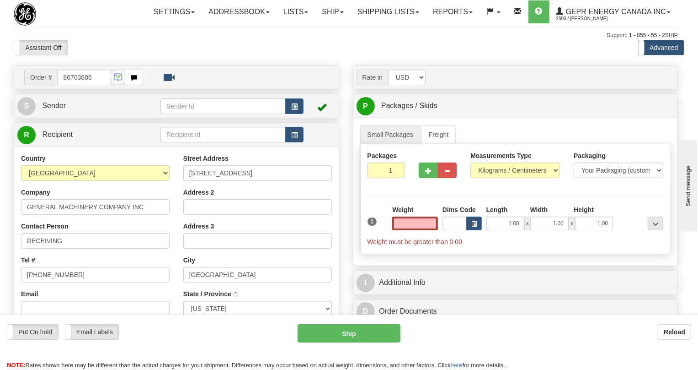
type input "[GEOGRAPHIC_DATA]"
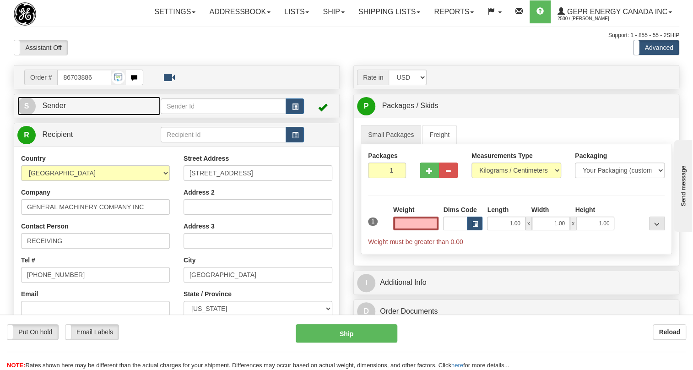
type input "0.00"
click at [57, 109] on span "Sender" at bounding box center [54, 106] width 24 height 8
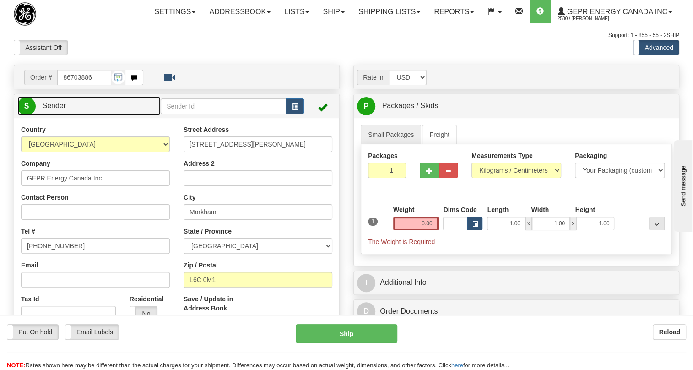
type input "MARKHAM"
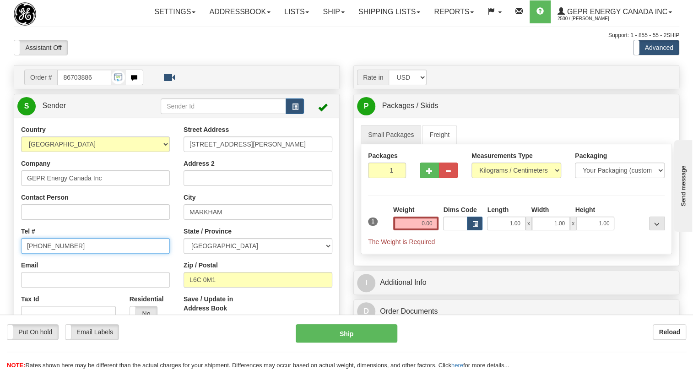
click at [58, 253] on input "[PHONE_NUMBER]" at bounding box center [95, 246] width 149 height 16
click at [55, 253] on input "[PHONE_NUMBER]" at bounding box center [95, 246] width 149 height 16
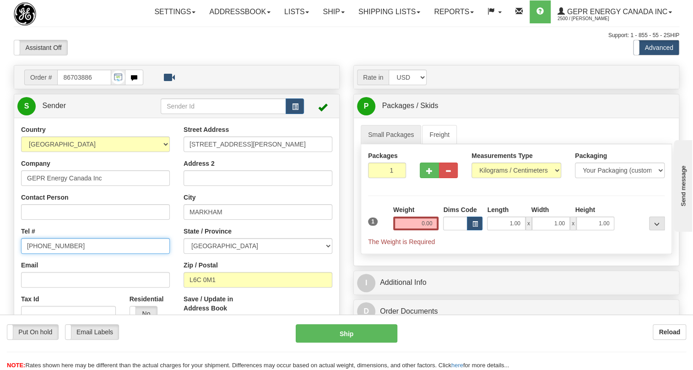
click at [55, 253] on input "[PHONE_NUMBER]" at bounding box center [95, 246] width 149 height 16
paste input "[PHONE_NUMBER]"
type input "[PHONE_NUMBER]"
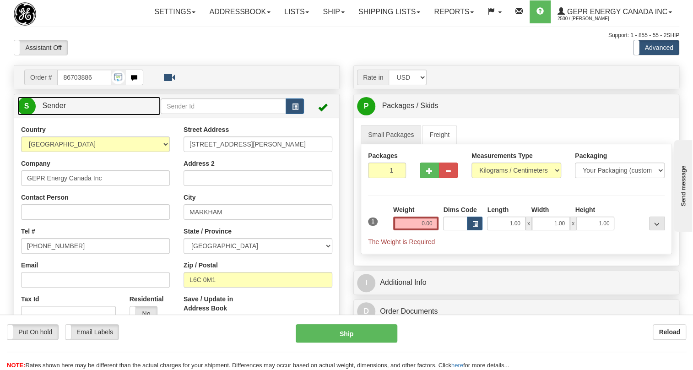
click at [57, 109] on span "Sender" at bounding box center [54, 106] width 24 height 8
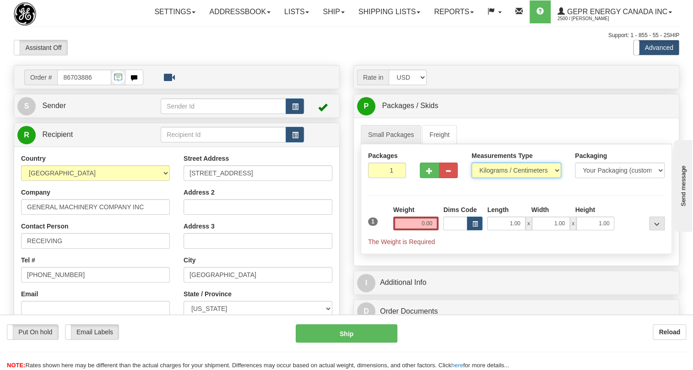
click at [497, 178] on select "Pounds / Inches Kilograms / Centimeters" at bounding box center [516, 170] width 90 height 16
select select "0"
click at [471, 178] on select "Pounds / Inches Kilograms / Centimeters" at bounding box center [516, 170] width 90 height 16
click at [413, 230] on input "0.00" at bounding box center [416, 223] width 46 height 14
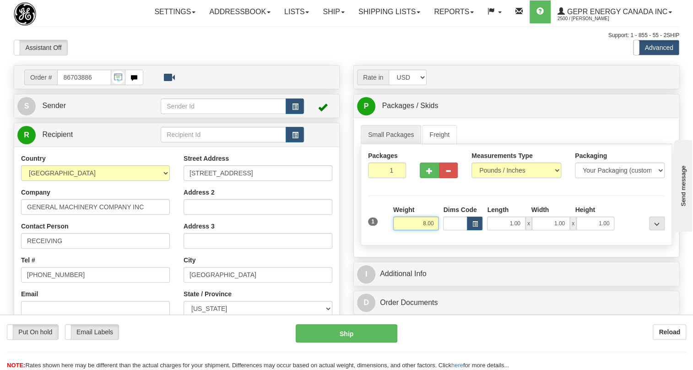
type input "8.00"
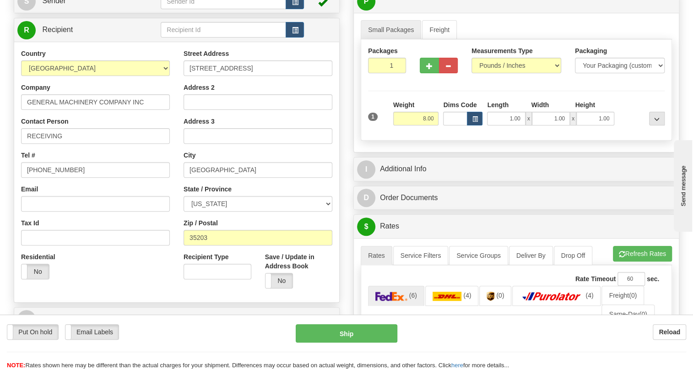
scroll to position [124, 0]
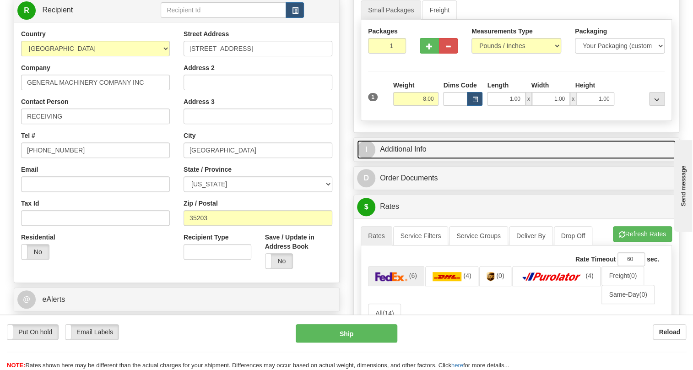
click at [403, 159] on link "I Additional Info" at bounding box center [516, 149] width 318 height 19
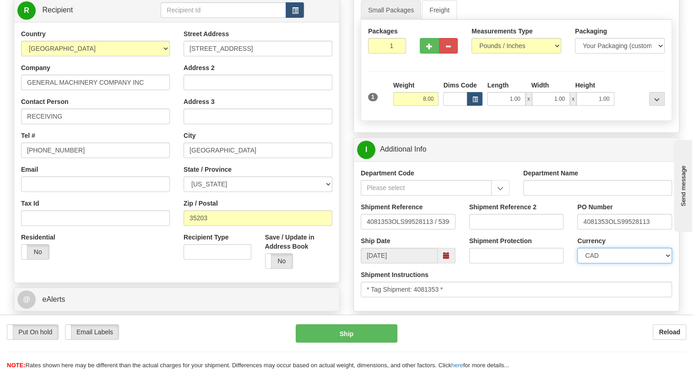
click at [613, 263] on select "CAD USD EUR ZAR [PERSON_NAME] ARN AUD AUS AWG BBD BFR BGN BHD BMD BND BRC BRL C…" at bounding box center [624, 255] width 95 height 16
select select "1"
click at [577, 263] on select "CAD USD EUR ZAR [PERSON_NAME] ARN AUD AUS AWG BBD BFR BGN BHD BMD BND BRC BRL C…" at bounding box center [624, 255] width 95 height 16
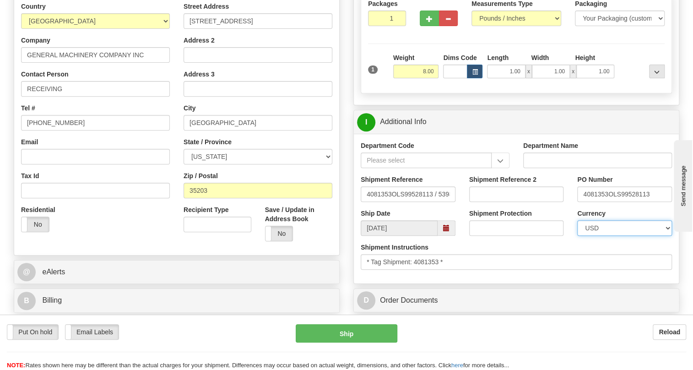
scroll to position [208, 0]
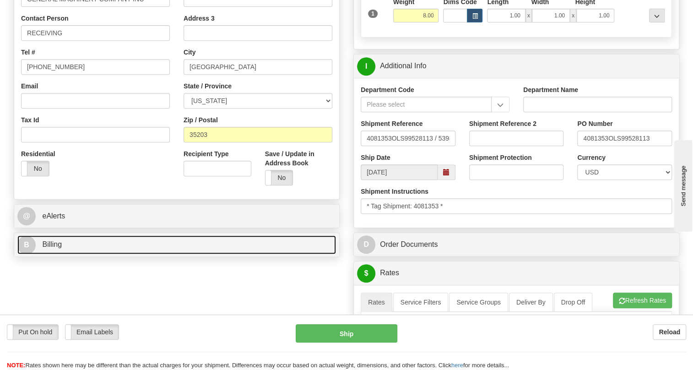
click at [52, 248] on span "Billing" at bounding box center [52, 244] width 20 height 8
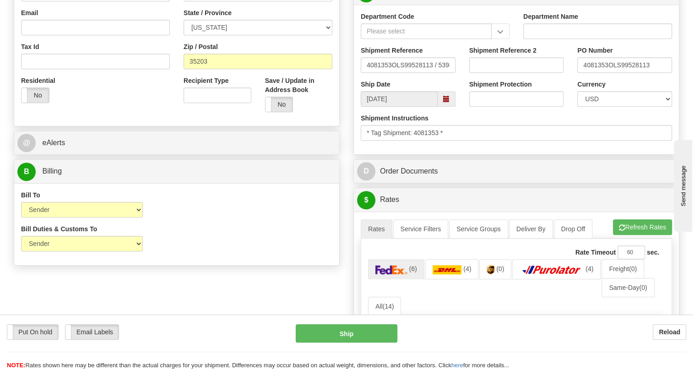
scroll to position [291, 0]
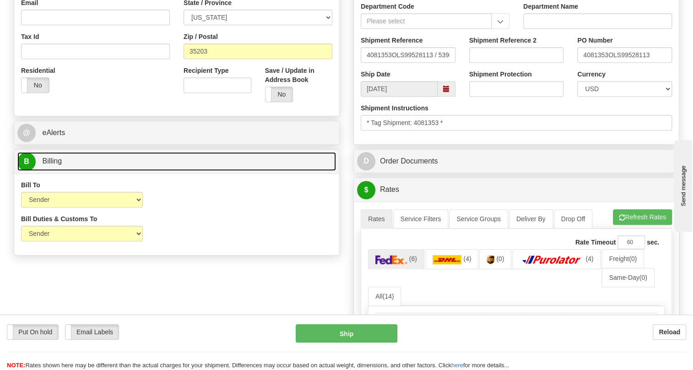
click at [48, 165] on span "Billing" at bounding box center [52, 161] width 20 height 8
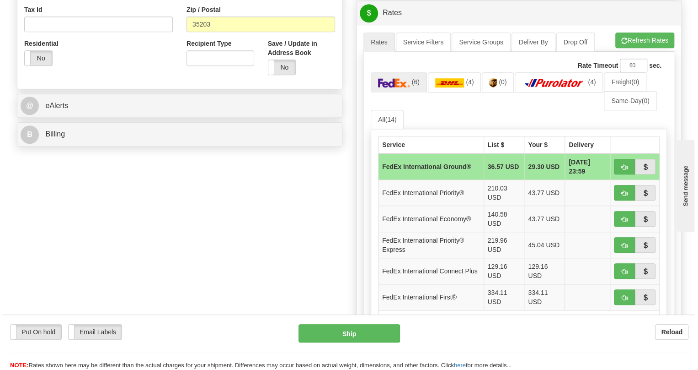
scroll to position [333, 0]
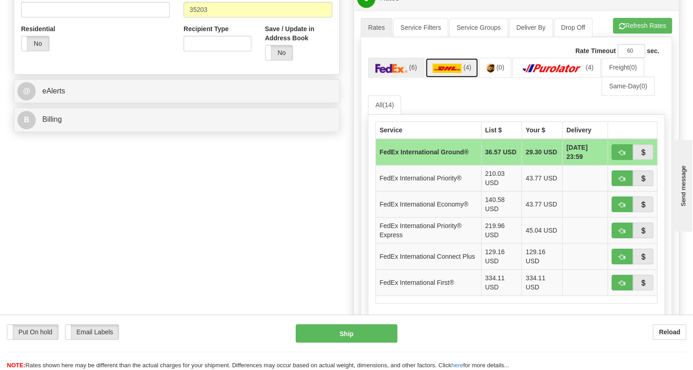
click at [444, 73] on img at bounding box center [446, 68] width 29 height 9
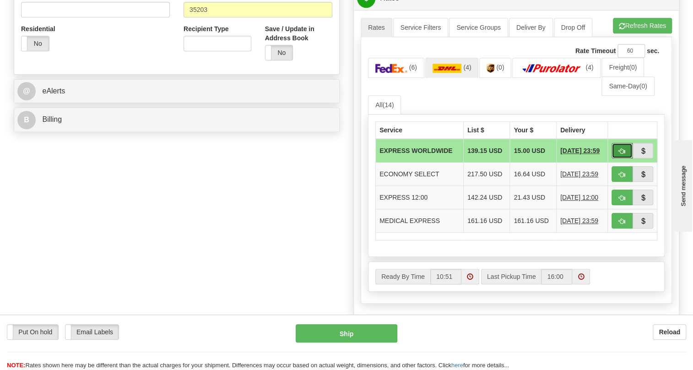
click at [621, 154] on span "button" at bounding box center [621, 151] width 6 height 6
type input "P"
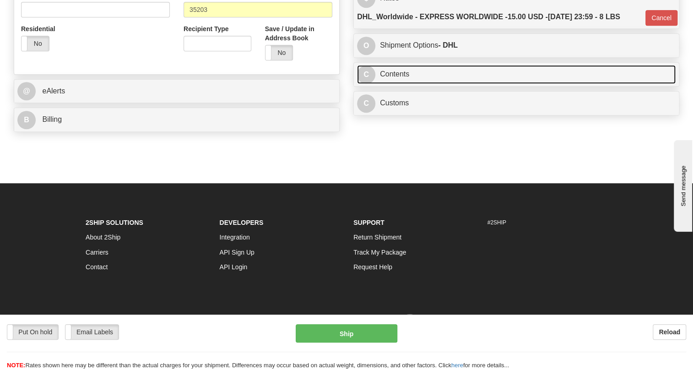
click at [397, 84] on link "C Contents" at bounding box center [516, 74] width 318 height 19
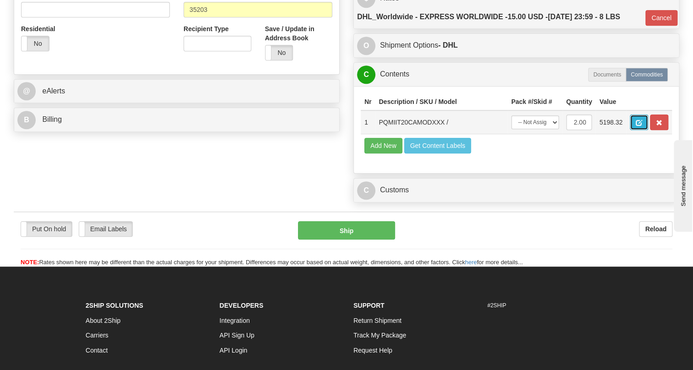
click at [635, 130] on button "button" at bounding box center [638, 122] width 18 height 16
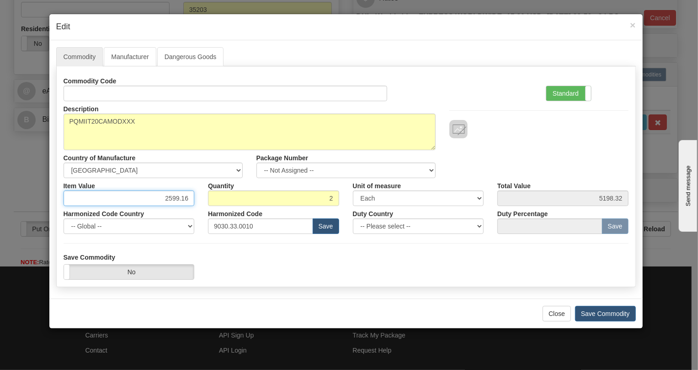
click at [187, 201] on input "2599.16" at bounding box center [129, 198] width 131 height 16
paste input "1.675,37"
click at [171, 199] on input "1.675,37" at bounding box center [129, 198] width 131 height 16
click at [169, 199] on input "1.675,37" at bounding box center [129, 198] width 131 height 16
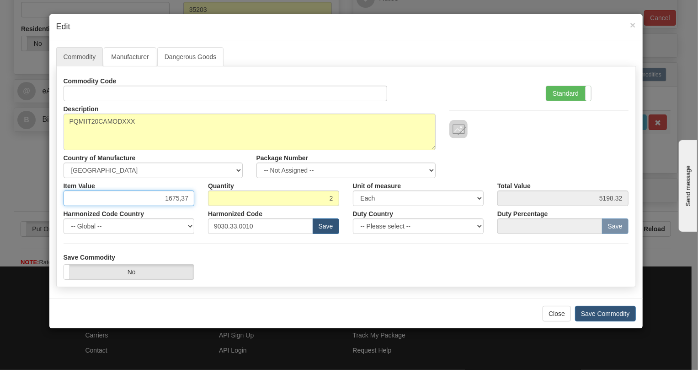
click at [180, 201] on input "1675,37" at bounding box center [129, 198] width 131 height 16
type input "1675.37"
type input "3350.74"
click at [568, 94] on label "Standard" at bounding box center [569, 93] width 45 height 15
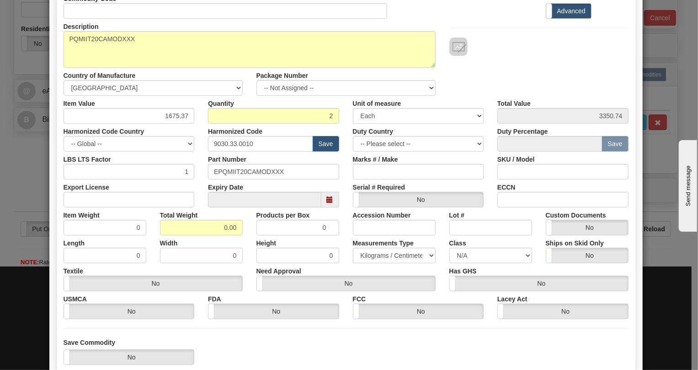
scroll to position [83, 0]
click at [209, 223] on input "0.00" at bounding box center [201, 227] width 83 height 16
type input "1.00"
type input "0.5000"
click at [381, 254] on select "Pounds / Inches Kilograms / Centimeters" at bounding box center [394, 255] width 83 height 16
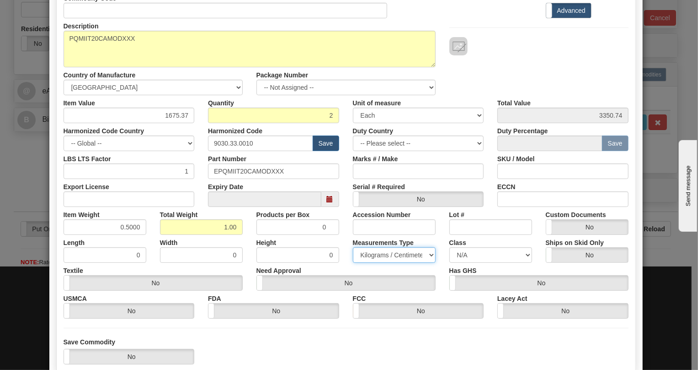
select select "0"
click at [353, 247] on select "Pounds / Inches Kilograms / Centimeters" at bounding box center [394, 255] width 83 height 16
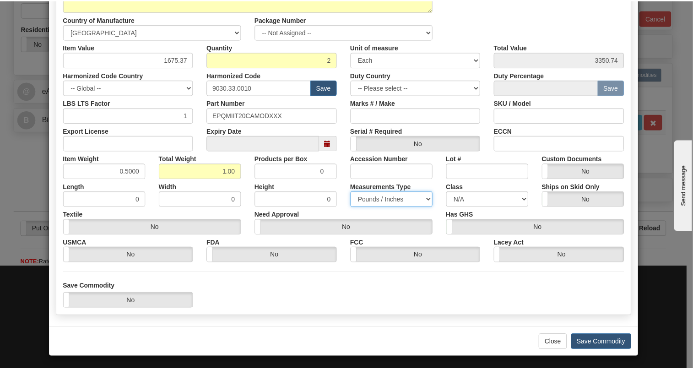
scroll to position [139, 0]
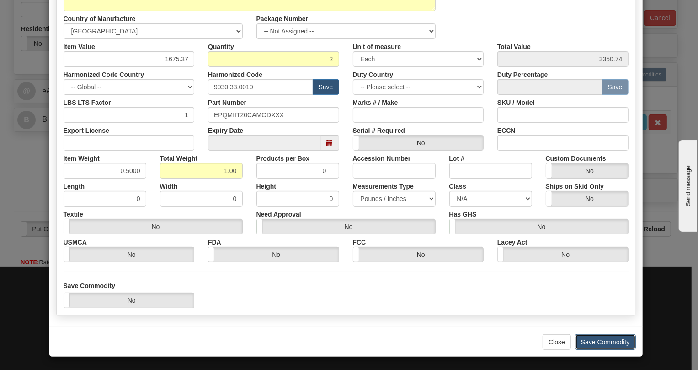
click at [600, 340] on button "Save Commodity" at bounding box center [605, 342] width 61 height 16
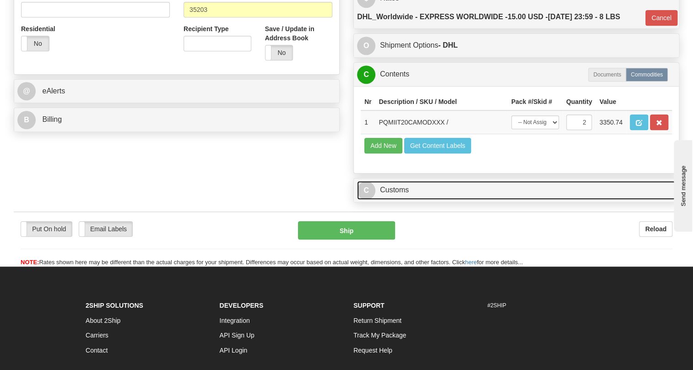
click at [401, 199] on link "C Customs" at bounding box center [516, 190] width 318 height 19
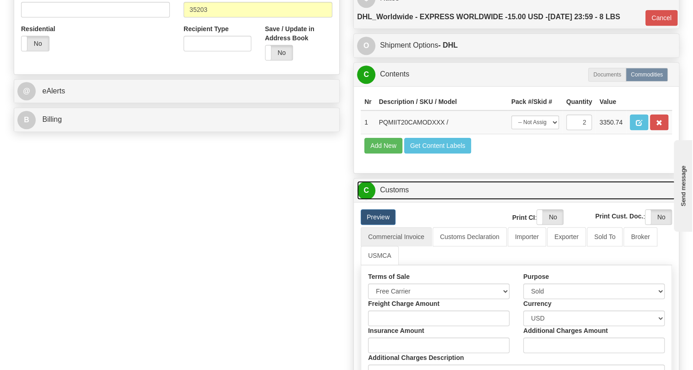
click at [401, 199] on link "C Customs" at bounding box center [516, 190] width 318 height 19
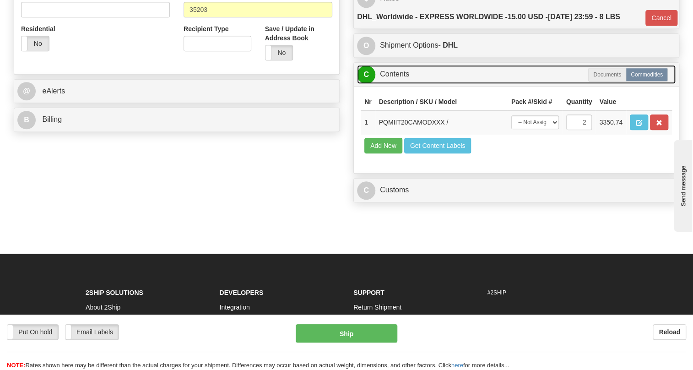
drag, startPoint x: 401, startPoint y: 93, endPoint x: 370, endPoint y: 94, distance: 31.1
click at [400, 84] on link "C Contents" at bounding box center [516, 74] width 318 height 19
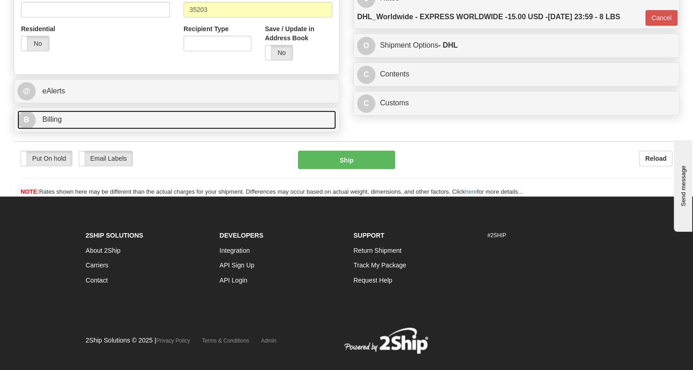
click at [53, 123] on span "Billing" at bounding box center [52, 119] width 20 height 8
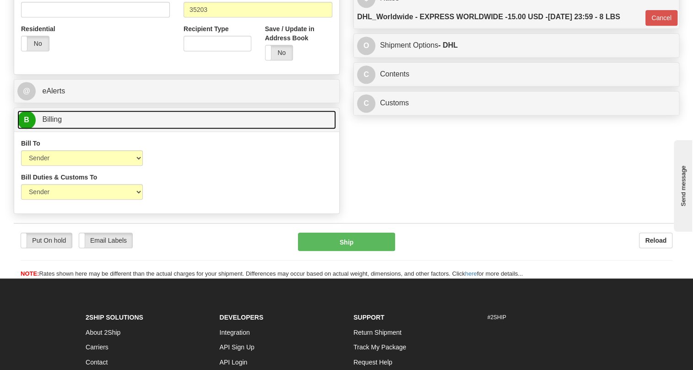
click at [54, 123] on span "Billing" at bounding box center [52, 119] width 20 height 8
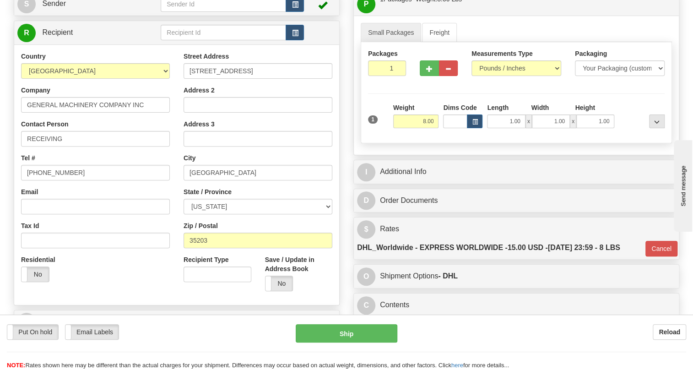
scroll to position [83, 0]
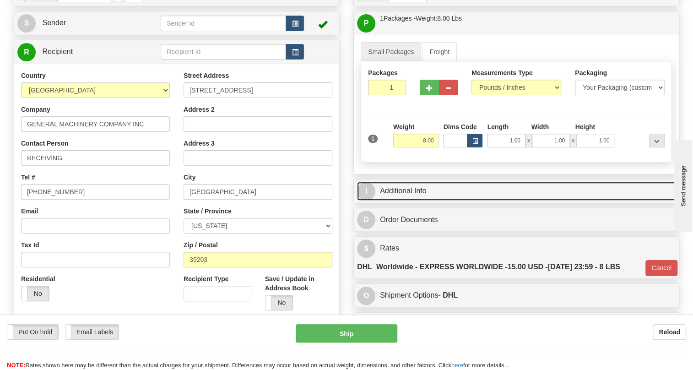
click at [416, 200] on link "I Additional Info" at bounding box center [516, 191] width 318 height 19
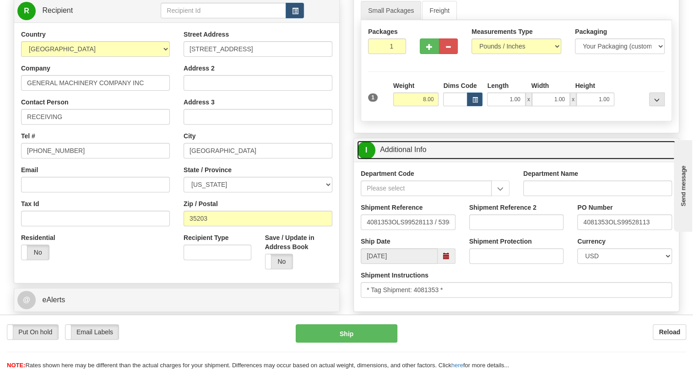
scroll to position [124, 0]
click at [415, 159] on link "I Additional Info" at bounding box center [516, 149] width 318 height 19
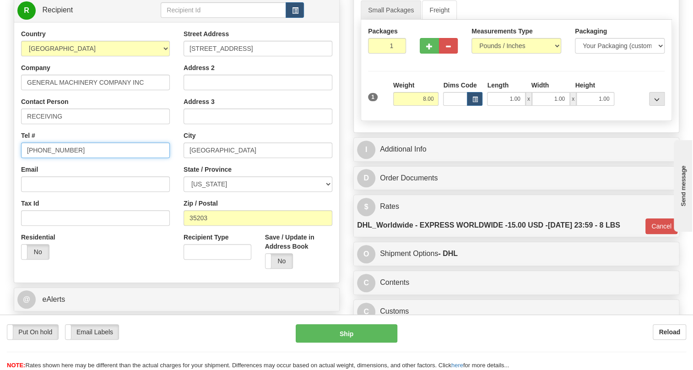
click at [52, 158] on input "[PHONE_NUMBER]" at bounding box center [95, 150] width 149 height 16
paste input "770-565-1556"
type input "770-565-1556"
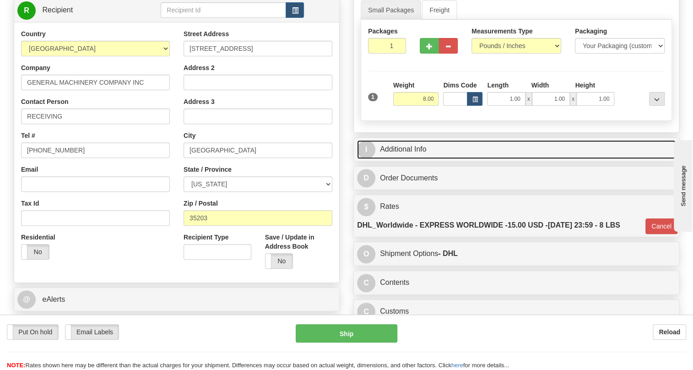
click at [404, 159] on link "I Additional Info" at bounding box center [516, 149] width 318 height 19
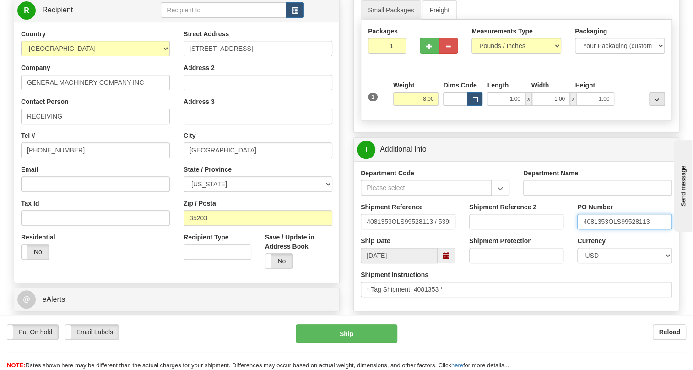
click at [607, 229] on input "4081353OLS99528113" at bounding box center [624, 222] width 95 height 16
drag, startPoint x: 607, startPoint y: 242, endPoint x: 581, endPoint y: 244, distance: 26.1
click at [581, 229] on input "4081353OLS99528113" at bounding box center [624, 222] width 95 height 16
click at [87, 124] on input "RECEIVING" at bounding box center [95, 116] width 149 height 16
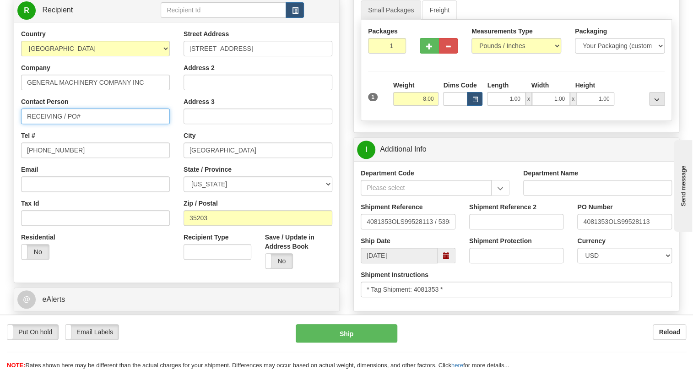
paste input "4081353"
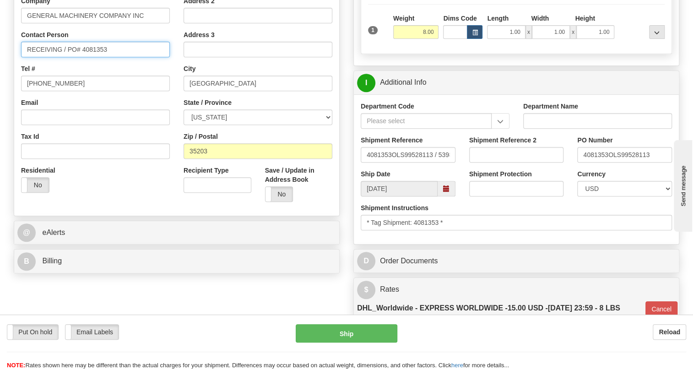
scroll to position [208, 0]
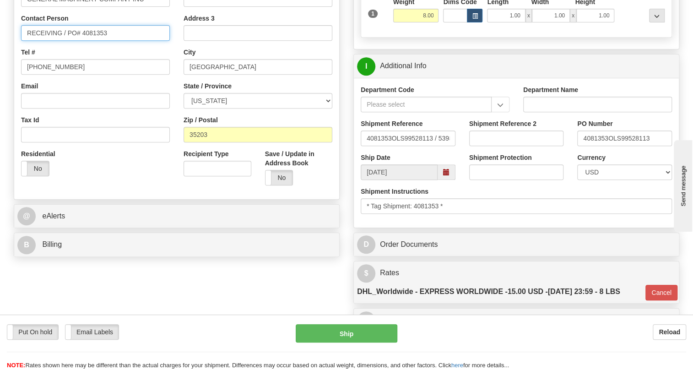
type input "RECEIVING / PO# 4081353"
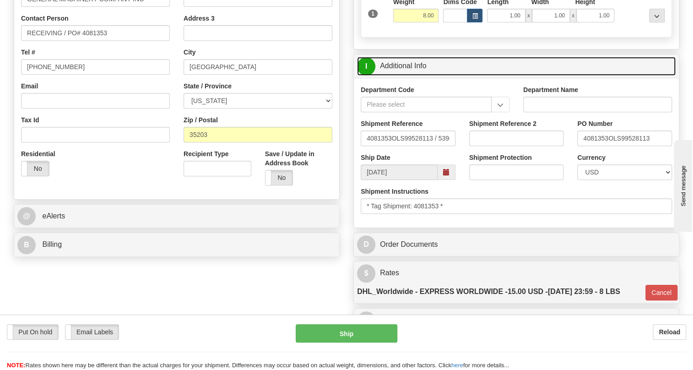
click at [418, 75] on link "I Additional Info" at bounding box center [516, 66] width 318 height 19
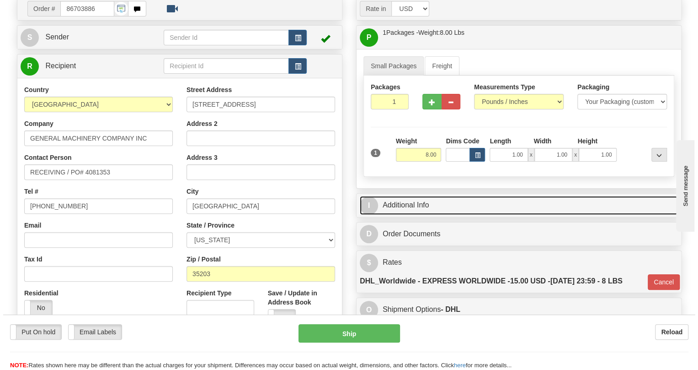
scroll to position [83, 0]
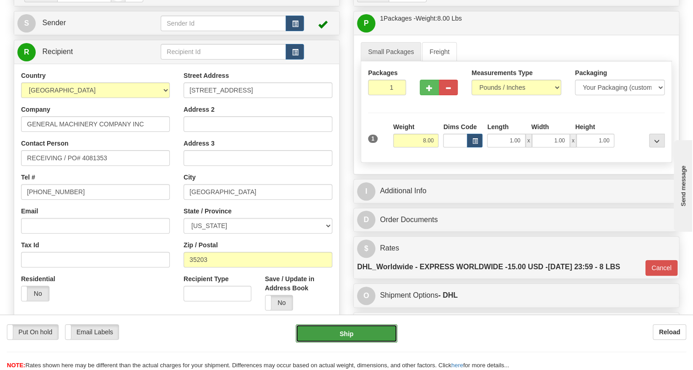
click at [344, 334] on button "Ship" at bounding box center [346, 333] width 102 height 18
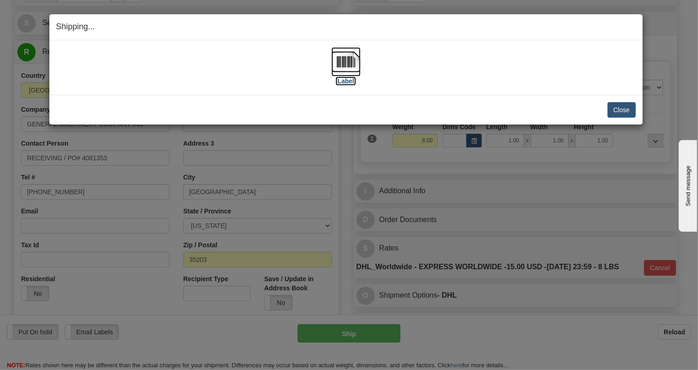
click at [341, 62] on img at bounding box center [346, 61] width 29 height 29
drag, startPoint x: 623, startPoint y: 109, endPoint x: 586, endPoint y: 112, distance: 37.6
click at [623, 109] on button "Close" at bounding box center [622, 110] width 28 height 16
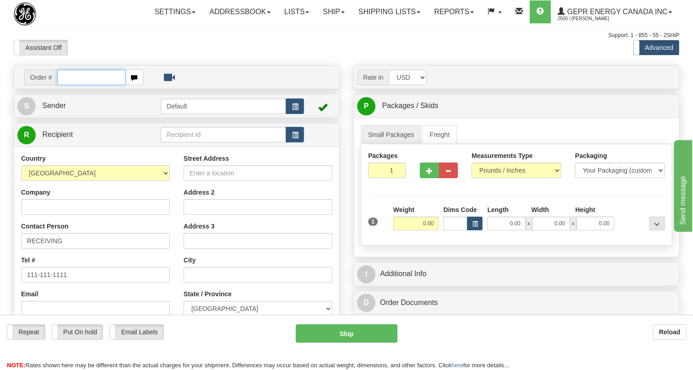
click at [64, 85] on input "text" at bounding box center [91, 78] width 68 height 16
paste input "0086703770"
click at [70, 85] on input "0086703770" at bounding box center [91, 78] width 68 height 16
type input "86703770"
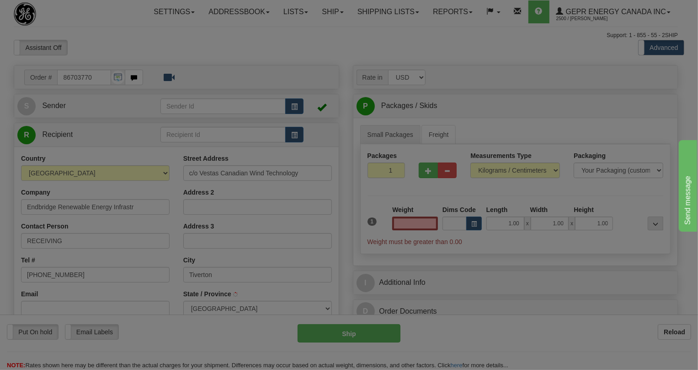
type input "TIVERTON"
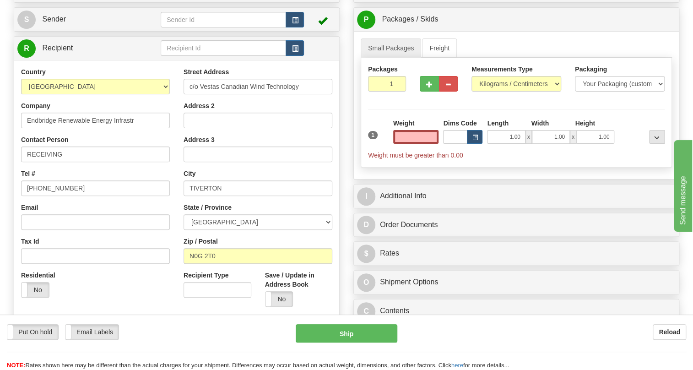
scroll to position [124, 0]
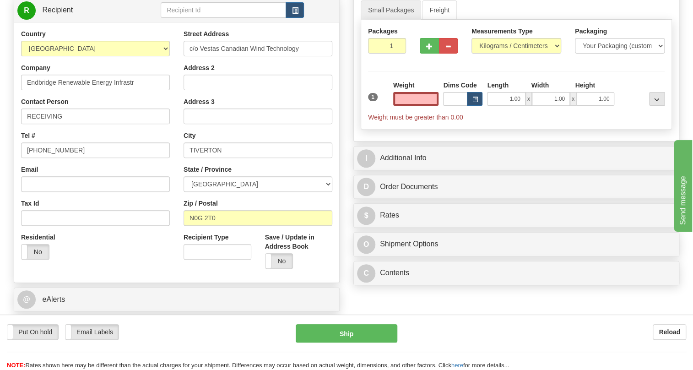
type input "0.00"
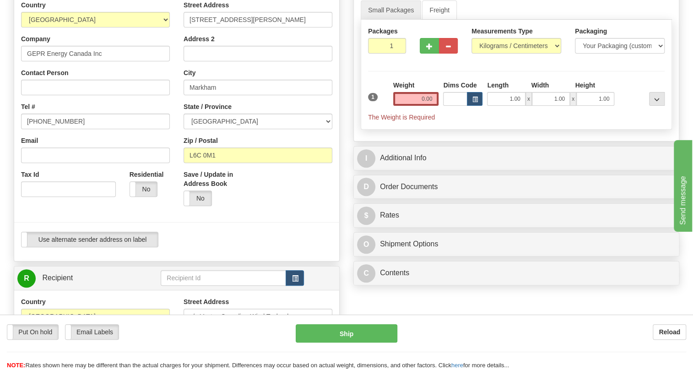
type input "MARKHAM"
click at [55, 129] on input "[PHONE_NUMBER]" at bounding box center [95, 121] width 149 height 16
paste input "[PHONE_NUMBER]"
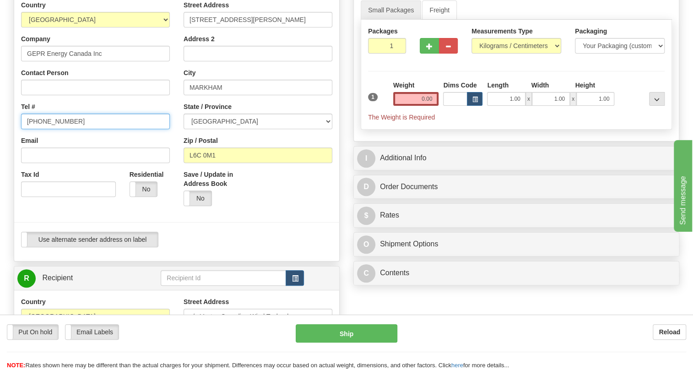
type input "[PHONE_NUMBER]"
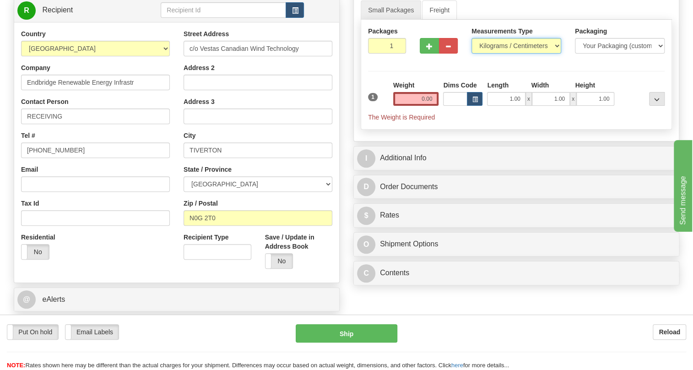
click at [510, 54] on select "Pounds / Inches Kilograms / Centimeters" at bounding box center [516, 46] width 90 height 16
select select "0"
click at [471, 54] on select "Pounds / Inches Kilograms / Centimeters" at bounding box center [516, 46] width 90 height 16
click at [417, 106] on input "0.00" at bounding box center [416, 99] width 46 height 14
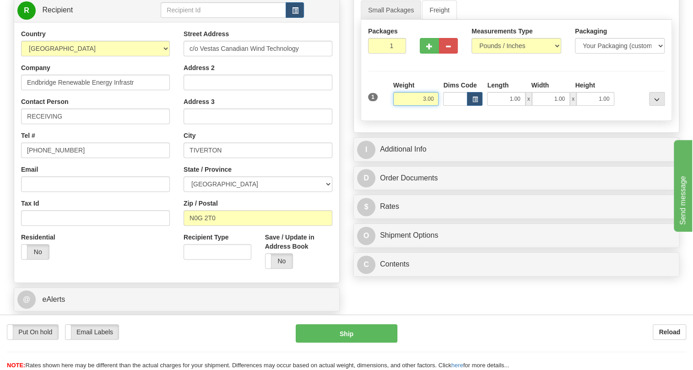
type input "3.00"
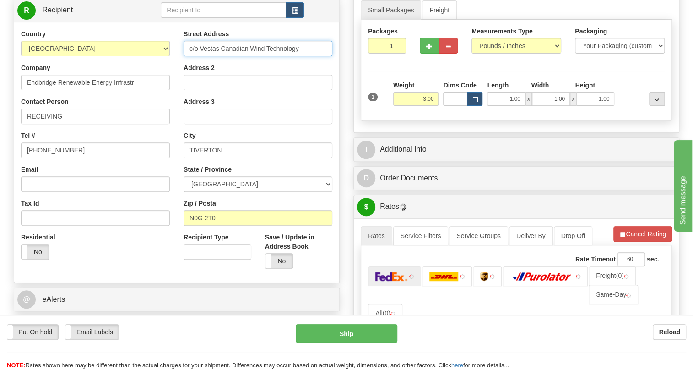
drag, startPoint x: 300, startPoint y: 69, endPoint x: 183, endPoint y: 71, distance: 116.7
click at [183, 56] on input "c/o Vestas Canadian Wind Technology" at bounding box center [257, 49] width 149 height 16
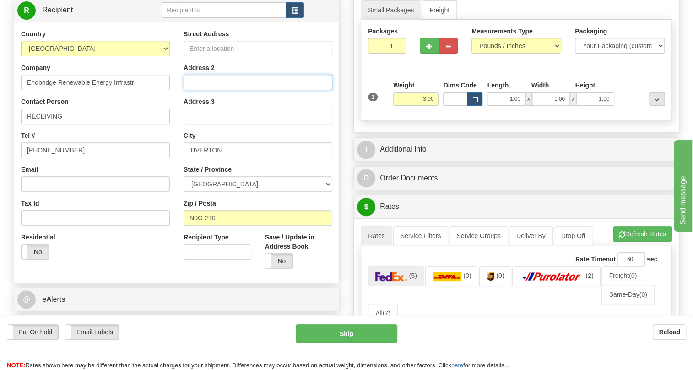
click at [206, 90] on input "Address 2" at bounding box center [257, 83] width 149 height 16
paste input "c/o Vestas Canadian Wind Technology"
type input "c/o Vestas Canadian Wind Technology"
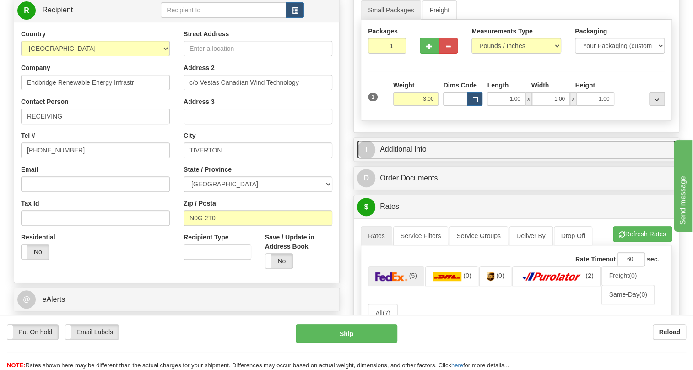
click at [410, 159] on link "I Additional Info" at bounding box center [516, 149] width 318 height 19
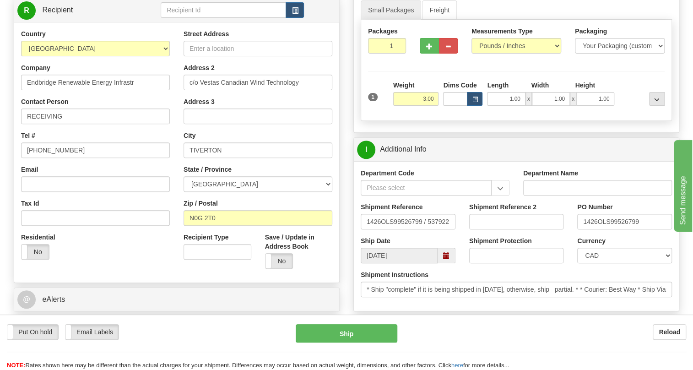
click at [447, 188] on div "Department Code" at bounding box center [434, 181] width 149 height 27
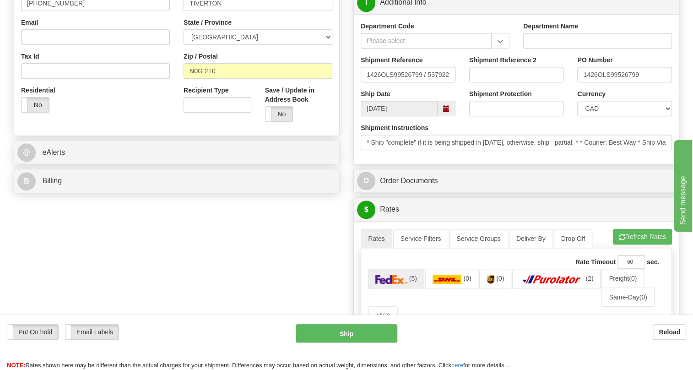
scroll to position [291, 0]
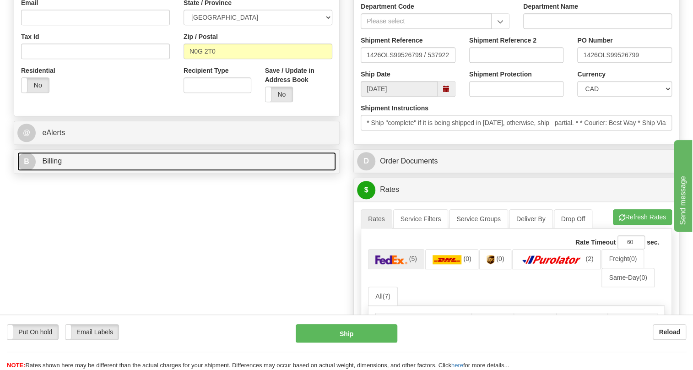
click at [54, 165] on span "Billing" at bounding box center [52, 161] width 20 height 8
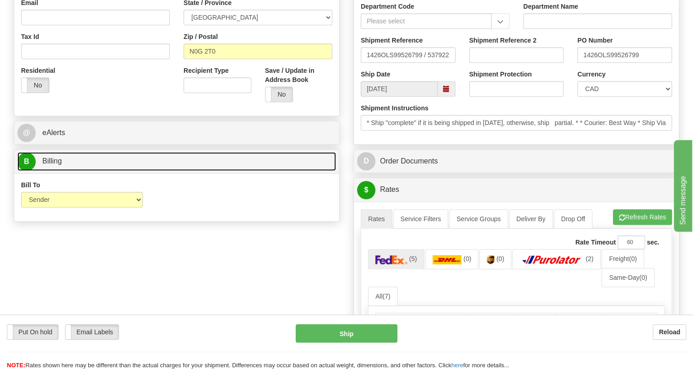
click at [54, 165] on span "Billing" at bounding box center [52, 161] width 20 height 8
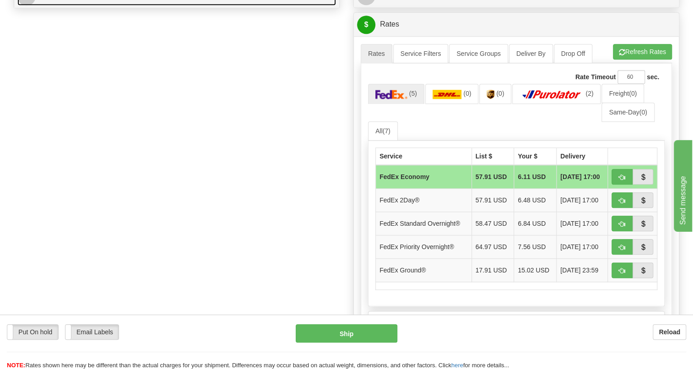
scroll to position [457, 0]
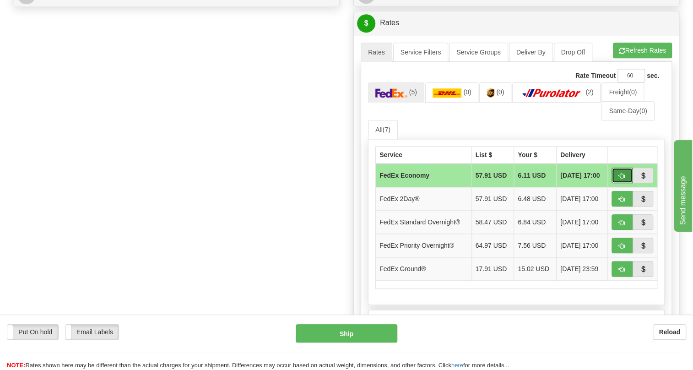
click at [622, 179] on span "button" at bounding box center [621, 176] width 6 height 6
type input "20"
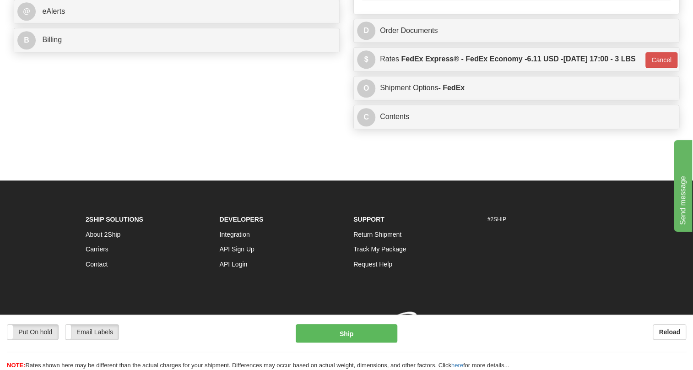
scroll to position [464, 0]
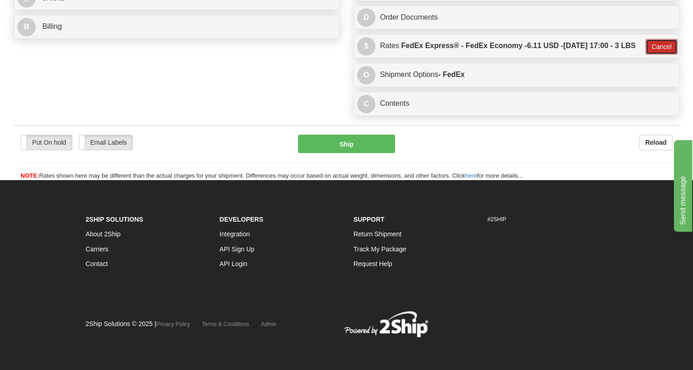
click at [654, 53] on button "Cancel" at bounding box center [661, 47] width 32 height 16
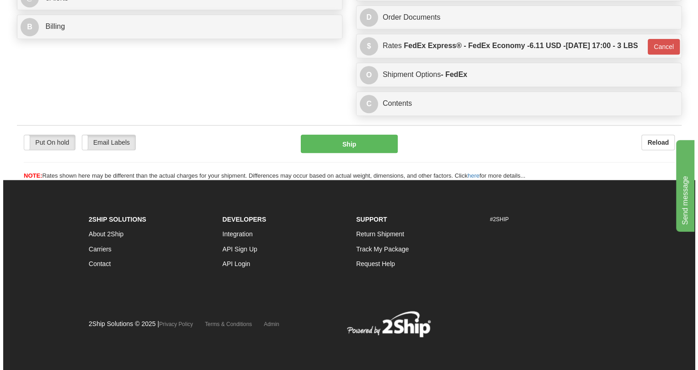
scroll to position [455, 0]
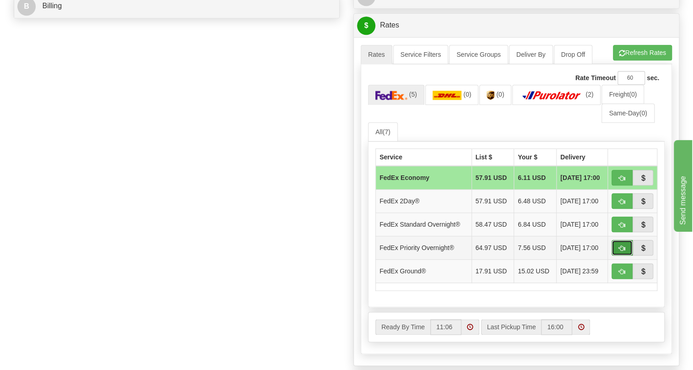
click at [622, 251] on span "button" at bounding box center [621, 248] width 6 height 6
type input "01"
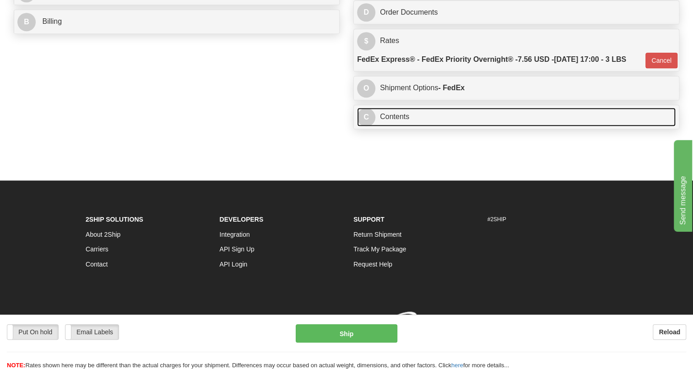
click at [400, 124] on link "C Contents" at bounding box center [516, 116] width 318 height 19
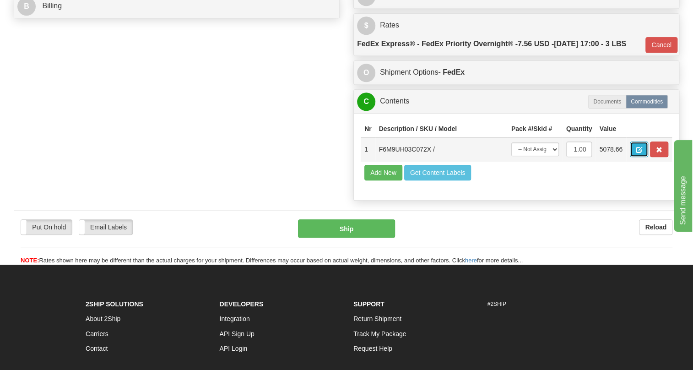
click at [637, 153] on span "button" at bounding box center [638, 150] width 6 height 6
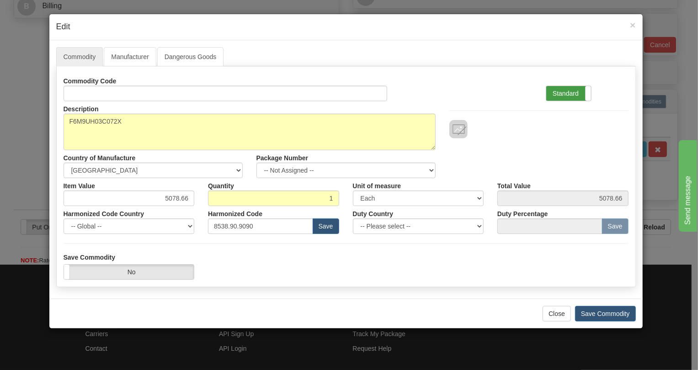
click at [572, 91] on label "Standard" at bounding box center [569, 93] width 45 height 15
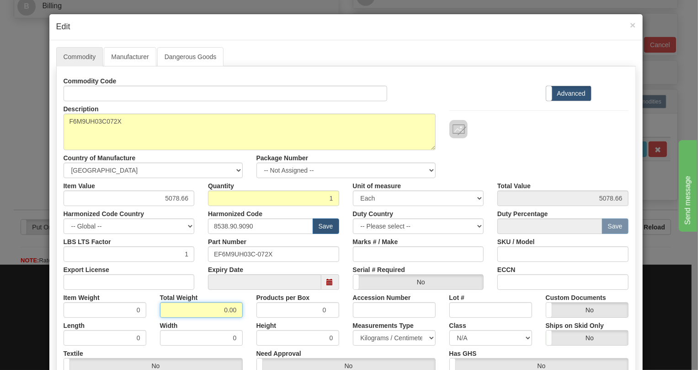
click at [221, 311] on input "0.00" at bounding box center [201, 310] width 83 height 16
type input "1.00"
type input "1.0000"
click at [370, 334] on select "Pounds / Inches Kilograms / Centimeters" at bounding box center [394, 338] width 83 height 16
select select "0"
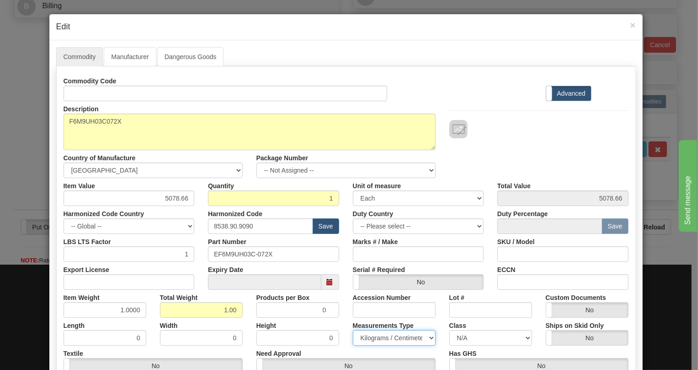
click at [353, 330] on select "Pounds / Inches Kilograms / Centimeters" at bounding box center [394, 338] width 83 height 16
click at [334, 318] on div "Height 0" at bounding box center [298, 331] width 97 height 28
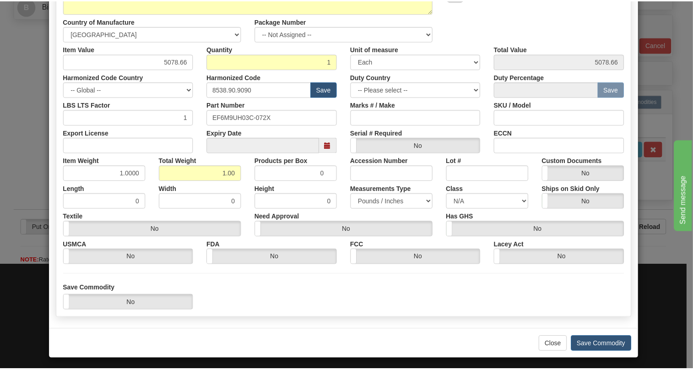
scroll to position [139, 0]
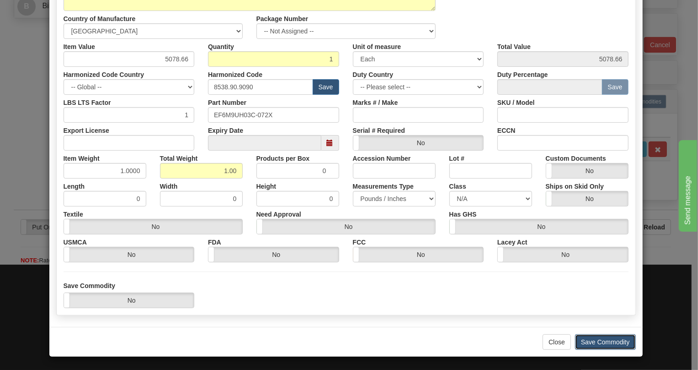
click at [594, 343] on button "Save Commodity" at bounding box center [605, 342] width 61 height 16
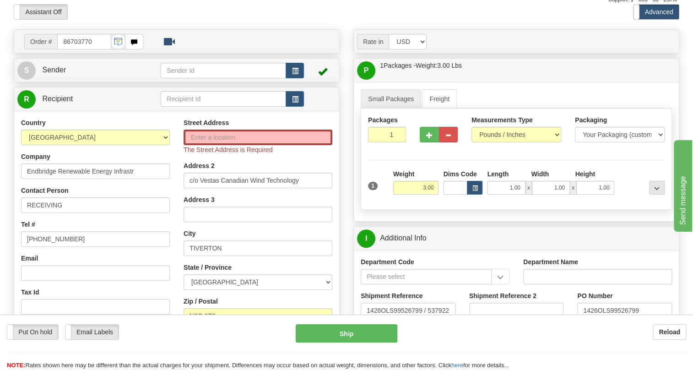
scroll to position [0, 0]
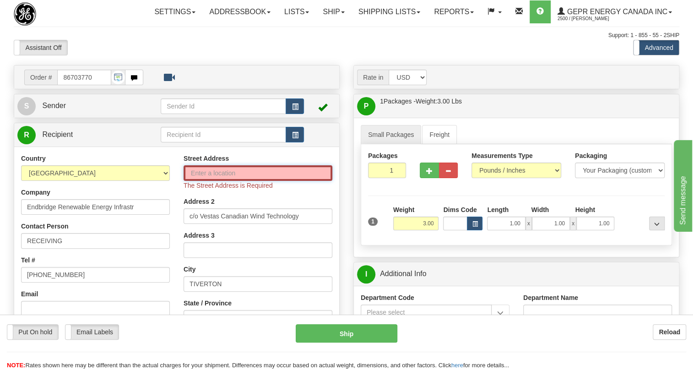
click at [201, 181] on input "Street Address" at bounding box center [257, 173] width 149 height 16
paste input "457 Sideroad 30"
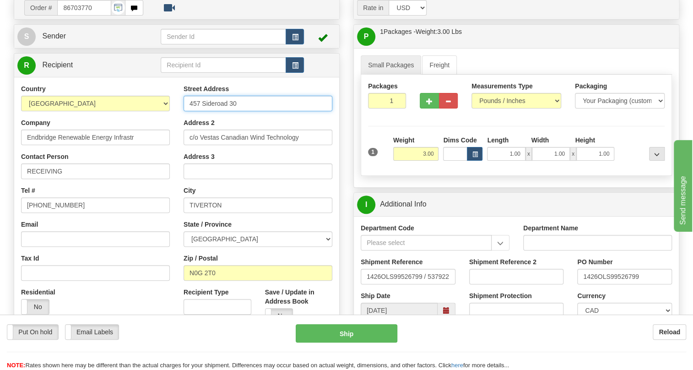
scroll to position [83, 0]
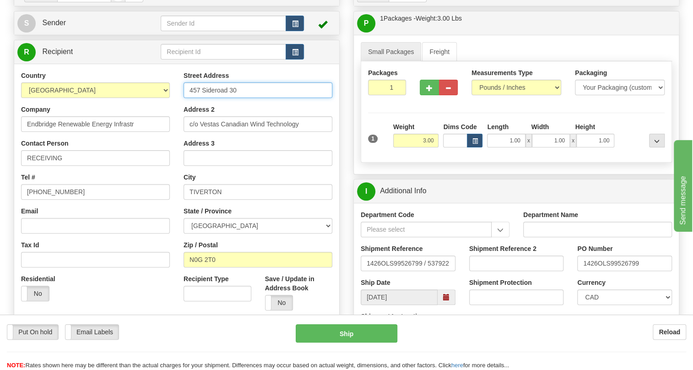
type input "457 Sideroad 30"
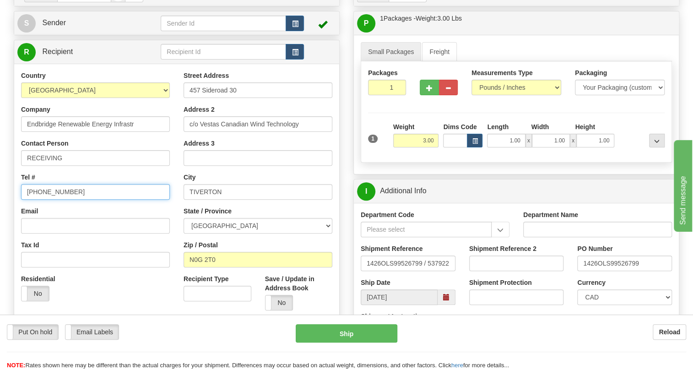
click at [54, 199] on input "[PHONE_NUMBER]" at bounding box center [95, 192] width 149 height 16
click at [55, 199] on input "[PHONE_NUMBER]" at bounding box center [95, 192] width 149 height 16
paste input "647-619-6360"
type input "647-619-6360"
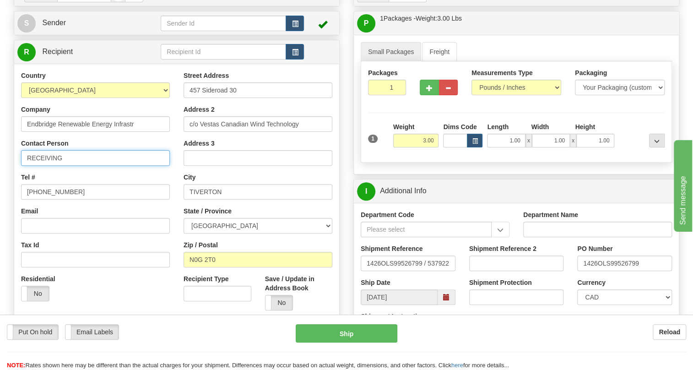
click at [78, 166] on input "RECEIVING" at bounding box center [95, 158] width 149 height 16
paste input "Brian Folk"
type input "RECEIVING / Brian Folk"
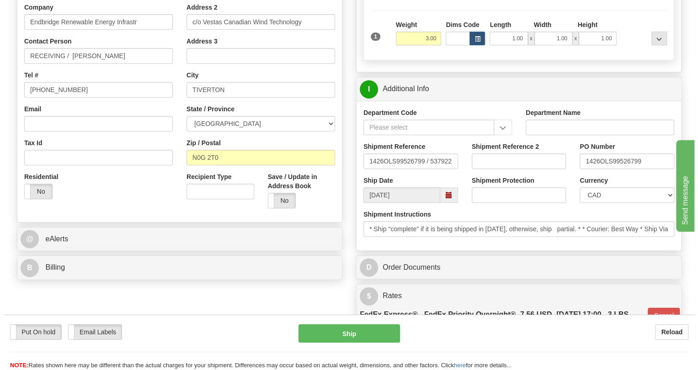
scroll to position [249, 0]
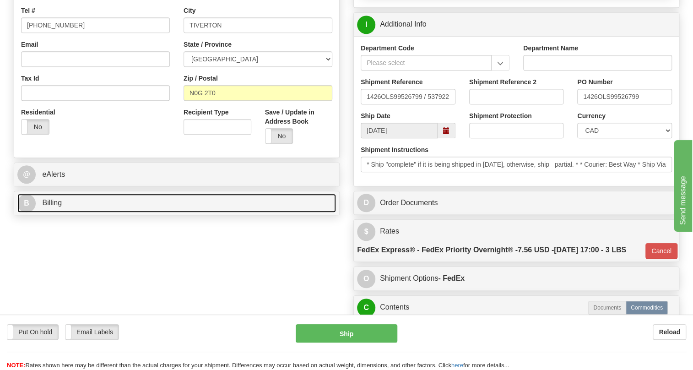
click at [48, 206] on span "Billing" at bounding box center [52, 203] width 20 height 8
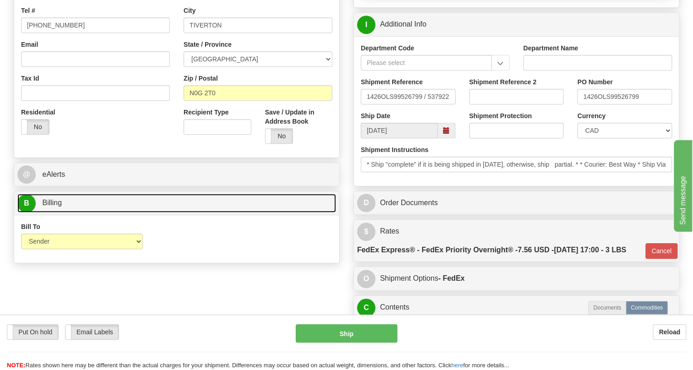
click at [48, 206] on span "Billing" at bounding box center [52, 203] width 20 height 8
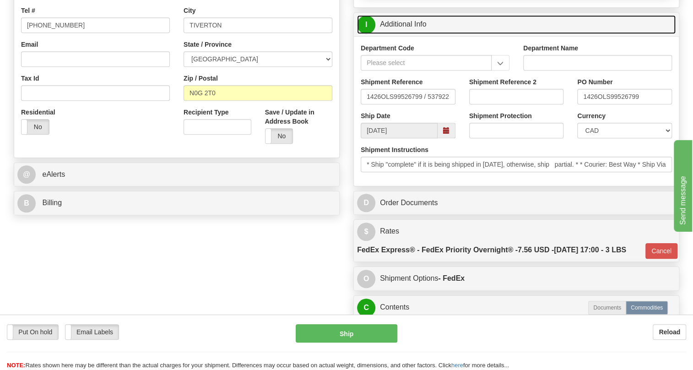
click at [408, 34] on link "I Additional Info" at bounding box center [516, 24] width 318 height 19
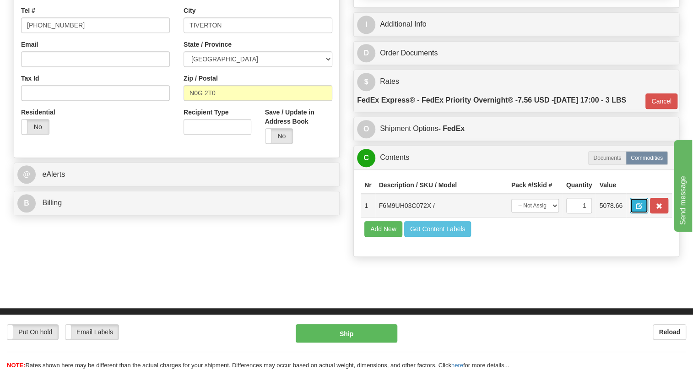
click at [640, 209] on span "button" at bounding box center [638, 206] width 6 height 6
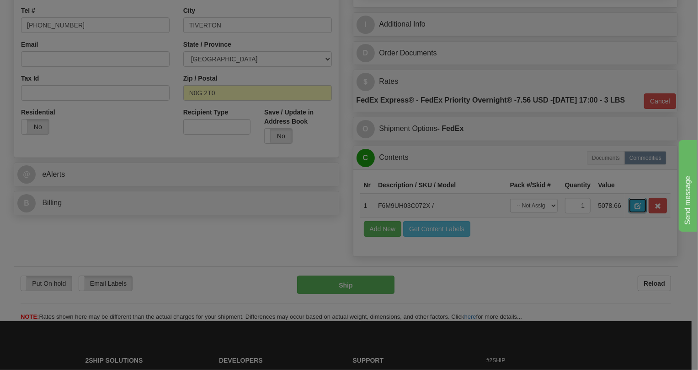
scroll to position [0, 0]
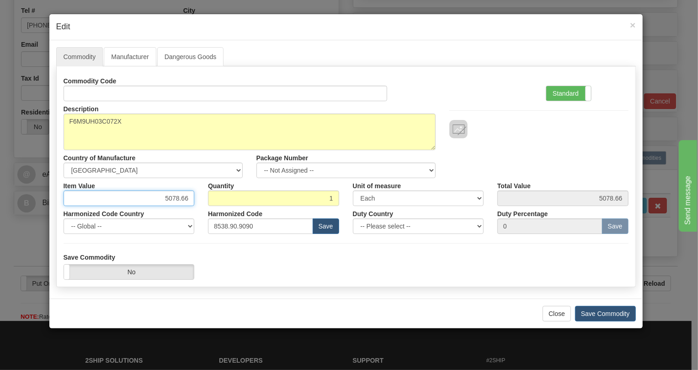
click at [182, 195] on input "5078.66" at bounding box center [129, 198] width 131 height 16
paste input "4.109,55"
click at [169, 201] on input "4.109,55" at bounding box center [129, 198] width 131 height 16
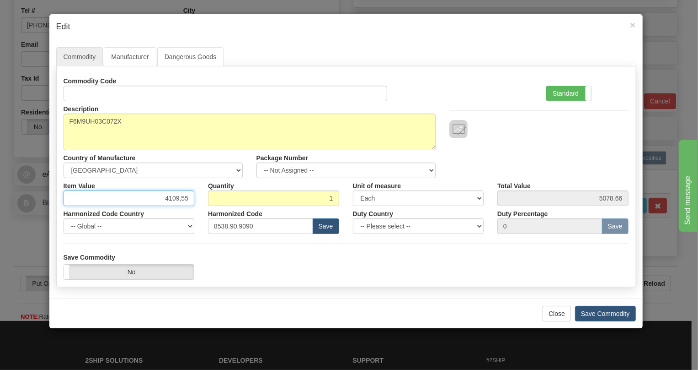
click at [180, 201] on input "4109,55" at bounding box center [129, 198] width 131 height 16
type input "4109.55"
drag, startPoint x: 563, startPoint y: 95, endPoint x: 558, endPoint y: 95, distance: 5.0
click at [562, 95] on label "Standard" at bounding box center [569, 93] width 45 height 15
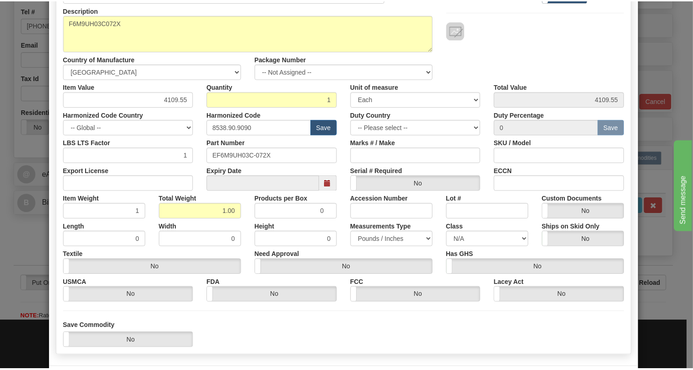
scroll to position [139, 0]
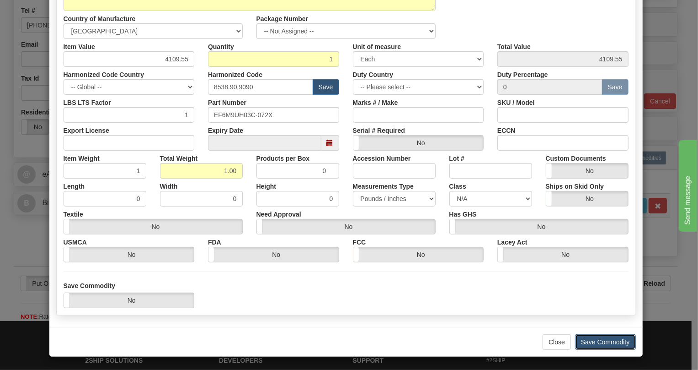
click at [603, 341] on button "Save Commodity" at bounding box center [605, 342] width 61 height 16
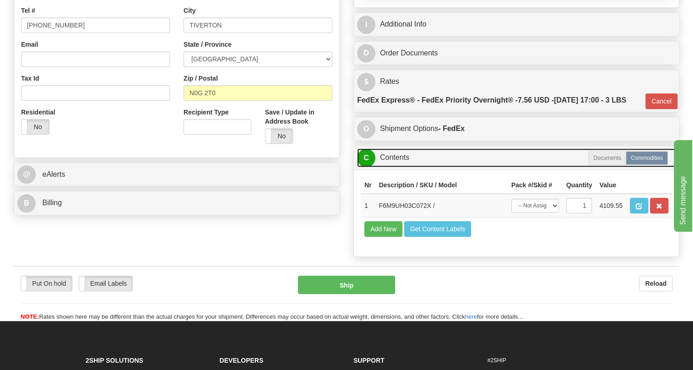
click at [396, 167] on link "C Contents" at bounding box center [516, 157] width 318 height 19
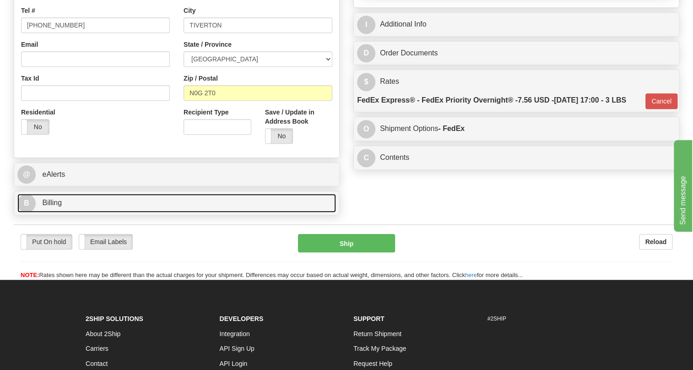
click at [48, 206] on span "Billing" at bounding box center [52, 203] width 20 height 8
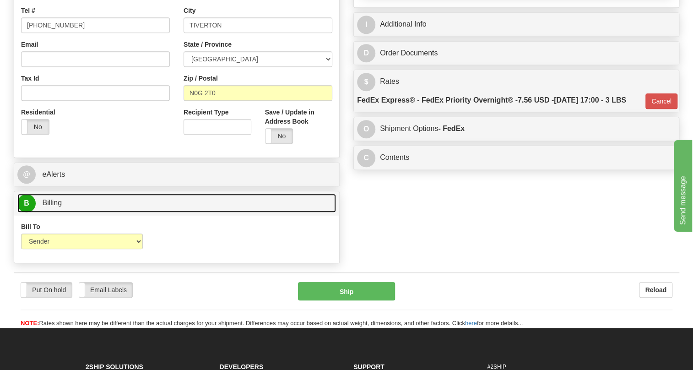
click at [48, 206] on span "Billing" at bounding box center [52, 203] width 20 height 8
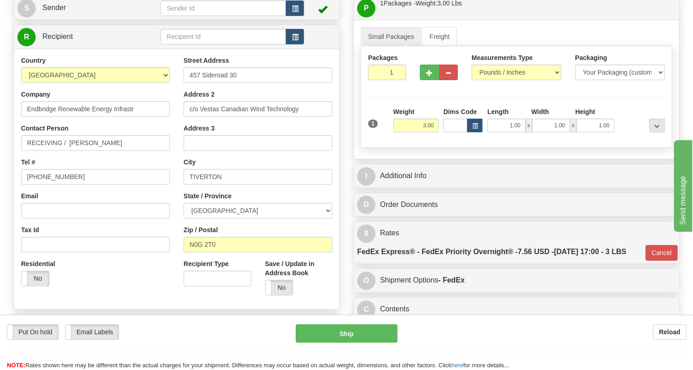
scroll to position [83, 0]
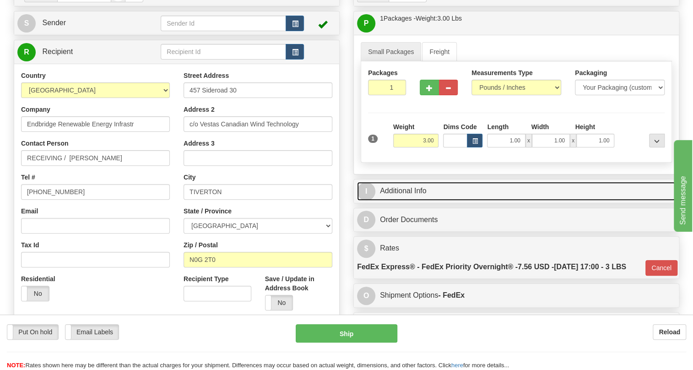
click at [408, 200] on link "I Additional Info" at bounding box center [516, 191] width 318 height 19
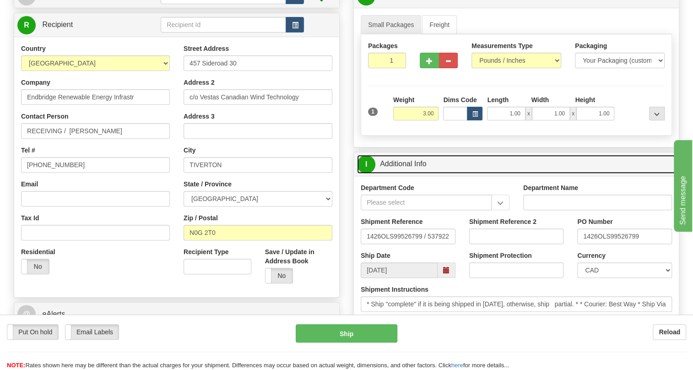
scroll to position [124, 0]
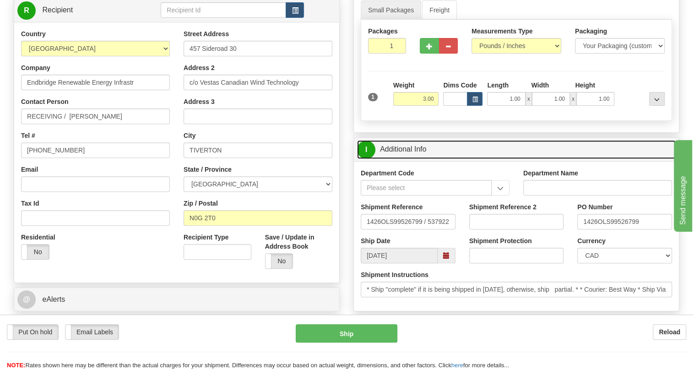
click at [401, 159] on link "I Additional Info" at bounding box center [516, 149] width 318 height 19
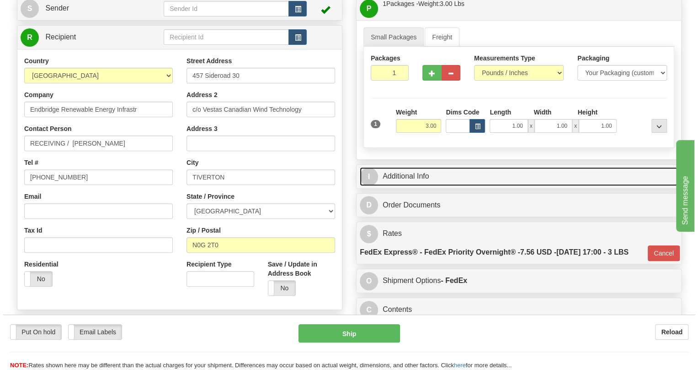
scroll to position [83, 0]
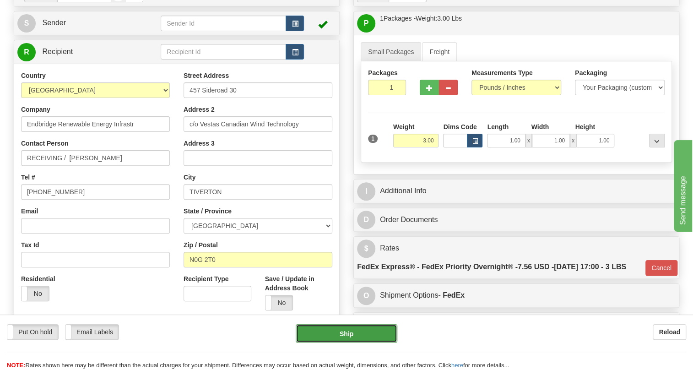
click at [347, 335] on button "Ship" at bounding box center [346, 333] width 102 height 18
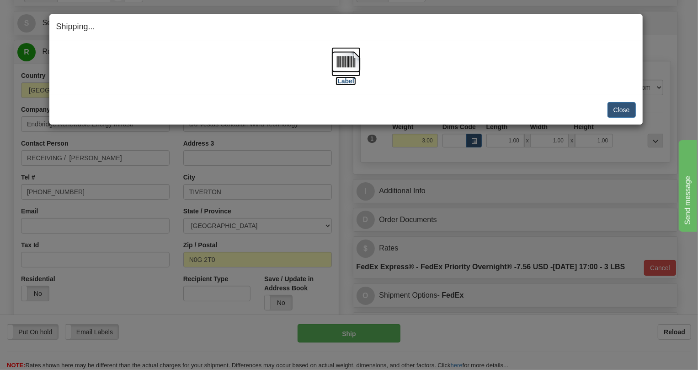
click at [345, 64] on img at bounding box center [346, 61] width 29 height 29
click at [625, 108] on button "Close" at bounding box center [622, 110] width 28 height 16
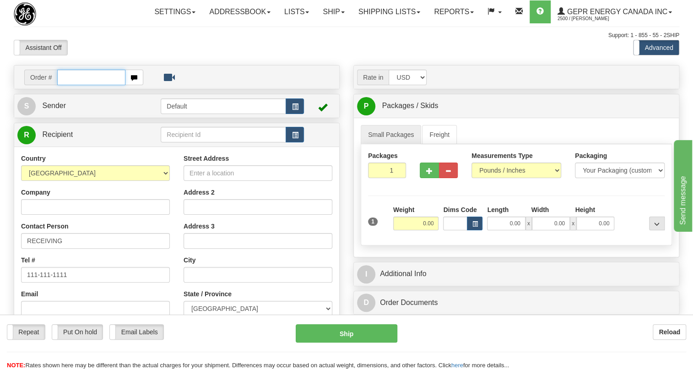
click at [85, 85] on input "text" at bounding box center [91, 78] width 68 height 16
paste input "0086702468"
click at [70, 85] on input "0086702468" at bounding box center [91, 78] width 68 height 16
type input "86702468"
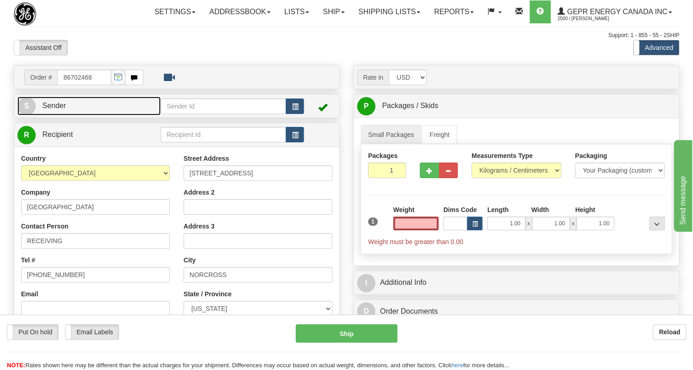
type input "0.00"
click at [51, 109] on span "Sender" at bounding box center [54, 106] width 24 height 8
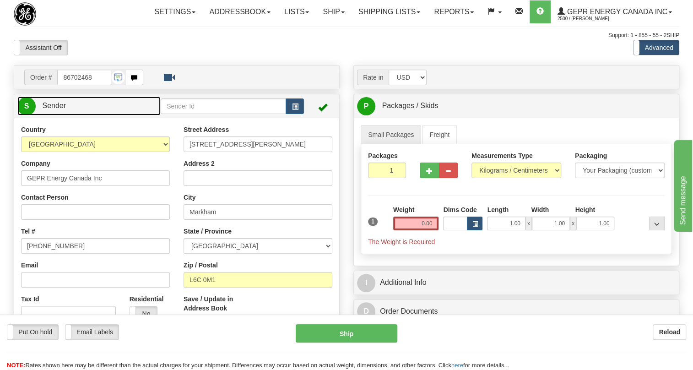
type input "MARKHAM"
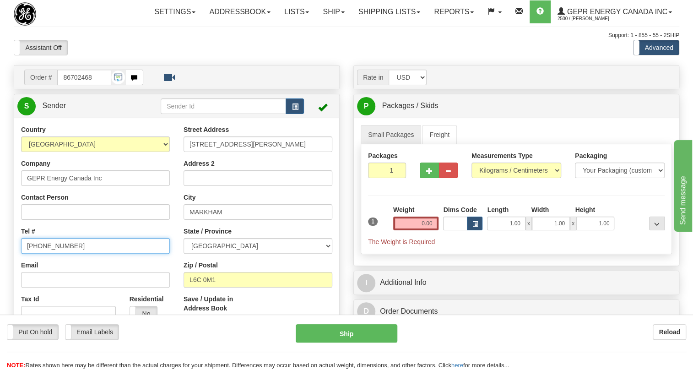
click at [57, 253] on input "[PHONE_NUMBER]" at bounding box center [95, 246] width 149 height 16
paste input "[PHONE_NUMBER]"
type input "[PHONE_NUMBER]"
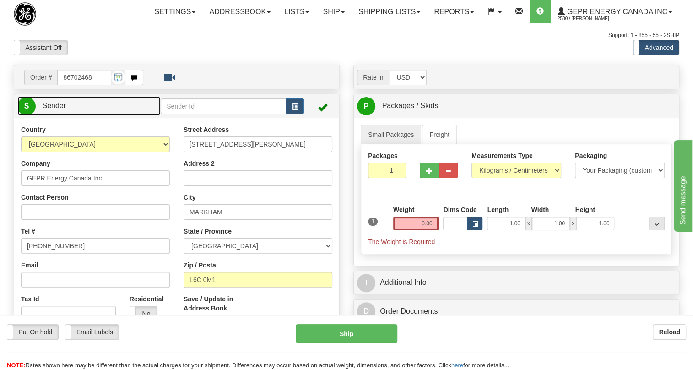
click at [59, 109] on span "Sender" at bounding box center [54, 106] width 24 height 8
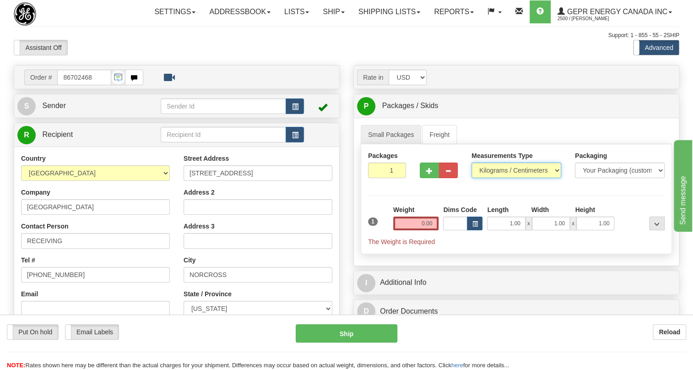
click at [492, 178] on select "Pounds / Inches Kilograms / Centimeters" at bounding box center [516, 170] width 90 height 16
select select "0"
click at [471, 178] on select "Pounds / Inches Kilograms / Centimeters" at bounding box center [516, 170] width 90 height 16
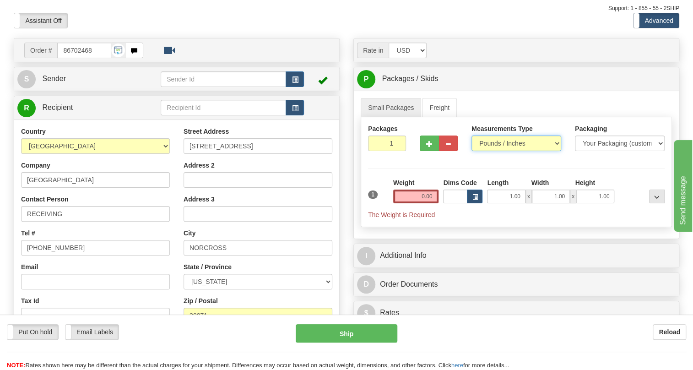
scroll to position [41, 0]
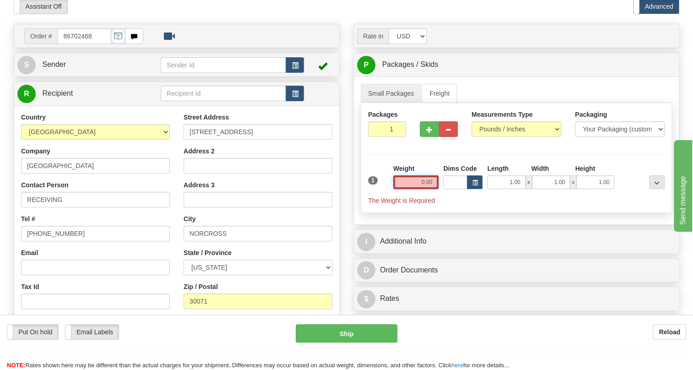
click at [412, 189] on input "0.00" at bounding box center [416, 182] width 46 height 14
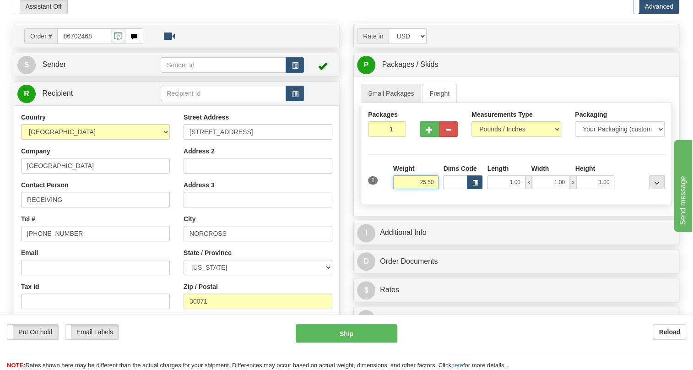
type input "25.50"
click at [388, 137] on input "1" at bounding box center [387, 129] width 38 height 16
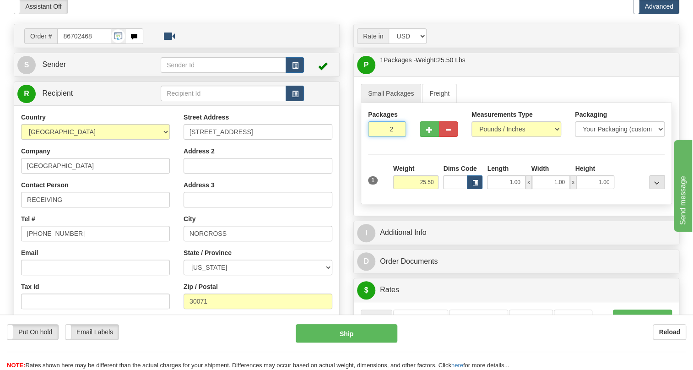
type input "2"
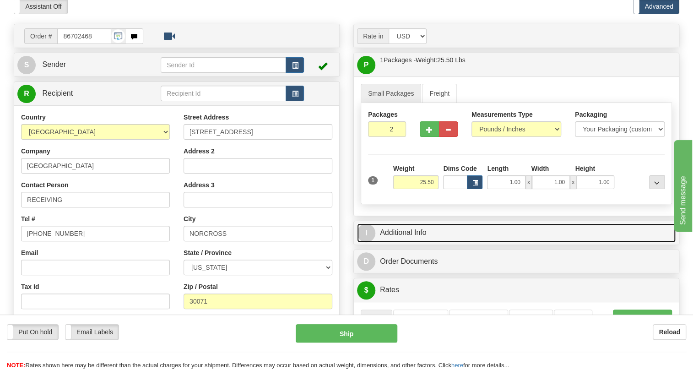
drag, startPoint x: 402, startPoint y: 253, endPoint x: 498, endPoint y: 252, distance: 95.6
click at [402, 242] on link "I Additional Info" at bounding box center [516, 232] width 318 height 19
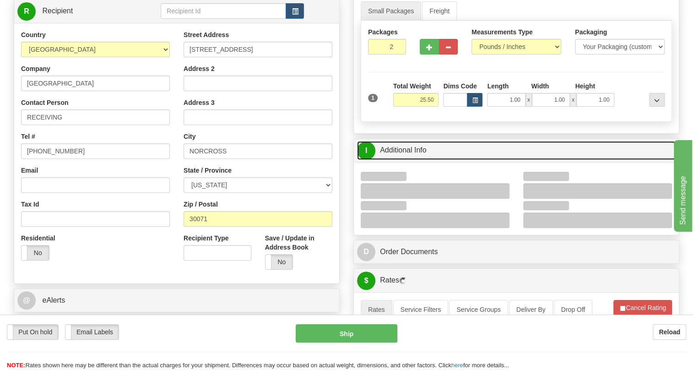
scroll to position [124, 0]
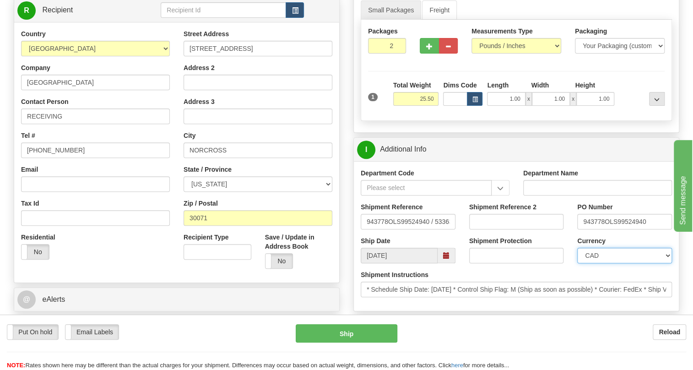
click at [617, 263] on select "CAD USD EUR ZAR [PERSON_NAME] ARN AUD AUS AWG BBD BFR BGN BHD BMD BND BRC BRL C…" at bounding box center [624, 255] width 95 height 16
select select "1"
click at [577, 263] on select "CAD USD EUR ZAR [PERSON_NAME] ARN AUD AUS AWG BBD BFR BGN BHD BMD BND BRC BRL C…" at bounding box center [624, 255] width 95 height 16
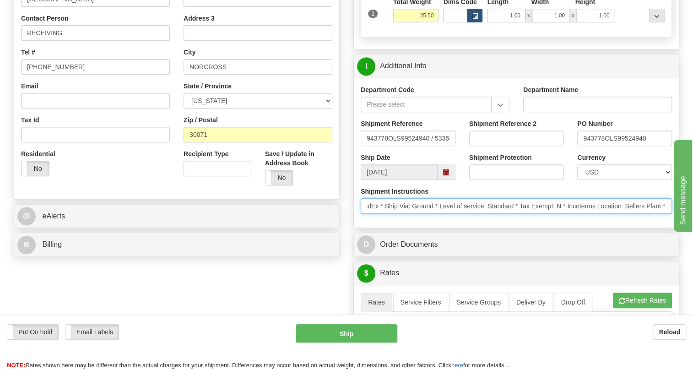
scroll to position [0, 444]
drag, startPoint x: 549, startPoint y: 227, endPoint x: 669, endPoint y: 229, distance: 119.9
click at [669, 214] on input "* Schedule Ship Date: [DATE] * Control Ship Flag: M (Ship as soon as possible) …" at bounding box center [515, 206] width 311 height 16
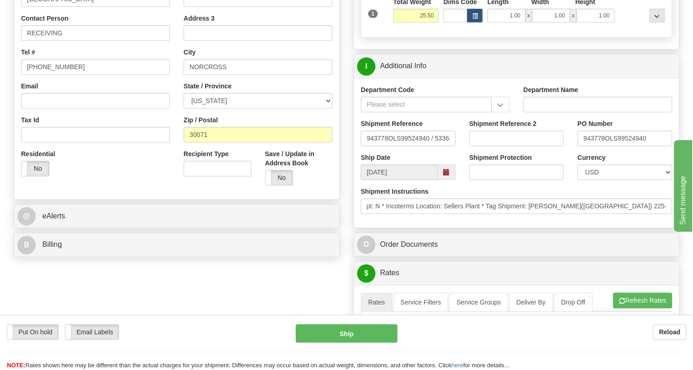
scroll to position [0, 0]
click at [463, 227] on div "Department Code Department Name Shipment Reference 943778OLS99524940 / 533634 S…" at bounding box center [516, 153] width 325 height 150
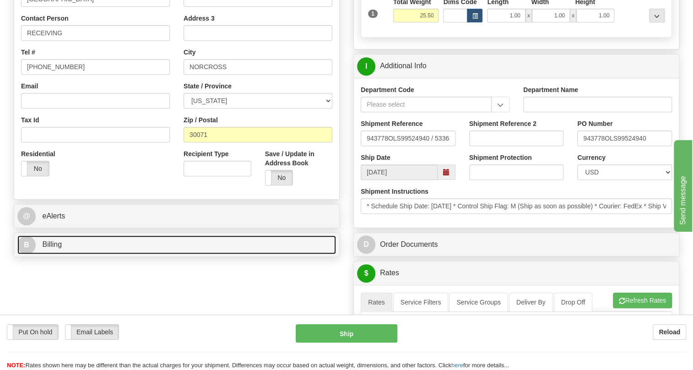
click at [53, 248] on span "Billing" at bounding box center [52, 244] width 20 height 8
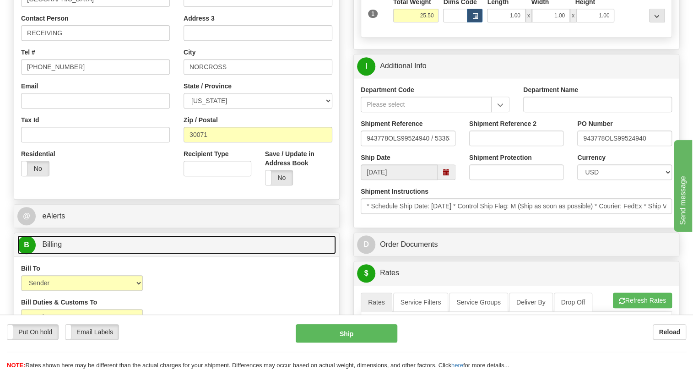
click at [50, 248] on span "Billing" at bounding box center [52, 244] width 20 height 8
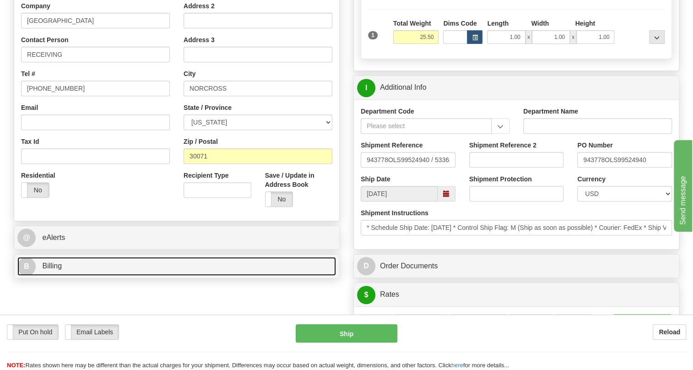
scroll to position [166, 0]
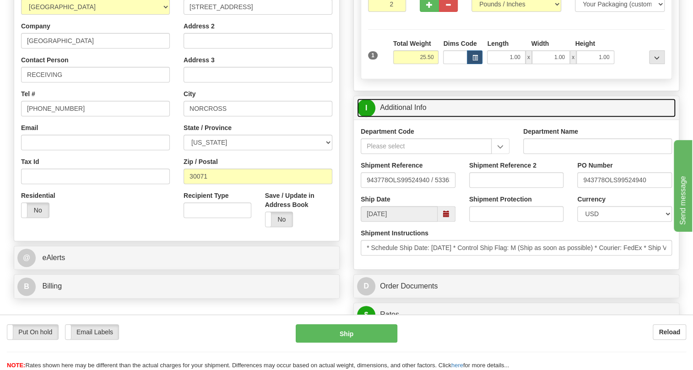
click at [410, 117] on link "I Additional Info" at bounding box center [516, 107] width 318 height 19
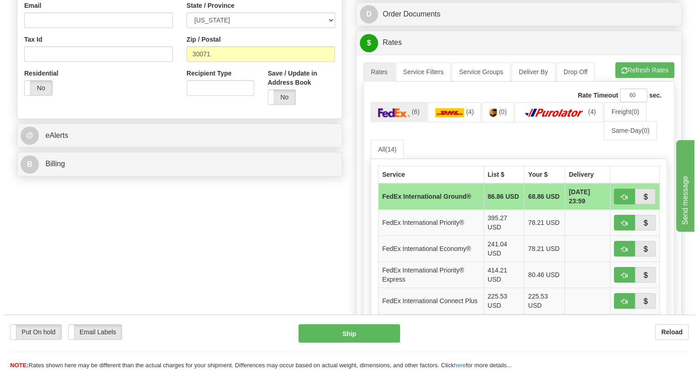
scroll to position [291, 0]
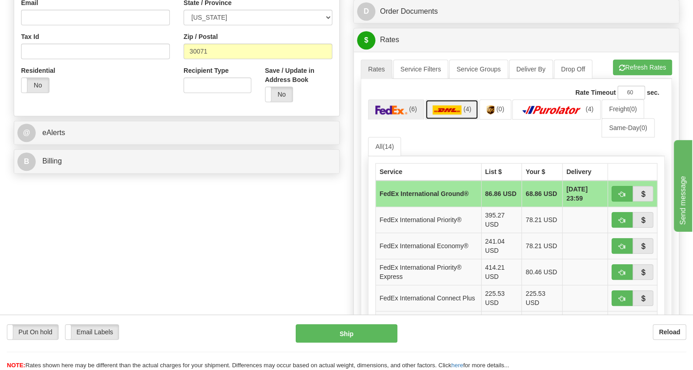
click at [446, 114] on img at bounding box center [446, 109] width 29 height 9
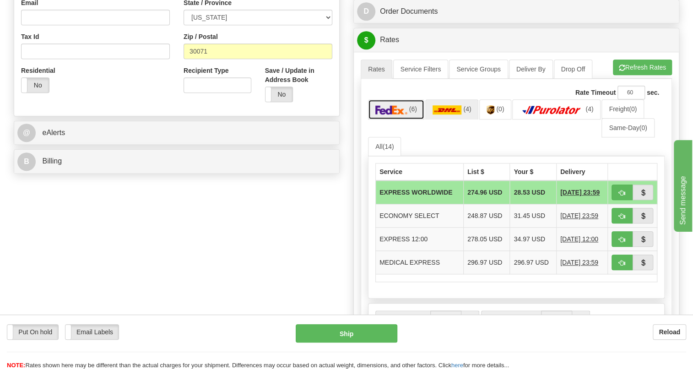
click at [386, 114] on img at bounding box center [391, 109] width 32 height 9
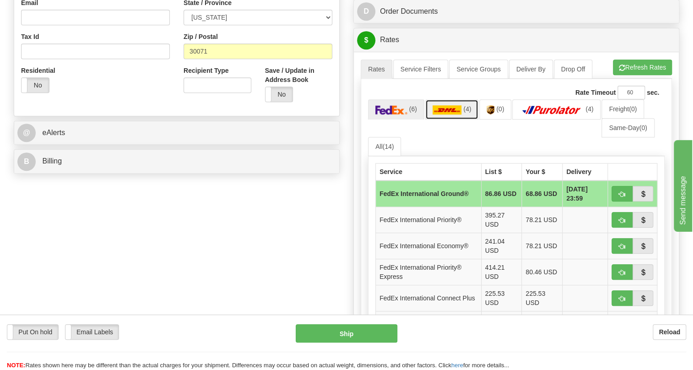
click at [456, 114] on img at bounding box center [446, 109] width 29 height 9
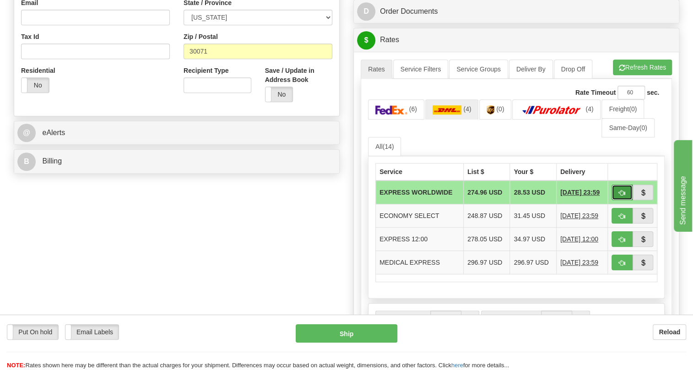
click at [623, 196] on span "button" at bounding box center [621, 193] width 6 height 6
type input "P"
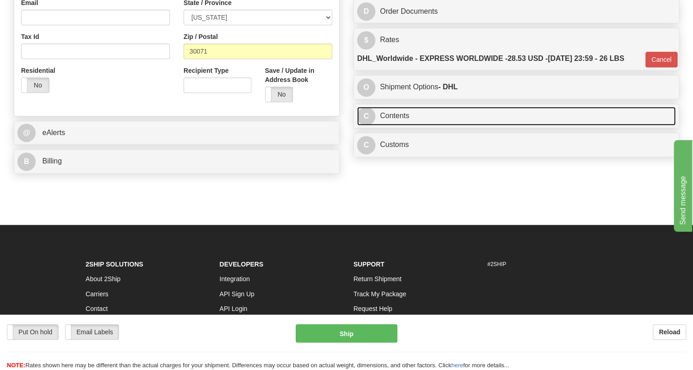
click at [395, 125] on link "C Contents" at bounding box center [516, 116] width 318 height 19
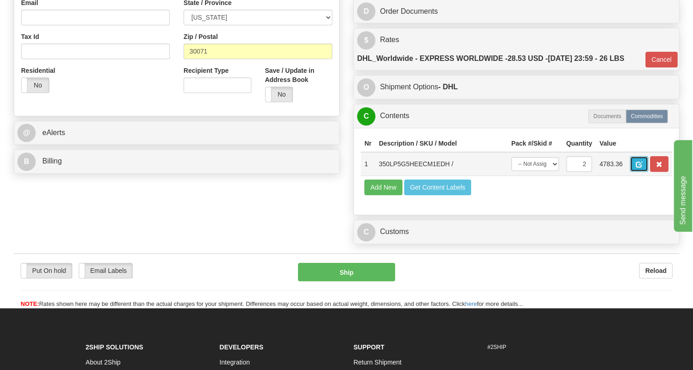
click at [639, 167] on span "button" at bounding box center [638, 164] width 6 height 6
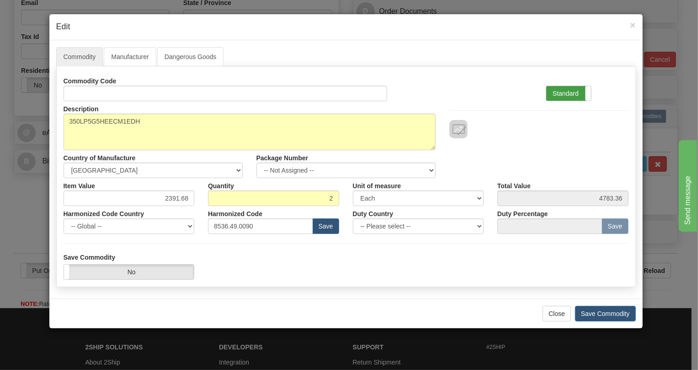
click at [568, 93] on label "Standard" at bounding box center [569, 93] width 45 height 15
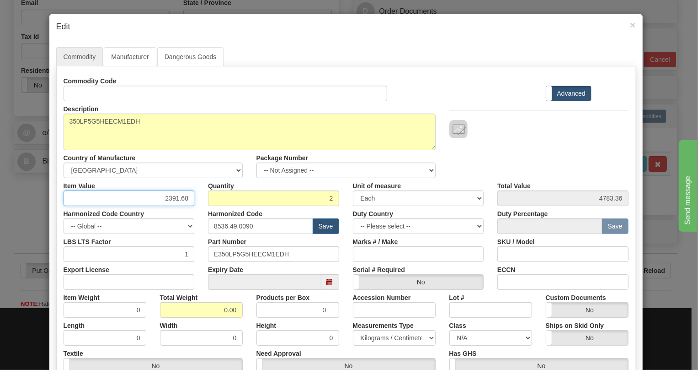
click at [174, 200] on input "2391.68" at bounding box center [129, 198] width 131 height 16
paste input "1.914,44"
click at [167, 199] on input "1.914,44" at bounding box center [129, 198] width 131 height 16
click at [175, 201] on input "1914,44" at bounding box center [129, 198] width 131 height 16
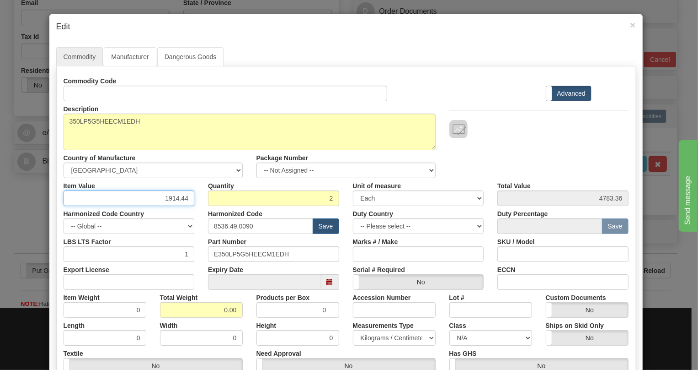
type input "1914.44"
type input "3828.88"
click at [215, 311] on input "0.00" at bounding box center [201, 310] width 83 height 16
type input "1.00"
type input "0.5000"
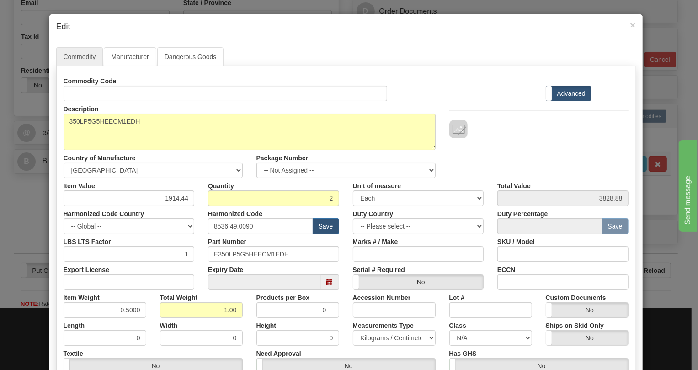
click at [250, 320] on div "Height 0" at bounding box center [298, 331] width 97 height 28
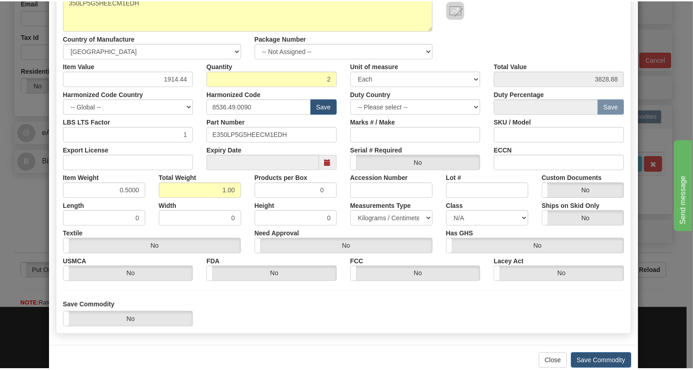
scroll to position [139, 0]
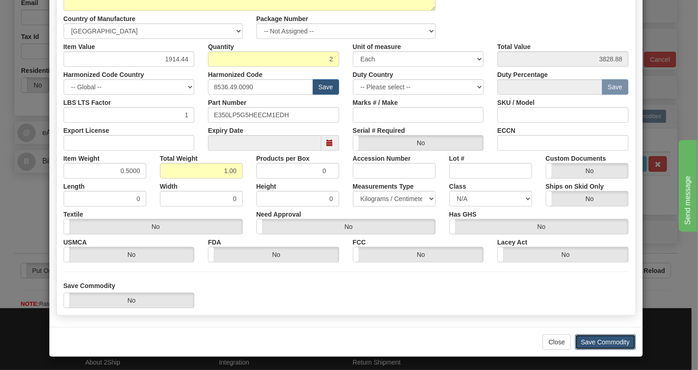
click at [601, 340] on button "Save Commodity" at bounding box center [605, 342] width 61 height 16
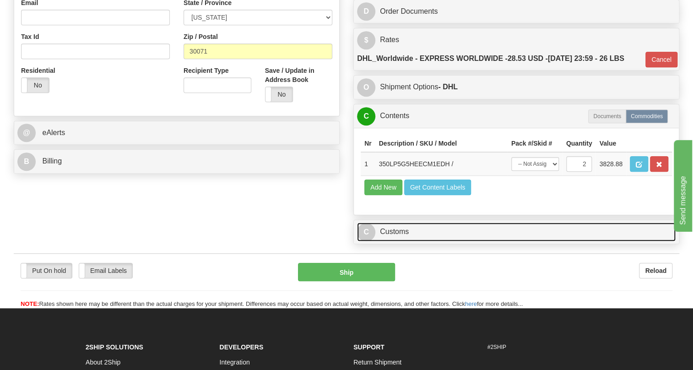
click at [396, 241] on link "C Customs" at bounding box center [516, 231] width 318 height 19
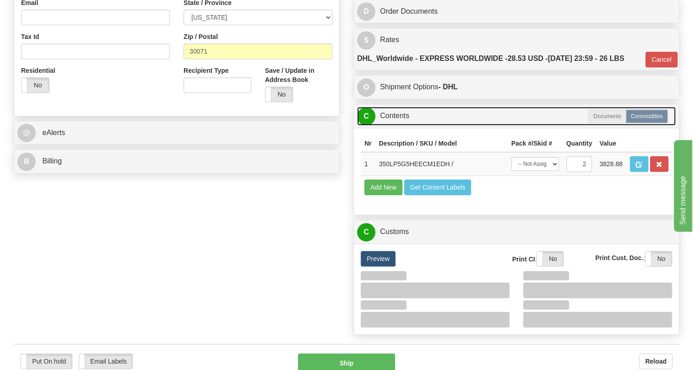
click at [397, 125] on link "C Contents" at bounding box center [516, 116] width 318 height 19
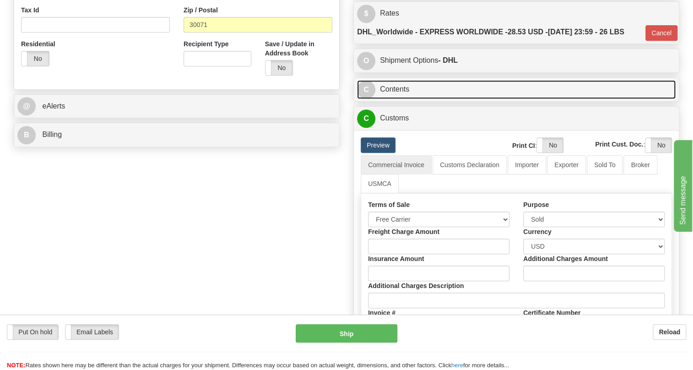
scroll to position [333, 0]
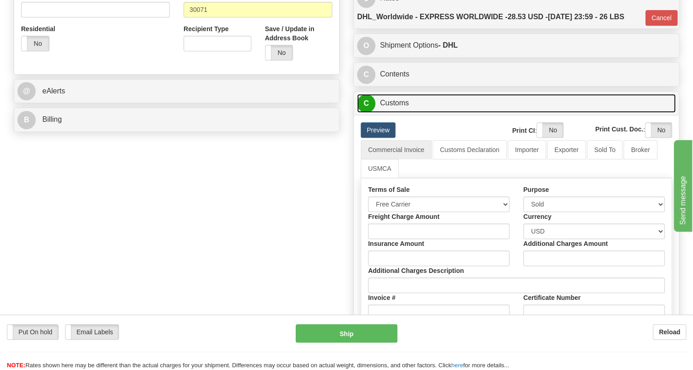
click at [400, 113] on link "C Customs" at bounding box center [516, 103] width 318 height 19
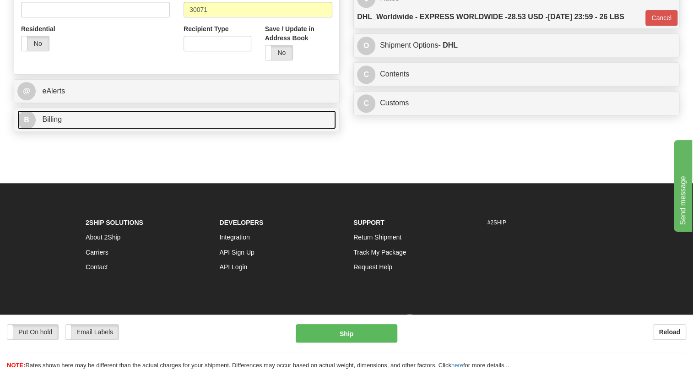
click at [54, 123] on span "Billing" at bounding box center [52, 119] width 20 height 8
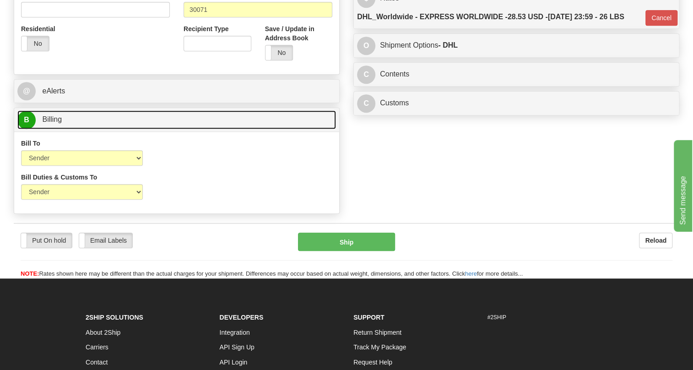
click at [54, 123] on span "Billing" at bounding box center [52, 119] width 20 height 8
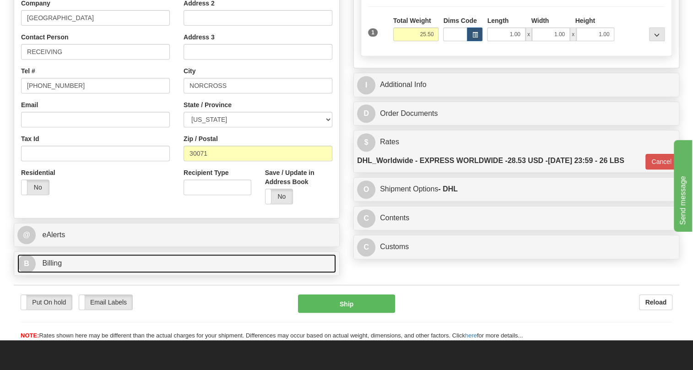
scroll to position [166, 0]
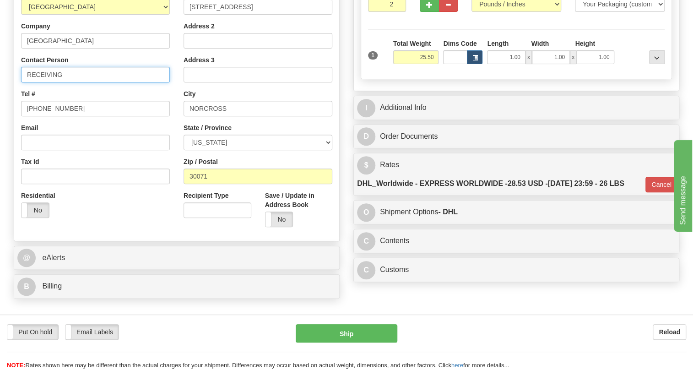
click at [73, 82] on input "RECEIVING" at bounding box center [95, 75] width 149 height 16
paste input "Sangel Chapa Phone: 800-547-8629"
drag, startPoint x: 166, startPoint y: 97, endPoint x: 125, endPoint y: 92, distance: 40.6
click at [125, 82] on input "RECEIVING / Sangel Chapa Phone: 800-547-8629" at bounding box center [95, 75] width 149 height 16
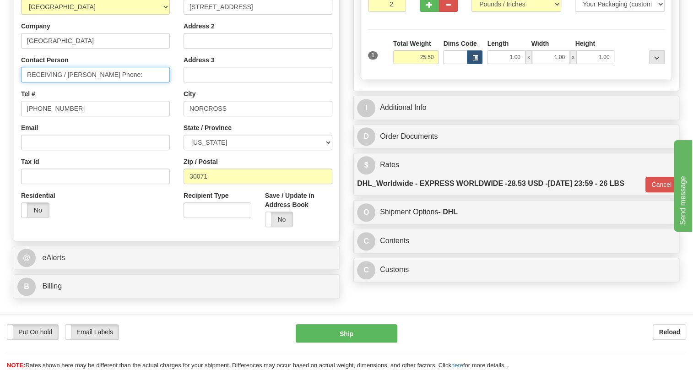
scroll to position [0, 0]
type input "RECEIVING / Sangel Chapa"
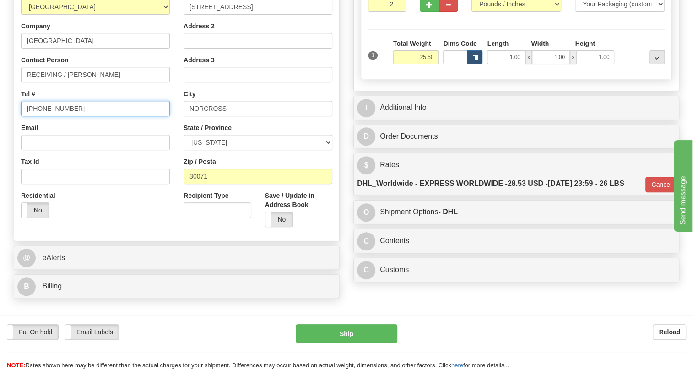
click at [57, 116] on input "[PHONE_NUMBER]" at bounding box center [95, 109] width 149 height 16
paste input "800-547-8629"
type input "800-547-8629"
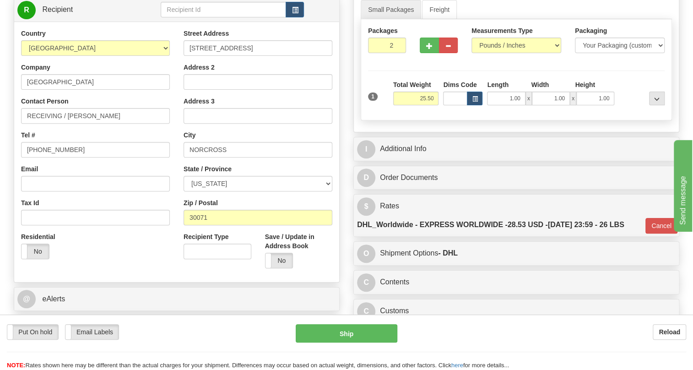
scroll to position [124, 0]
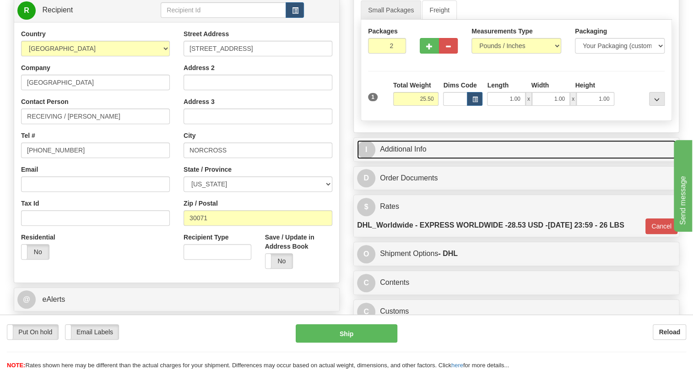
click at [404, 159] on link "I Additional Info" at bounding box center [516, 149] width 318 height 19
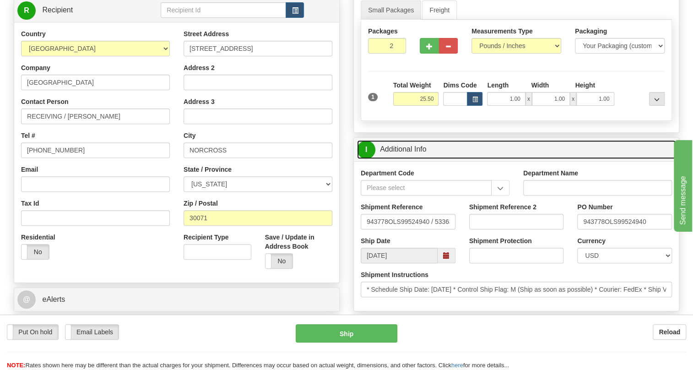
click at [404, 159] on link "I Additional Info" at bounding box center [516, 149] width 318 height 19
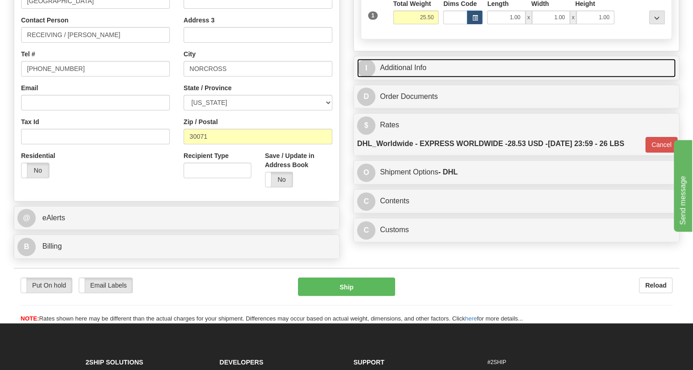
scroll to position [208, 0]
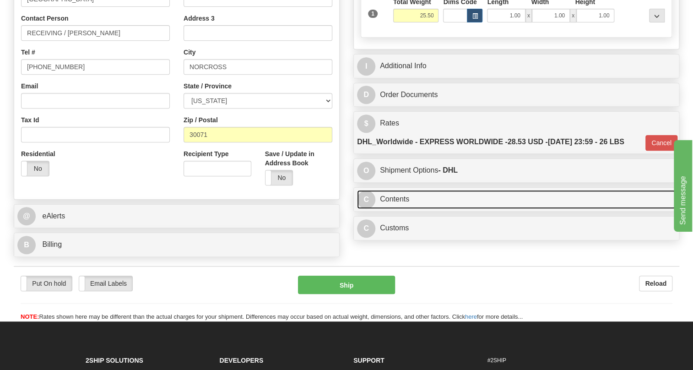
click at [394, 209] on link "C Contents" at bounding box center [516, 199] width 318 height 19
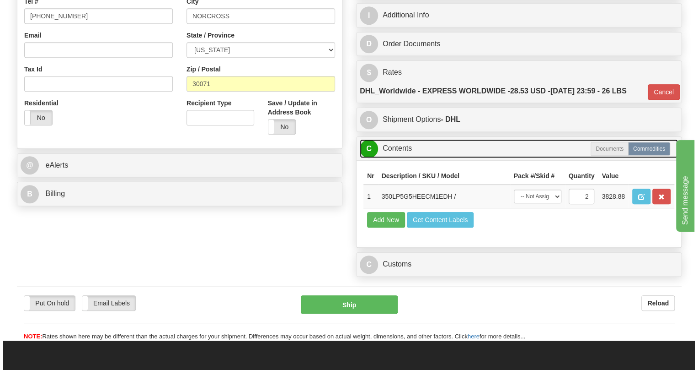
scroll to position [291, 0]
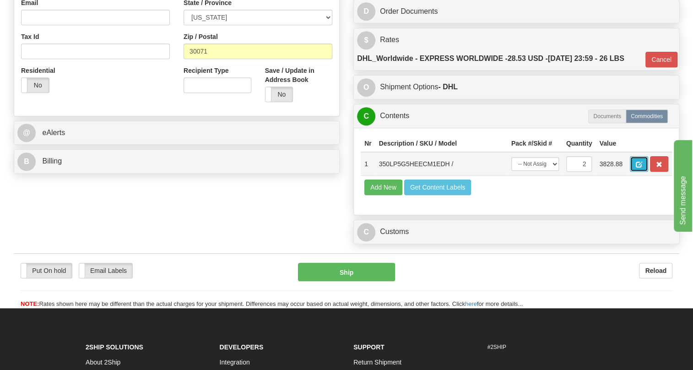
click at [640, 167] on span "button" at bounding box center [638, 164] width 6 height 6
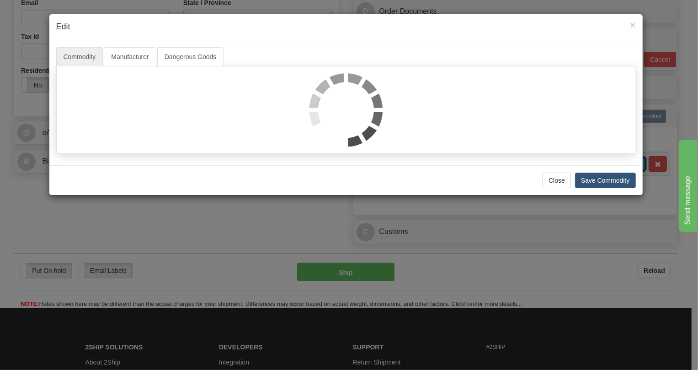
scroll to position [0, 0]
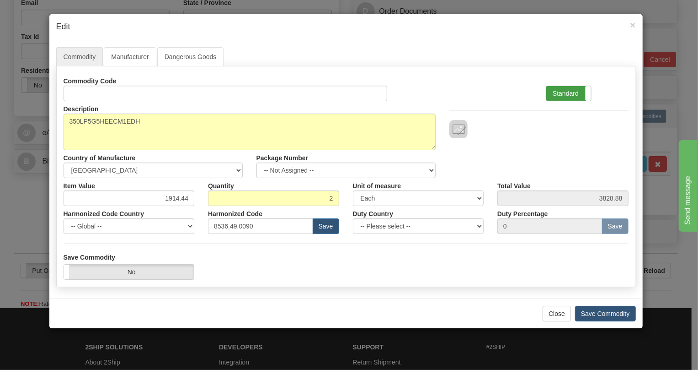
click at [565, 94] on label "Standard" at bounding box center [569, 93] width 45 height 15
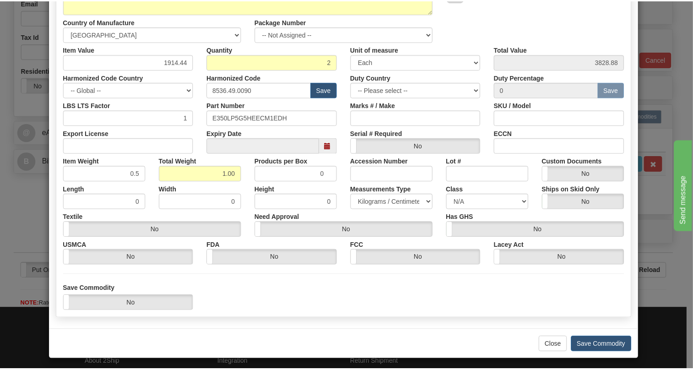
scroll to position [139, 0]
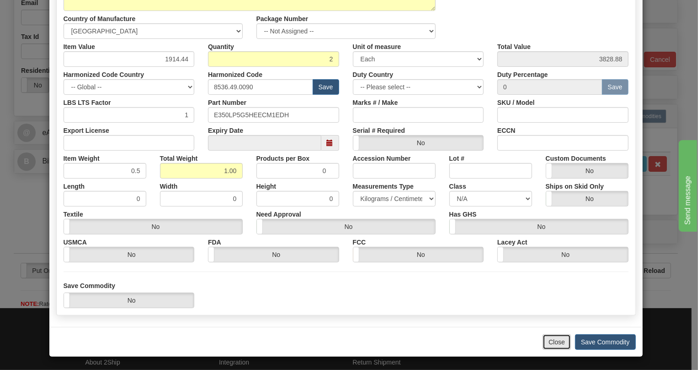
click at [553, 344] on button "Close" at bounding box center [557, 342] width 28 height 16
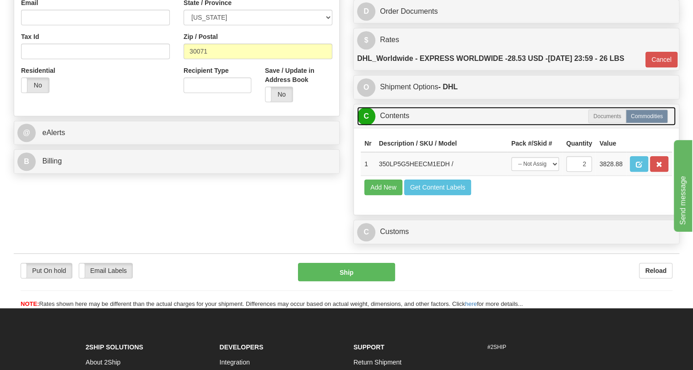
click at [397, 125] on link "C Contents" at bounding box center [516, 116] width 318 height 19
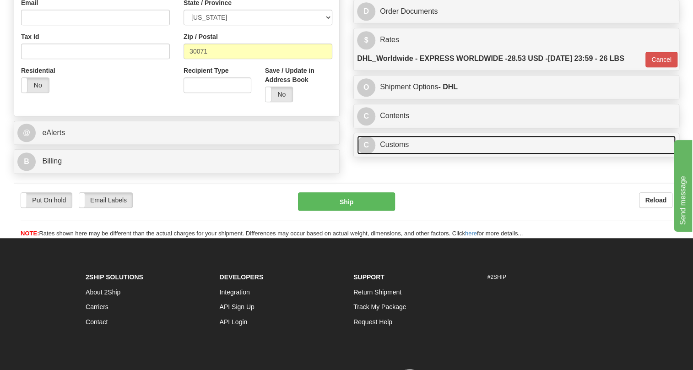
click at [394, 154] on link "C Customs" at bounding box center [516, 144] width 318 height 19
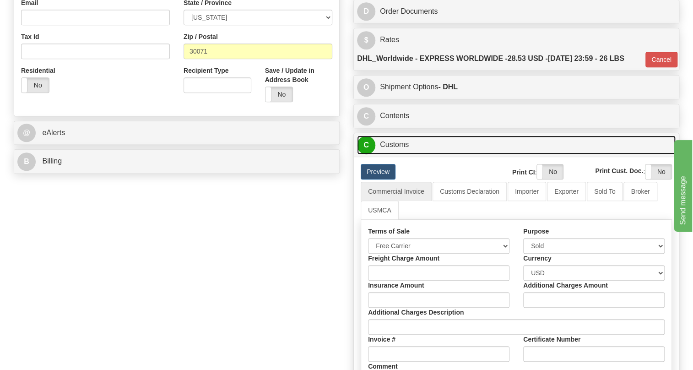
click at [394, 154] on link "C Customs" at bounding box center [516, 144] width 318 height 19
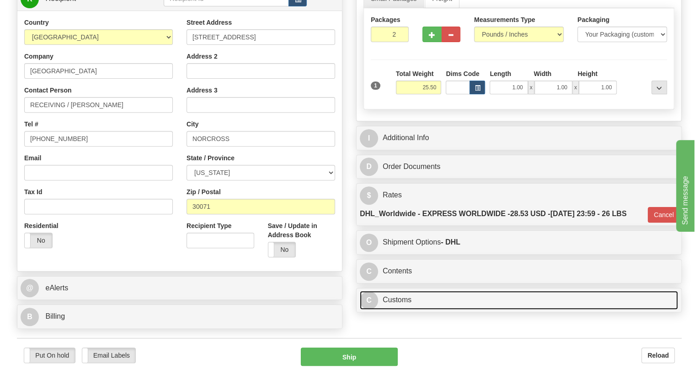
scroll to position [83, 0]
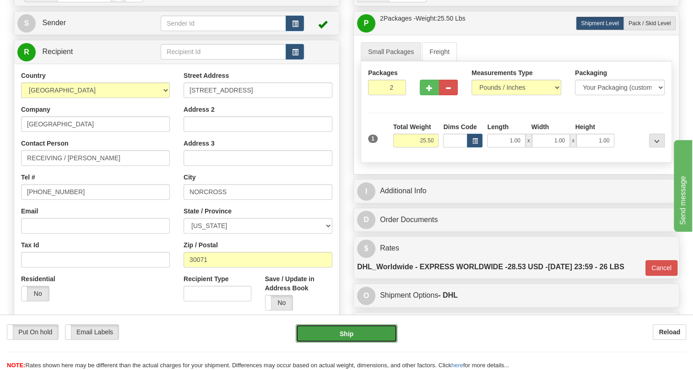
click at [347, 333] on button "Ship" at bounding box center [346, 333] width 102 height 18
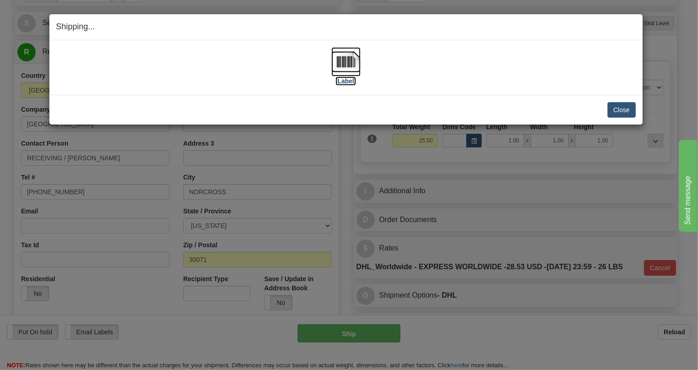
click at [350, 59] on img at bounding box center [346, 61] width 29 height 29
click at [620, 106] on button "Close" at bounding box center [622, 110] width 28 height 16
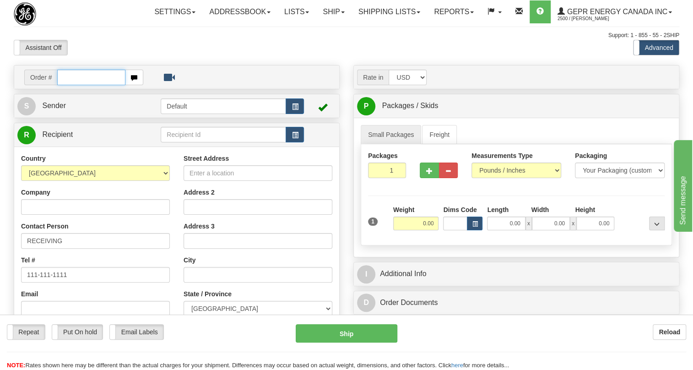
paste input "0086703887"
click at [69, 85] on input "0086703887" at bounding box center [91, 78] width 68 height 16
type input "86703887"
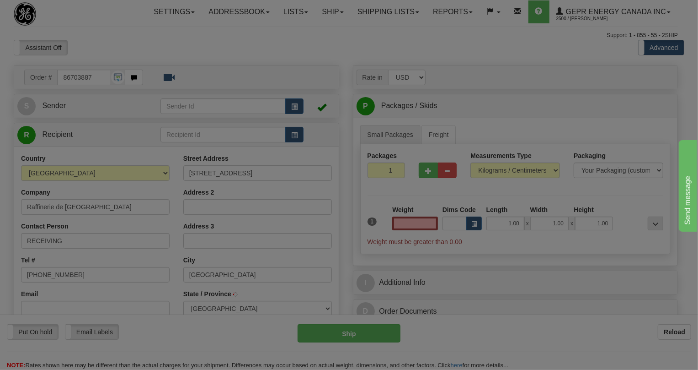
type input "[GEOGRAPHIC_DATA]"
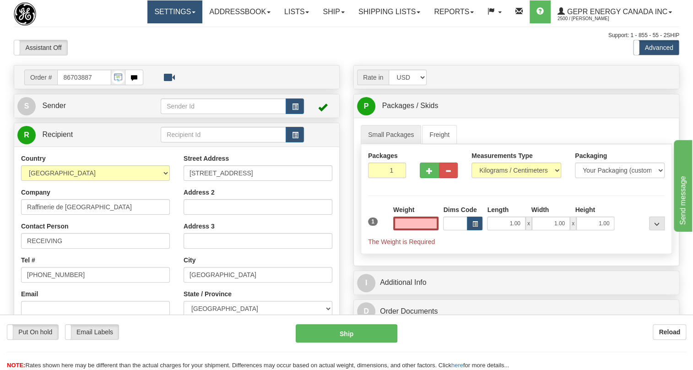
type input "0.00"
